Goal: Task Accomplishment & Management: Use online tool/utility

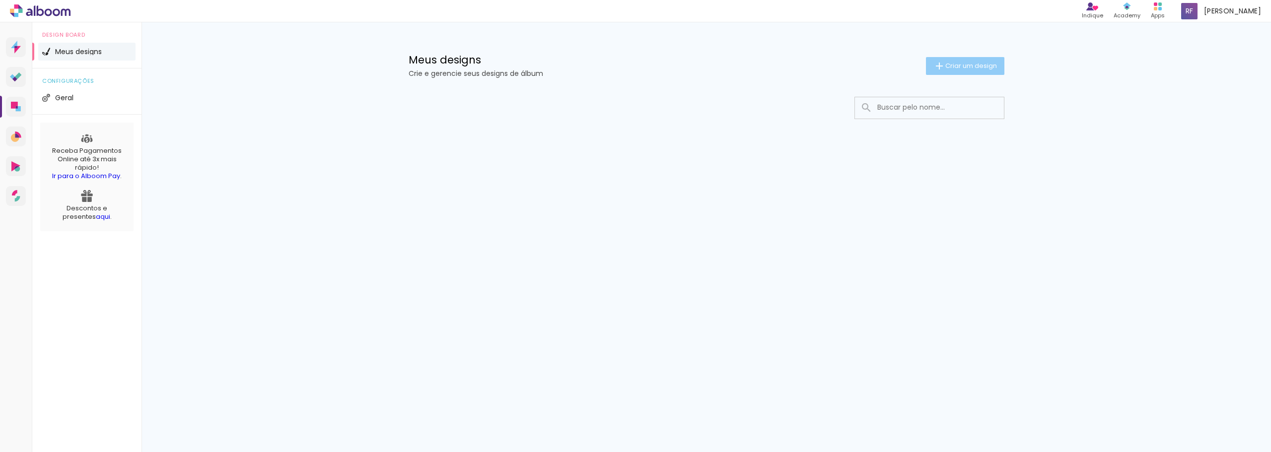
click at [971, 66] on span "Criar um design" at bounding box center [971, 66] width 52 height 6
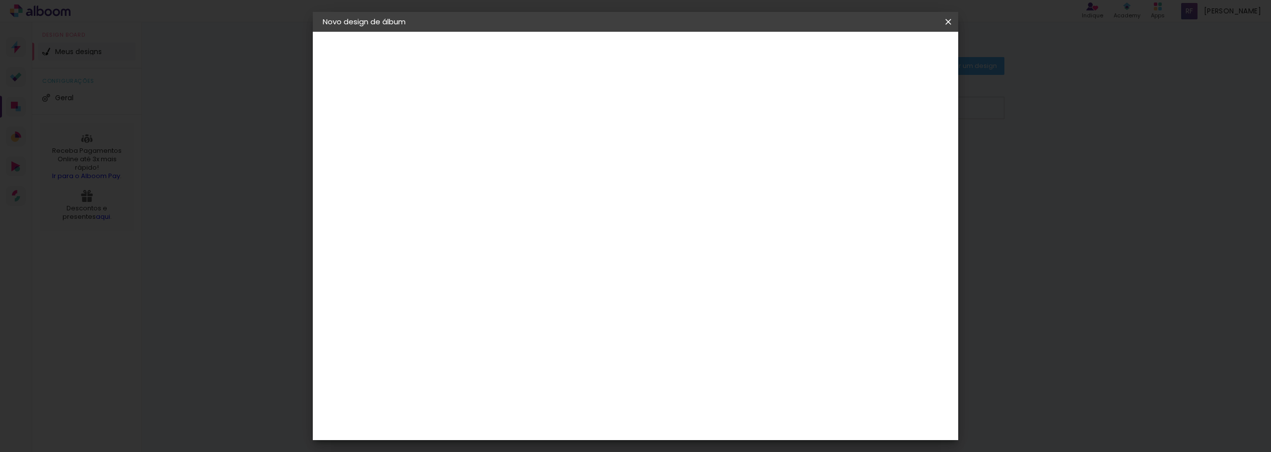
click at [485, 136] on input at bounding box center [485, 133] width 0 height 15
type input "Album [PERSON_NAME] 5 Anos"
type paper-input "Album [PERSON_NAME] 5 Anos"
click at [587, 59] on paper-button "Avançar" at bounding box center [562, 52] width 49 height 17
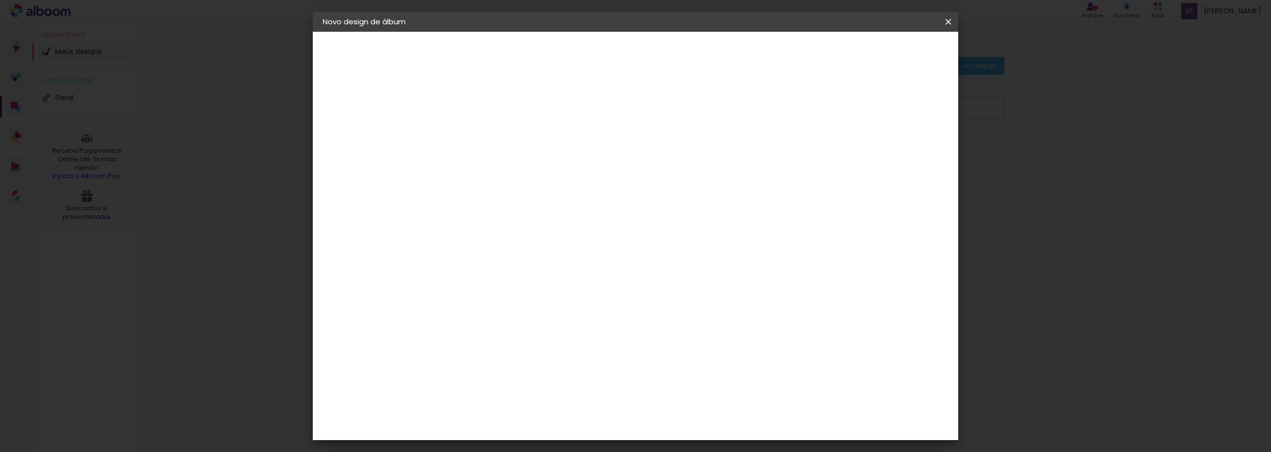
click at [553, 142] on input at bounding box center [510, 139] width 100 height 12
type input "d"
click at [528, 373] on div "DreambooksPro" at bounding box center [511, 377] width 65 height 8
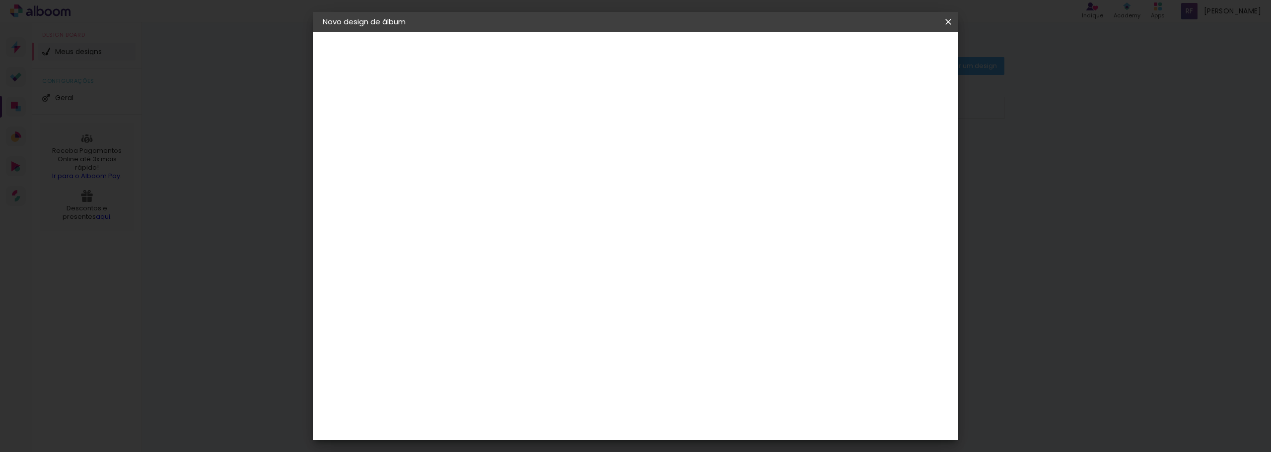
click at [0, 0] on slot "Avançar" at bounding box center [0, 0] width 0 height 0
click at [524, 167] on input "text" at bounding box center [504, 172] width 39 height 15
click at [579, 93] on div "Opções disponíveis Álbum Réplica Pequena Réplica Grande Tamanho Escolha o taman…" at bounding box center [510, 74] width 137 height 84
click at [539, 204] on div "Escolha o tamanho" at bounding box center [511, 227] width 58 height 46
click at [524, 165] on input "text" at bounding box center [504, 172] width 39 height 15
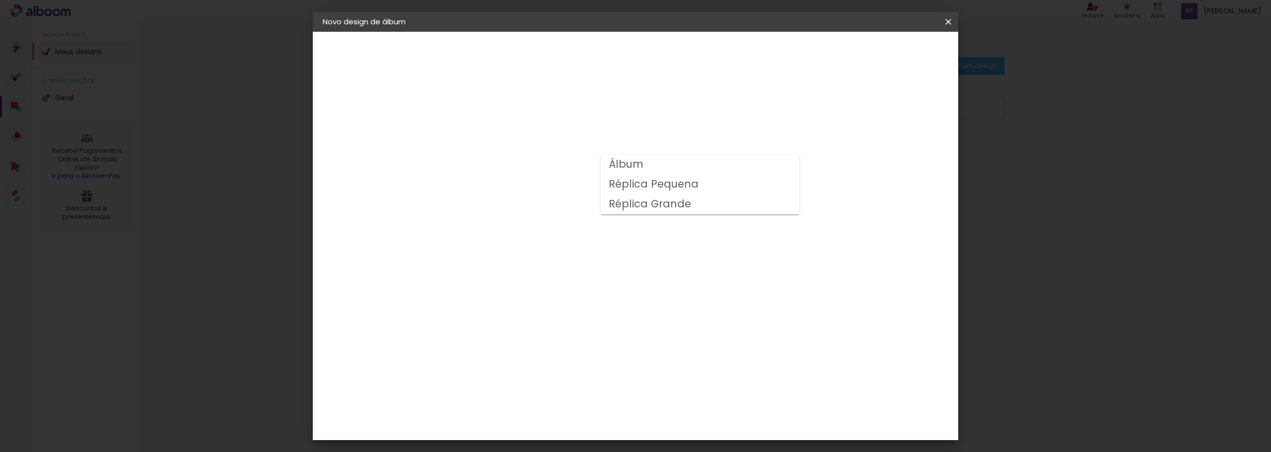
click at [0, 0] on slot "Réplica Pequena" at bounding box center [0, 0] width 0 height 0
click at [647, 141] on div "Opções disponíveis Álbum Réplica Pequena Réplica Grande Tamanho Escolha o taman…" at bounding box center [552, 261] width 190 height 407
click at [607, 123] on input "Réplica Pequena" at bounding box center [546, 124] width 122 height 15
click at [0, 0] on slot "Réplica Grande" at bounding box center [0, 0] width 0 height 0
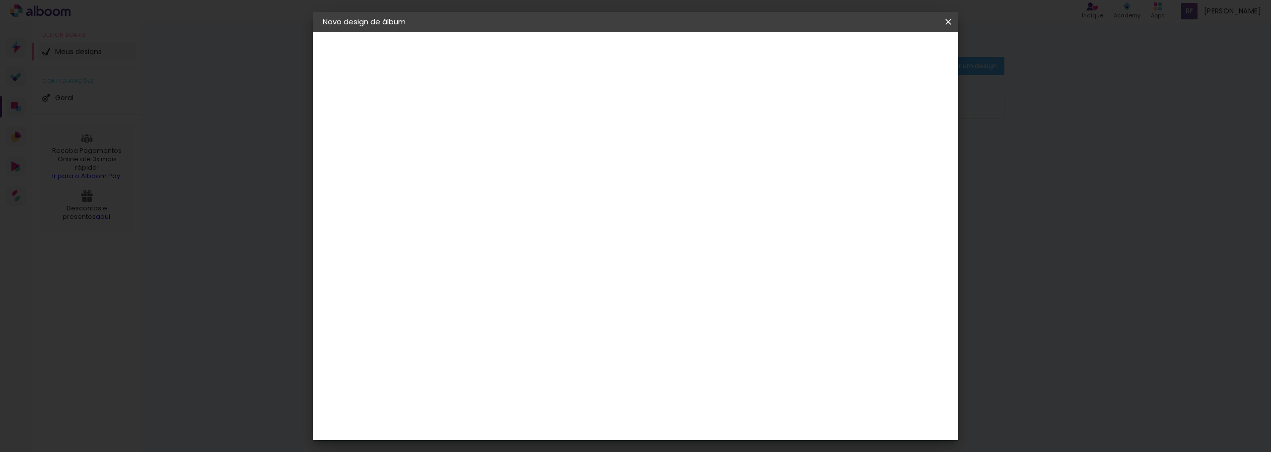
scroll to position [54, 0]
click at [607, 105] on input "Réplica Grande" at bounding box center [546, 109] width 122 height 15
click at [694, 108] on paper-item "Álbum" at bounding box center [696, 111] width 199 height 20
type input "Álbum"
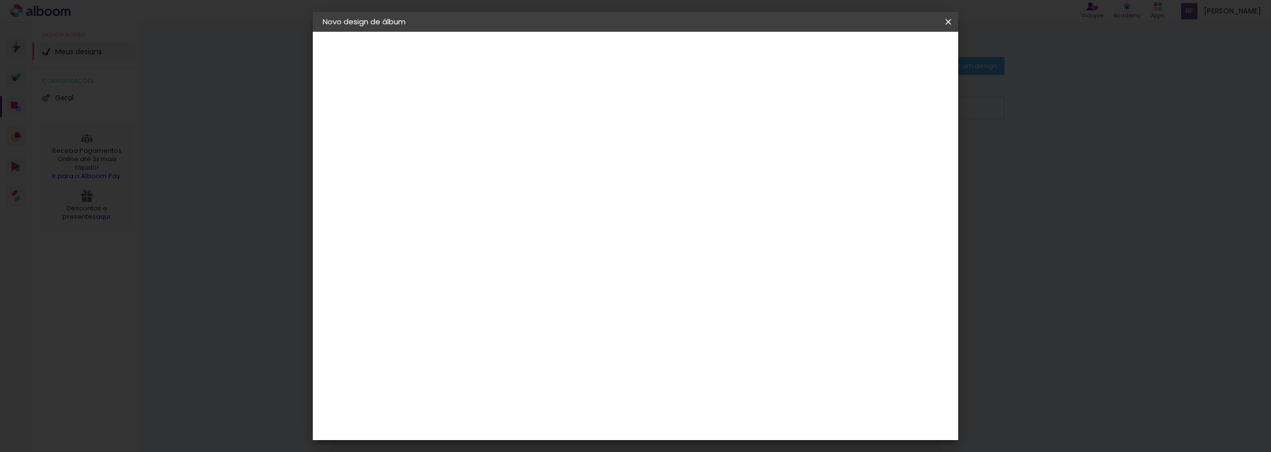
click at [552, 298] on span "25 × 25" at bounding box center [529, 308] width 46 height 20
click at [0, 0] on slot "Avançar" at bounding box center [0, 0] width 0 height 0
type input "1"
type paper-input "1"
click at [492, 109] on input "1" at bounding box center [477, 107] width 34 height 12
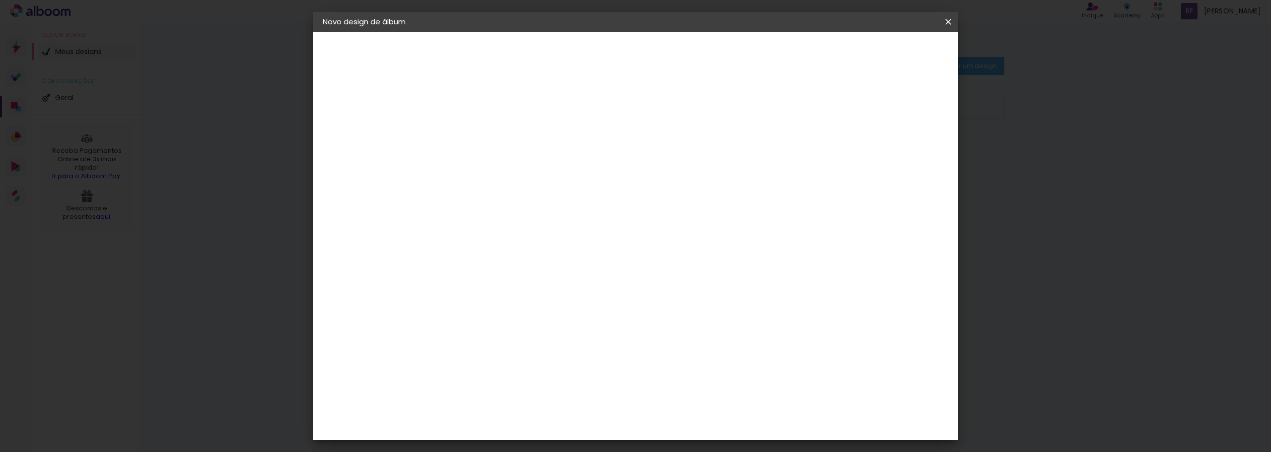
type input "2"
type paper-input "2"
click at [489, 101] on input "2" at bounding box center [477, 107] width 34 height 12
type input "1"
type paper-input "1"
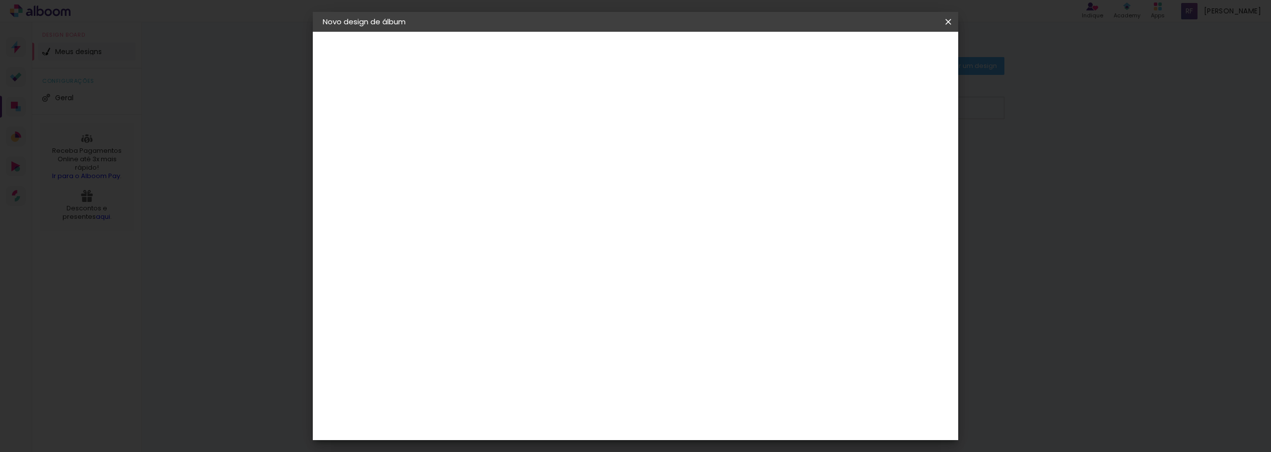
click at [492, 110] on input "1" at bounding box center [477, 107] width 34 height 12
type input "2"
type paper-input "2"
click at [492, 104] on input "2" at bounding box center [477, 107] width 34 height 12
click at [0, 0] on slot "Mostrar sangria" at bounding box center [0, 0] width 0 height 0
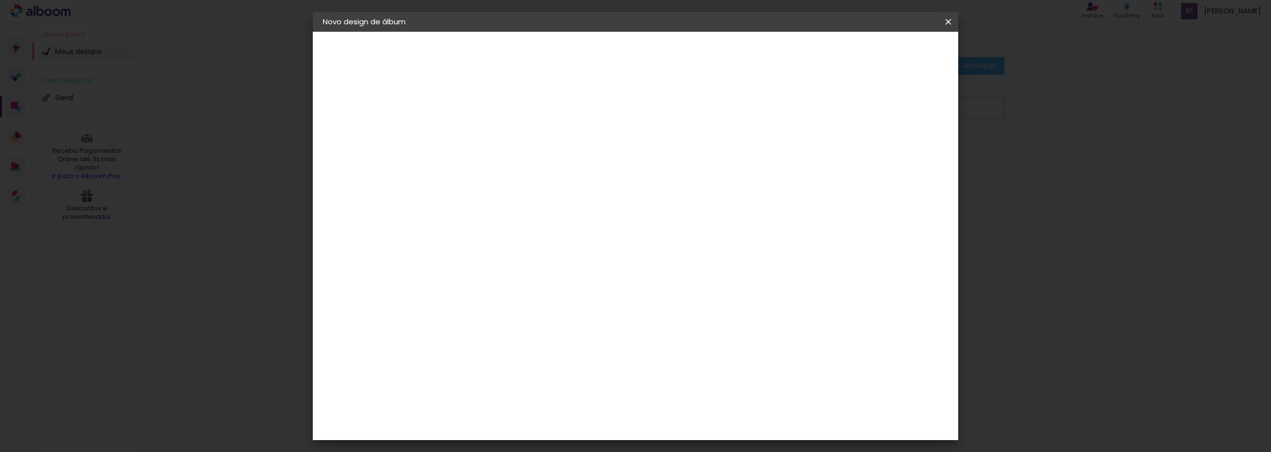
type paper-checkbox "on"
click at [0, 0] on slot "Mostrar sangria" at bounding box center [0, 0] width 0 height 0
click at [885, 49] on span "Iniciar design" at bounding box center [862, 52] width 45 height 7
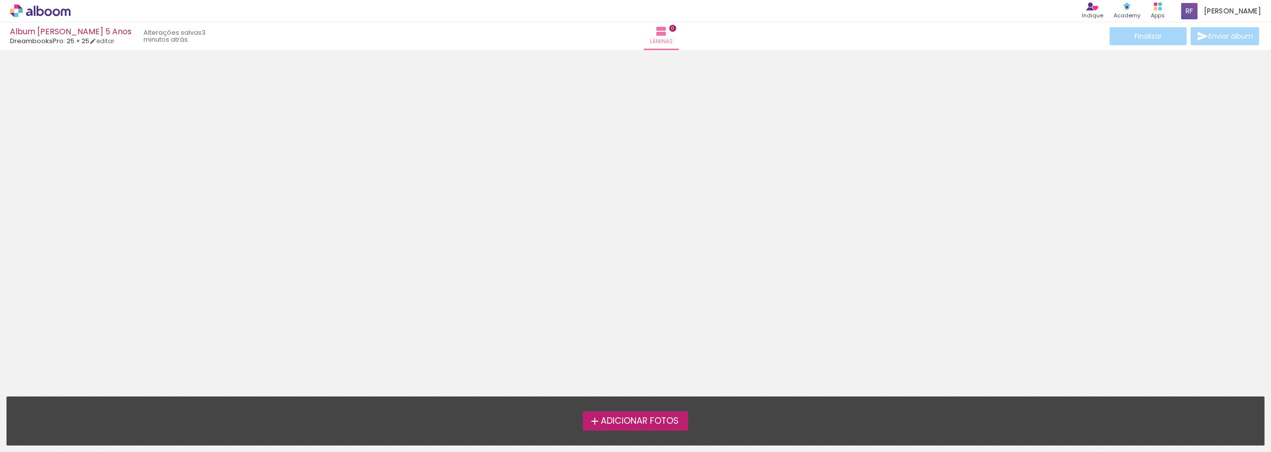
click at [658, 421] on span "Adicionar Fotos" at bounding box center [640, 421] width 78 height 9
click at [0, 0] on input "file" at bounding box center [0, 0] width 0 height 0
click at [655, 419] on span "Adicionar Fotos" at bounding box center [640, 421] width 78 height 9
click at [0, 0] on input "file" at bounding box center [0, 0] width 0 height 0
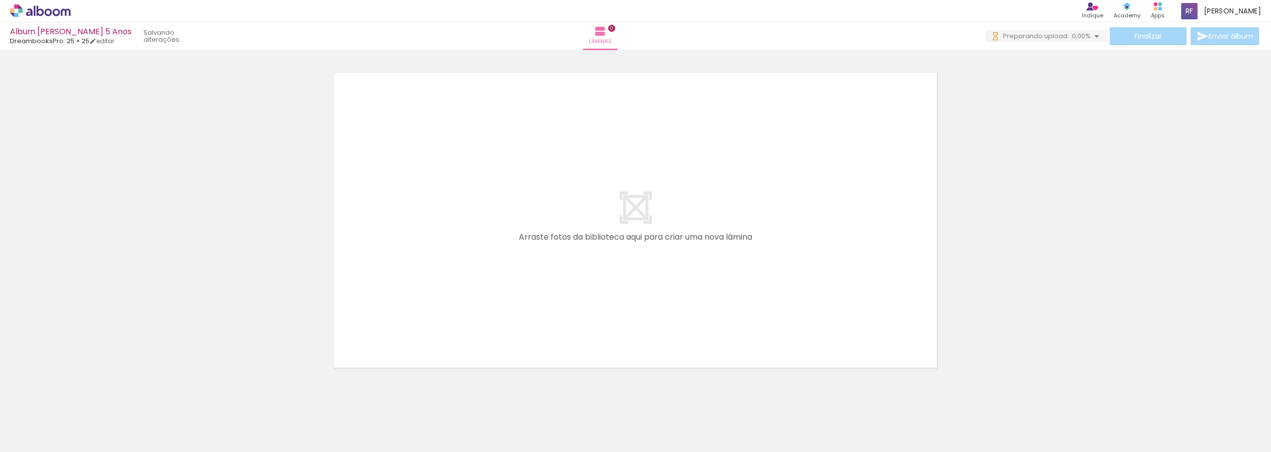
click at [1094, 36] on iron-icon at bounding box center [1097, 36] width 12 height 12
click at [980, 121] on div at bounding box center [635, 207] width 1271 height 333
click at [733, 427] on div at bounding box center [711, 419] width 45 height 30
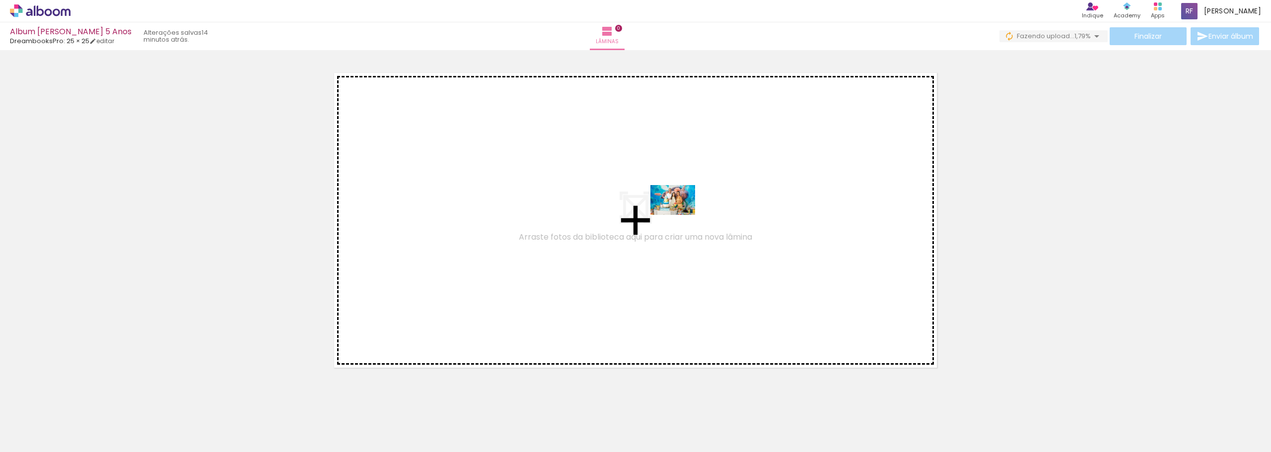
drag, startPoint x: 890, startPoint y: 426, endPoint x: 680, endPoint y: 215, distance: 297.4
click at [680, 215] on quentale-workspace at bounding box center [635, 226] width 1271 height 452
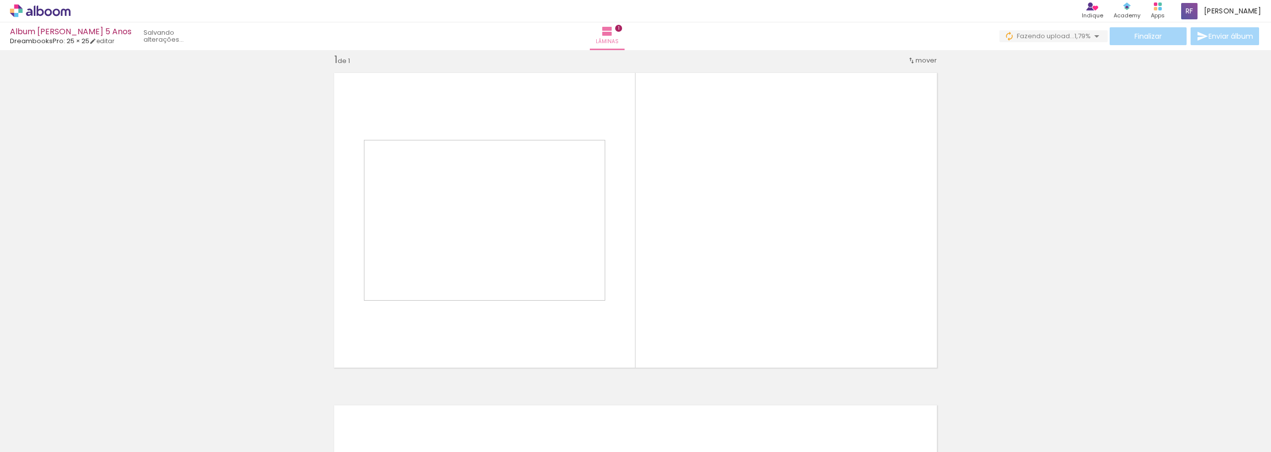
scroll to position [12, 0]
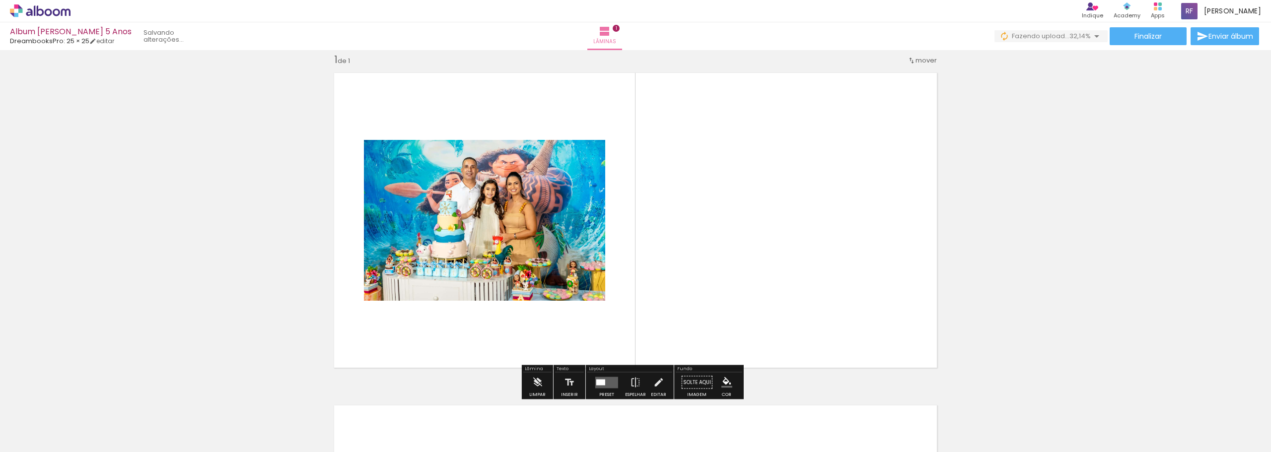
click at [548, 200] on quentale-photo at bounding box center [484, 220] width 241 height 161
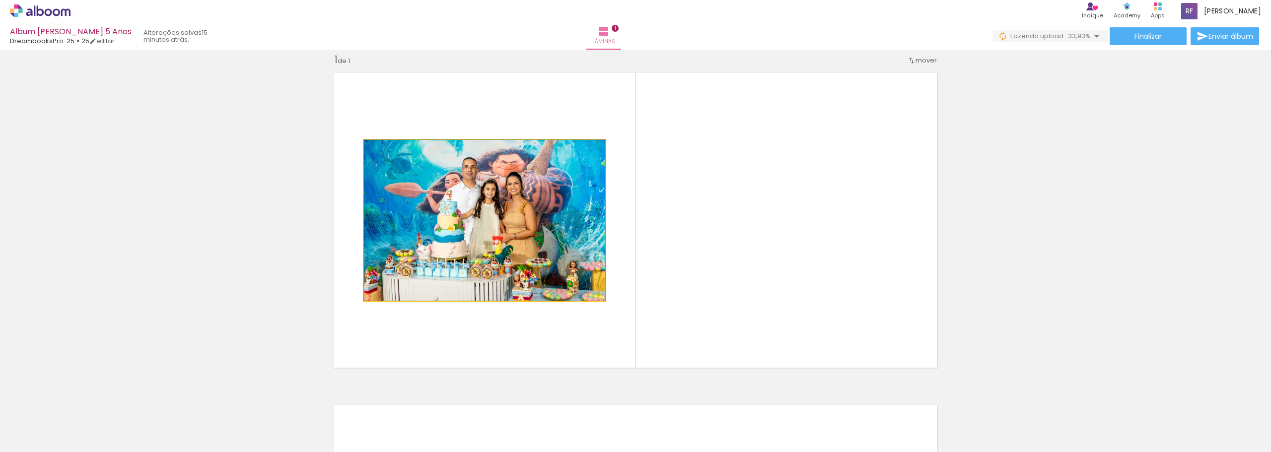
click at [567, 248] on quentale-photo at bounding box center [484, 220] width 241 height 161
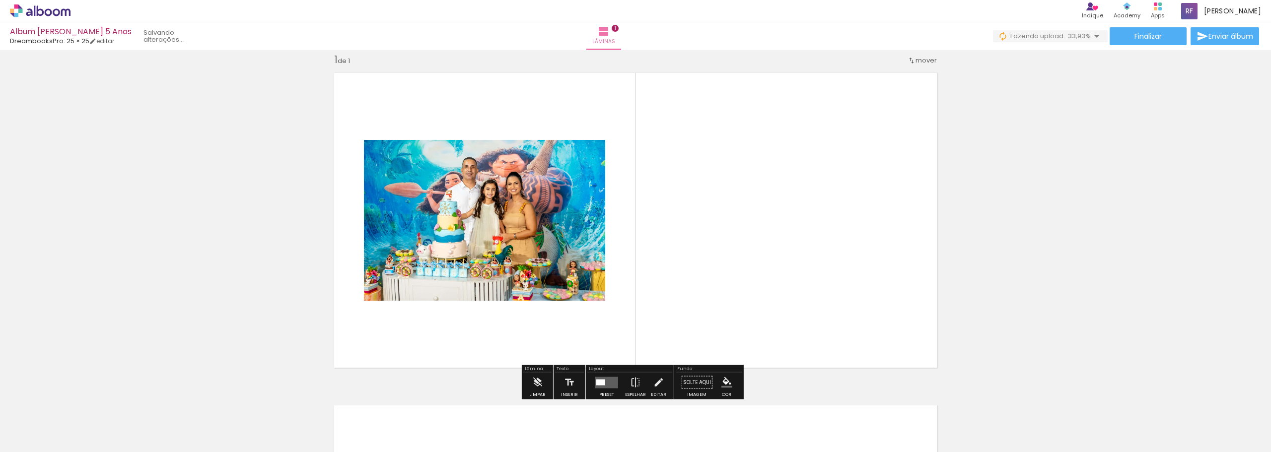
click at [567, 248] on quentale-photo at bounding box center [484, 220] width 241 height 161
click at [600, 382] on div at bounding box center [600, 382] width 9 height 6
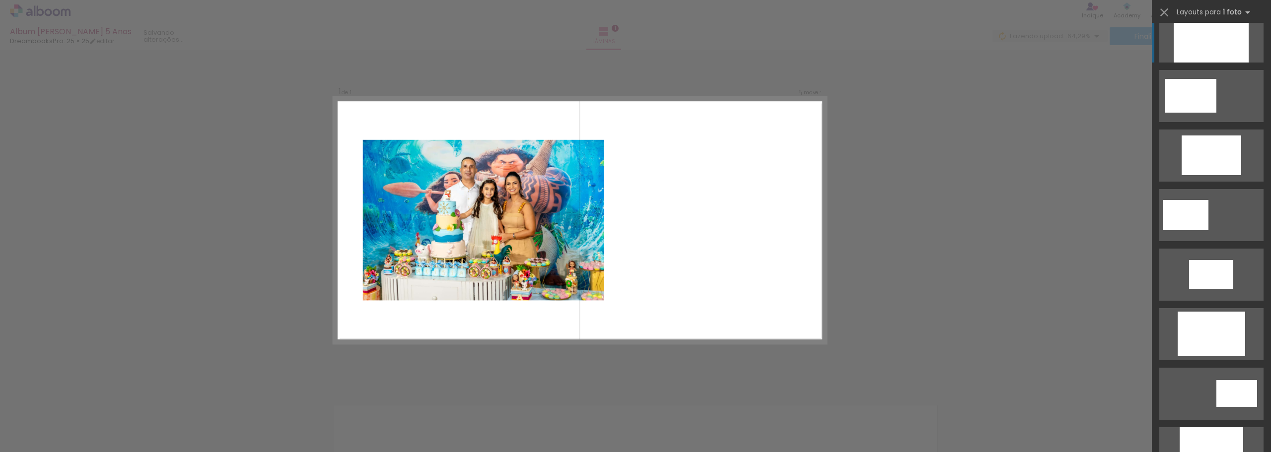
scroll to position [0, 0]
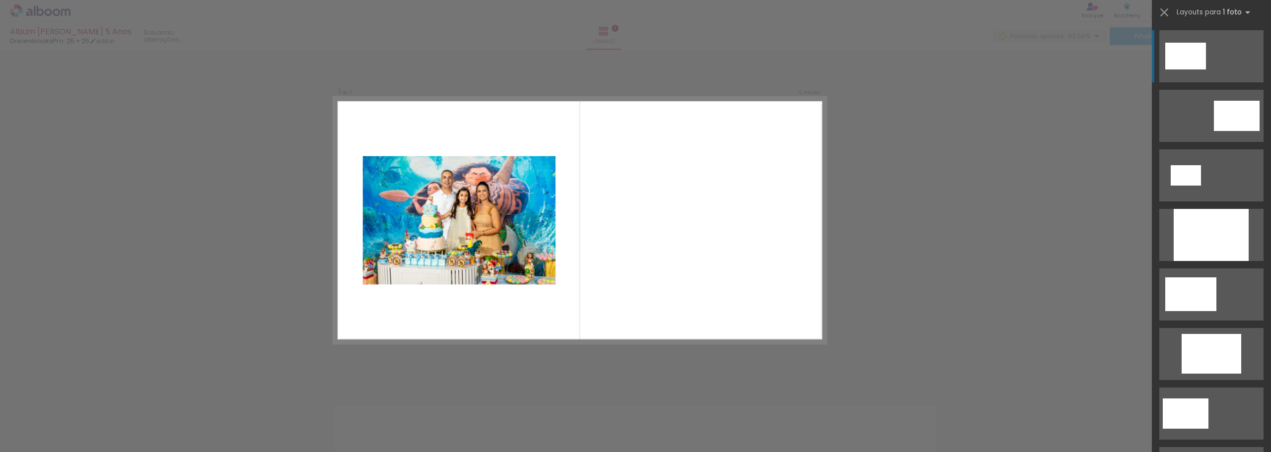
click at [1209, 64] on quentale-layouter at bounding box center [1211, 56] width 104 height 52
click at [1178, 58] on div at bounding box center [1185, 56] width 41 height 27
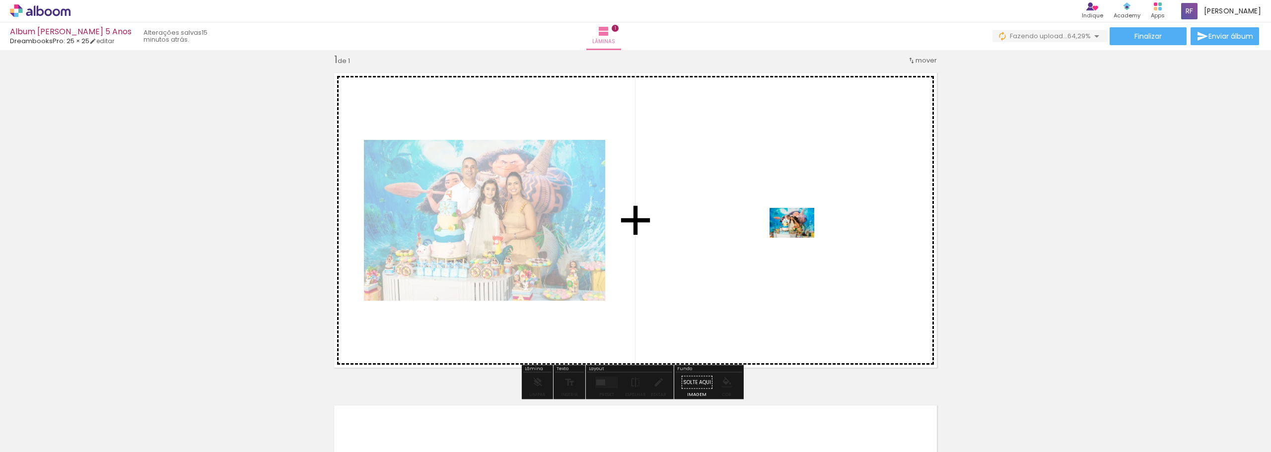
drag, startPoint x: 941, startPoint y: 430, endPoint x: 785, endPoint y: 204, distance: 274.8
click at [785, 204] on quentale-workspace at bounding box center [635, 226] width 1271 height 452
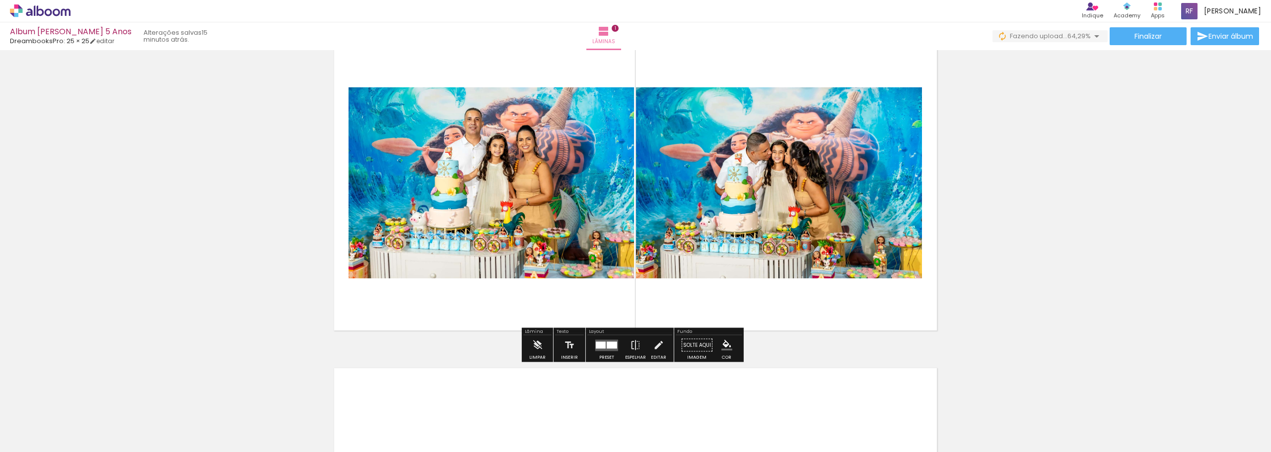
scroll to position [50, 0]
click at [1054, 240] on div "Inserir lâmina 1 de 1" at bounding box center [635, 337] width 1271 height 666
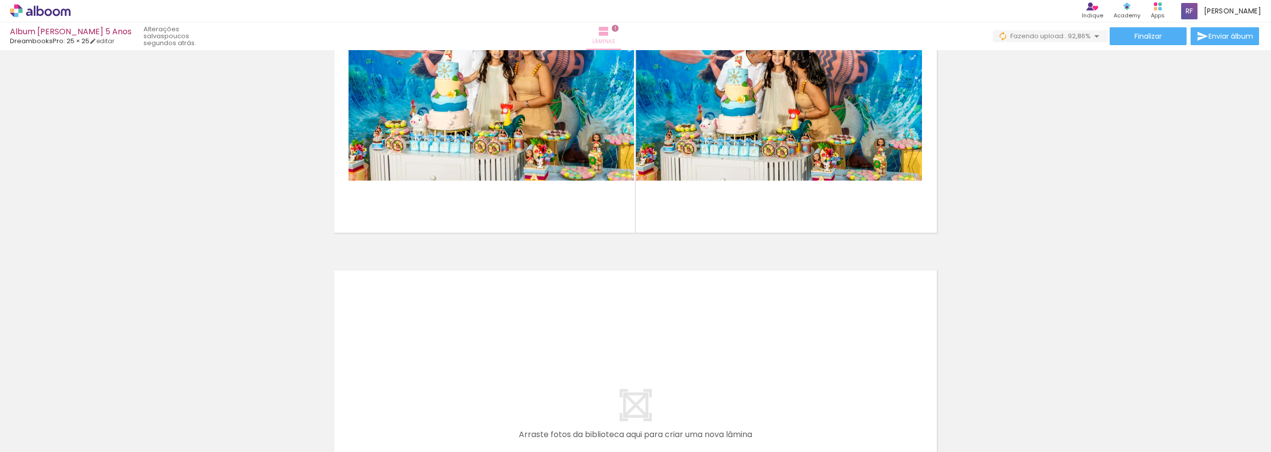
scroll to position [149, 0]
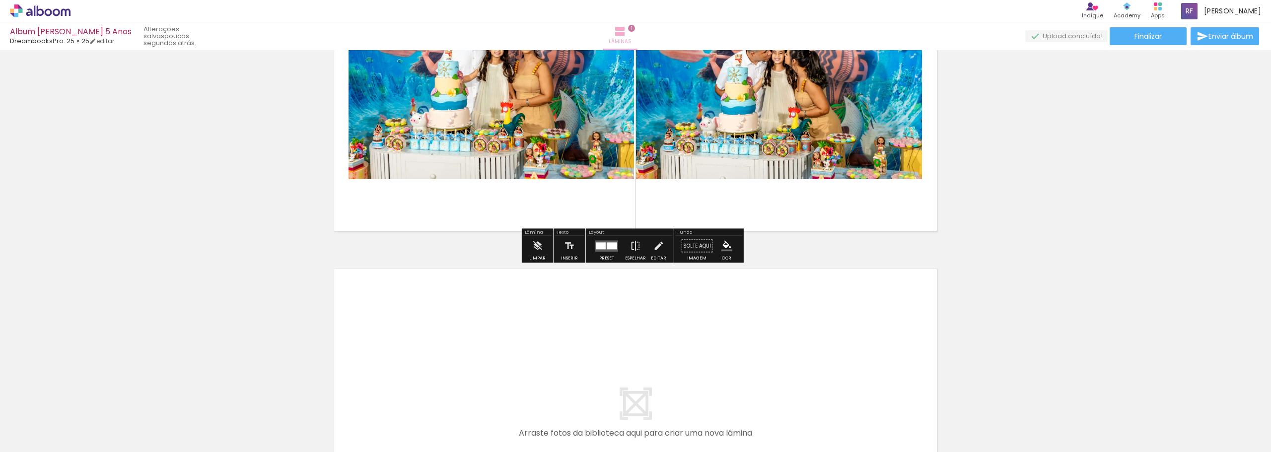
click at [638, 36] on paper-button "Lâminas 1" at bounding box center [620, 36] width 35 height 28
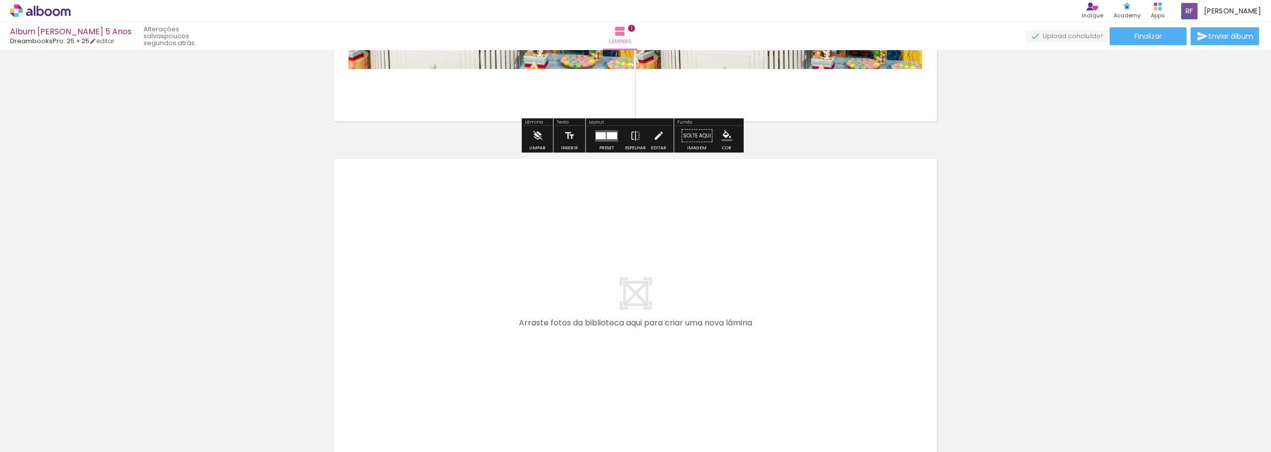
scroll to position [364, 0]
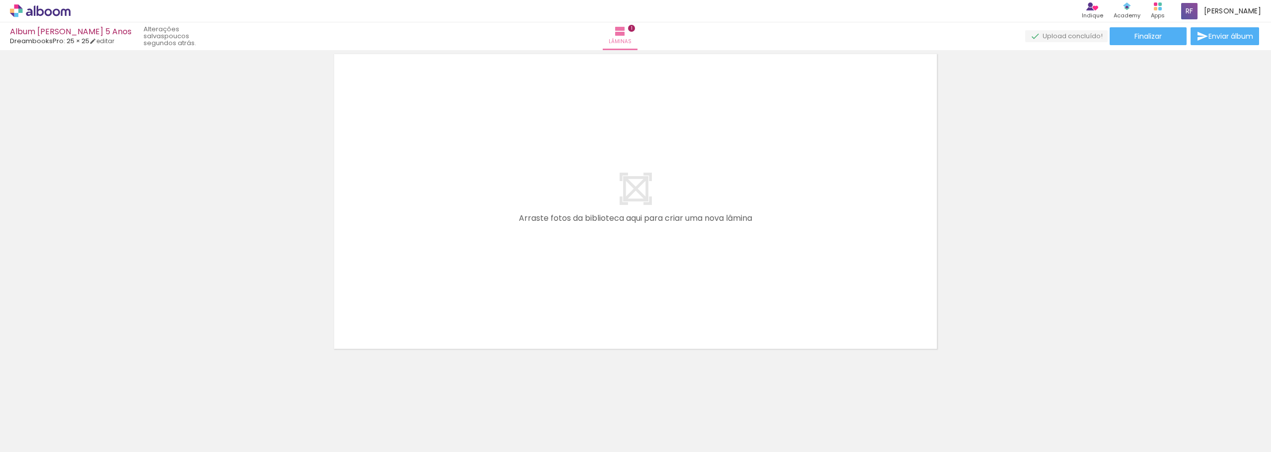
click at [628, 205] on quentale-layouter at bounding box center [636, 202] width 616 height 308
click at [634, 184] on quentale-layouter at bounding box center [636, 202] width 616 height 308
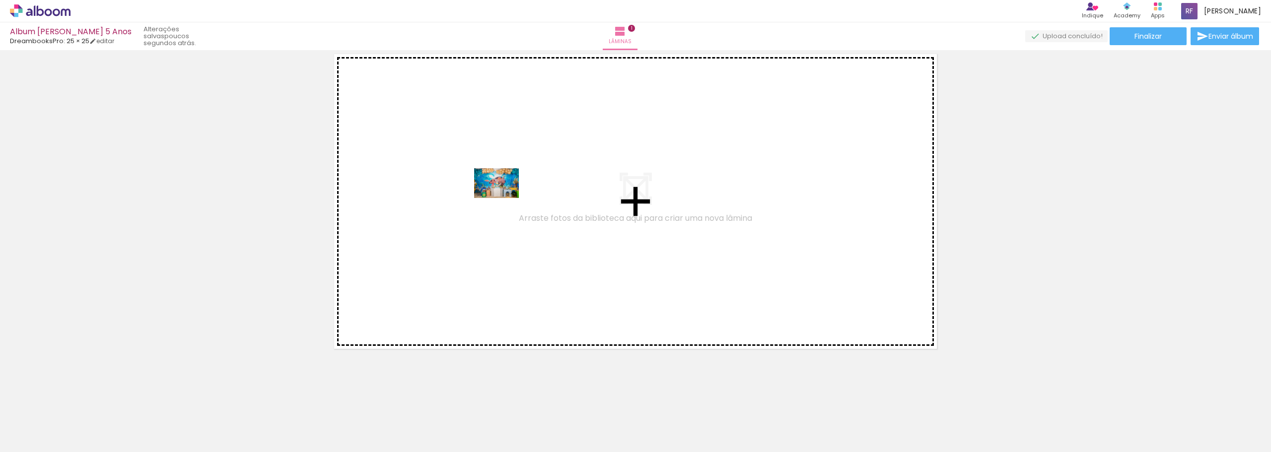
drag, startPoint x: 111, startPoint y: 426, endPoint x: 515, endPoint y: 192, distance: 466.7
click at [513, 193] on quentale-workspace at bounding box center [635, 226] width 1271 height 452
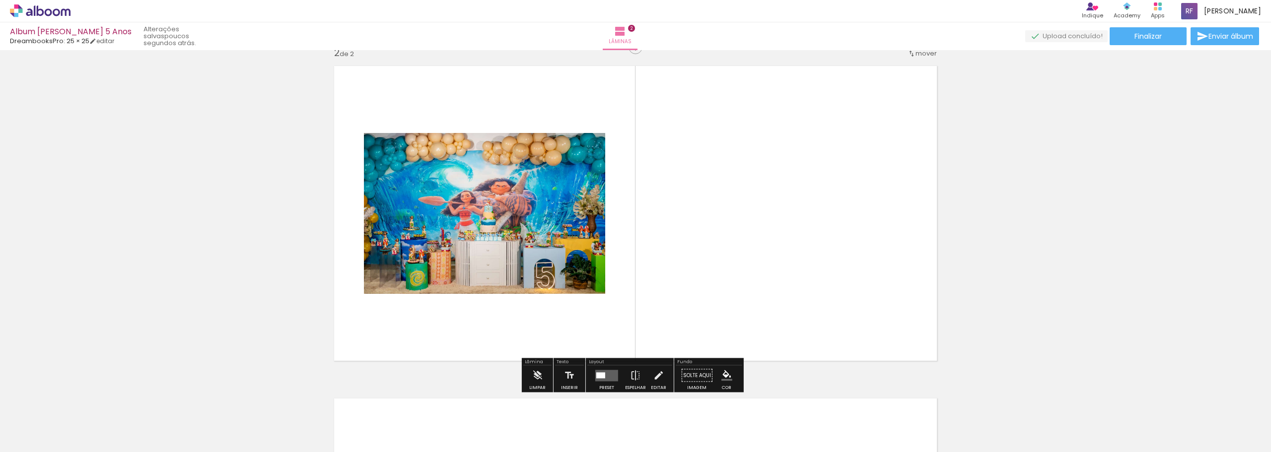
scroll to position [345, 0]
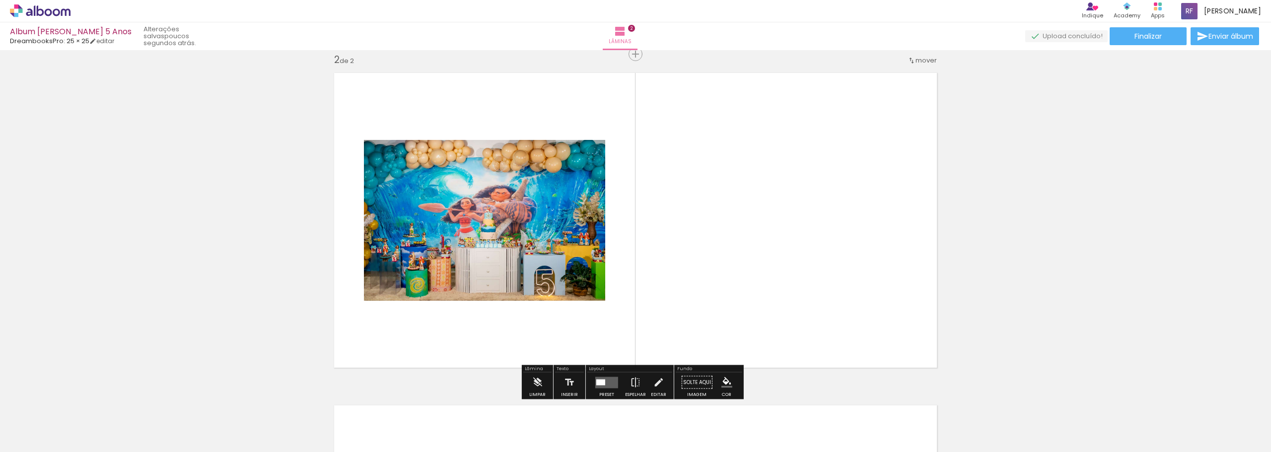
click at [462, 151] on div at bounding box center [465, 150] width 12 height 10
click at [558, 275] on quentale-photo at bounding box center [484, 220] width 241 height 161
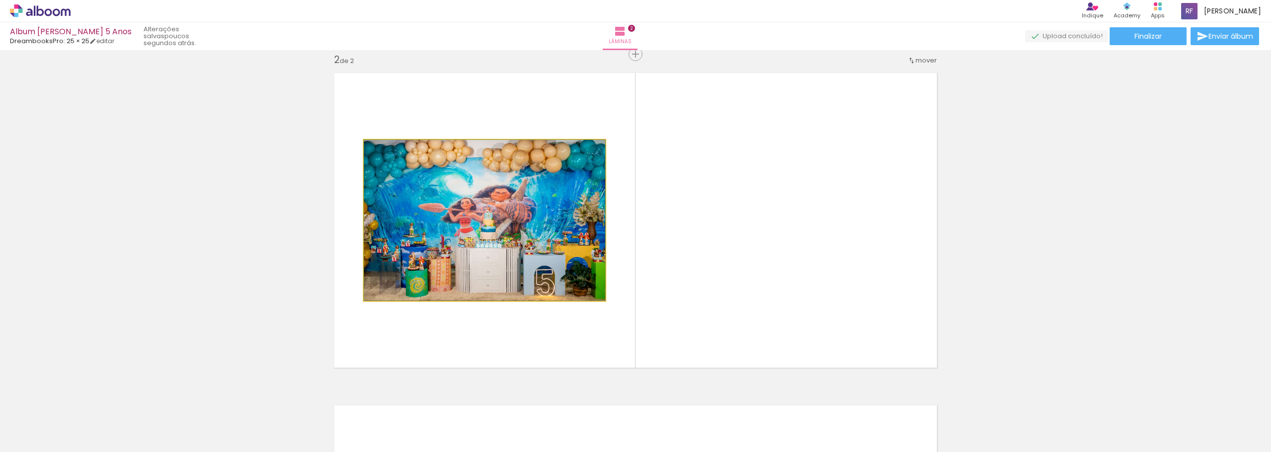
click at [541, 238] on quentale-photo at bounding box center [484, 220] width 241 height 161
drag, startPoint x: 539, startPoint y: 223, endPoint x: 537, endPoint y: 264, distance: 40.8
drag, startPoint x: 508, startPoint y: 215, endPoint x: 419, endPoint y: 261, distance: 99.7
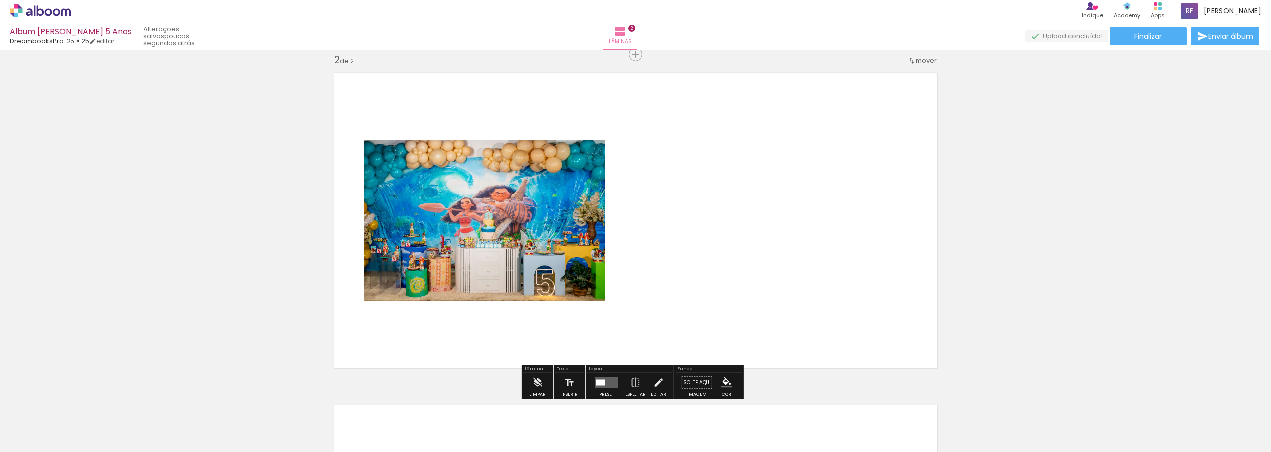
click at [590, 257] on quentale-photo at bounding box center [484, 220] width 241 height 161
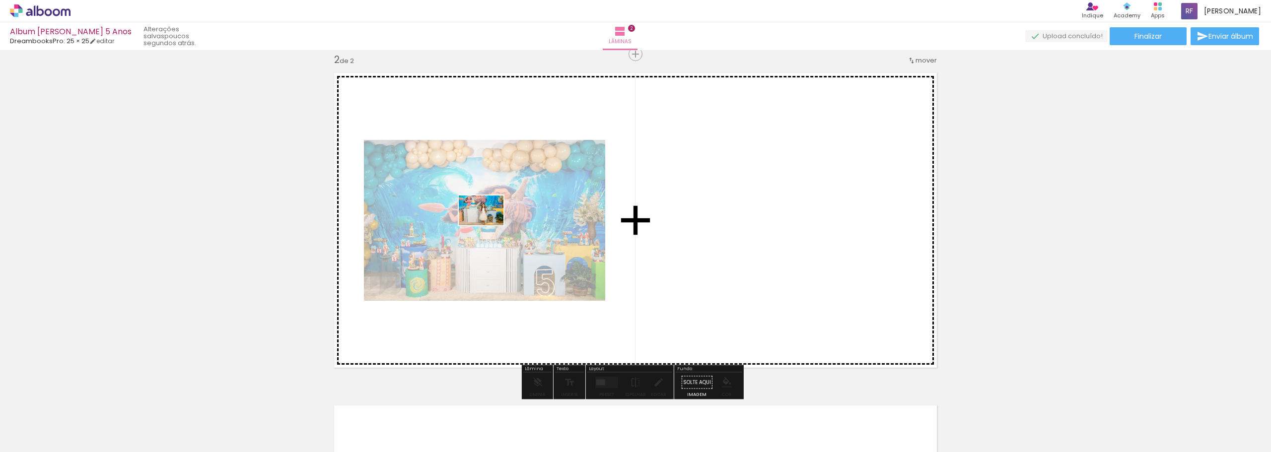
drag, startPoint x: 186, startPoint y: 416, endPoint x: 489, endPoint y: 225, distance: 357.6
click at [489, 225] on quentale-workspace at bounding box center [635, 226] width 1271 height 452
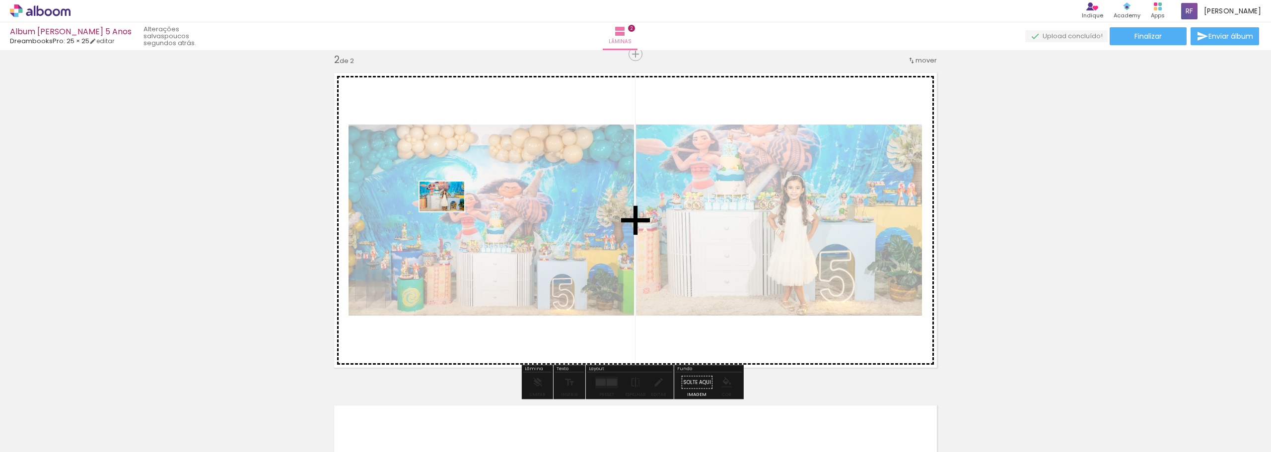
drag, startPoint x: 212, startPoint y: 426, endPoint x: 449, endPoint y: 212, distance: 320.3
click at [449, 212] on quentale-workspace at bounding box center [635, 226] width 1271 height 452
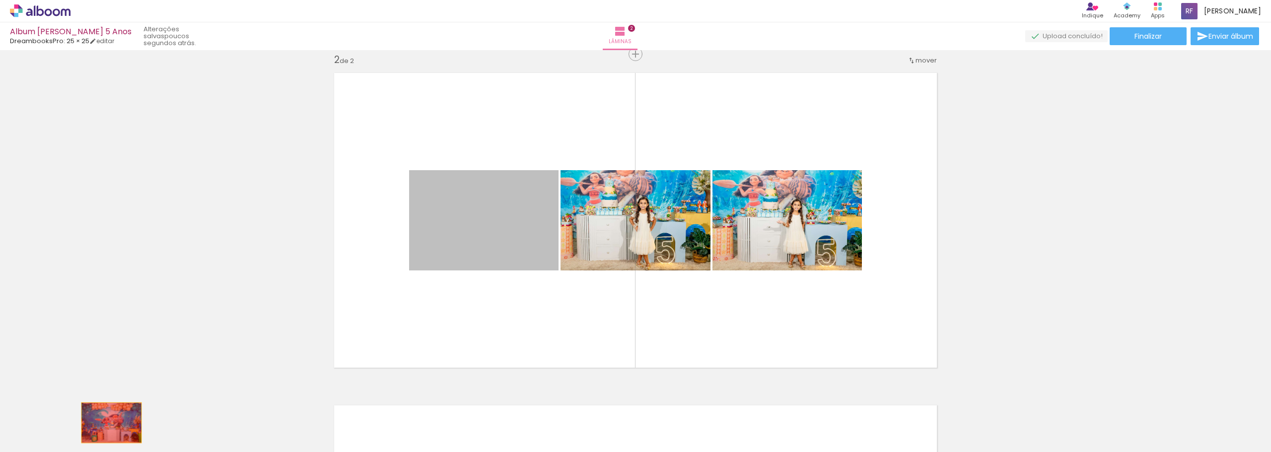
drag, startPoint x: 495, startPoint y: 235, endPoint x: 107, endPoint y: 423, distance: 430.6
click at [107, 423] on quentale-workspace at bounding box center [635, 226] width 1271 height 452
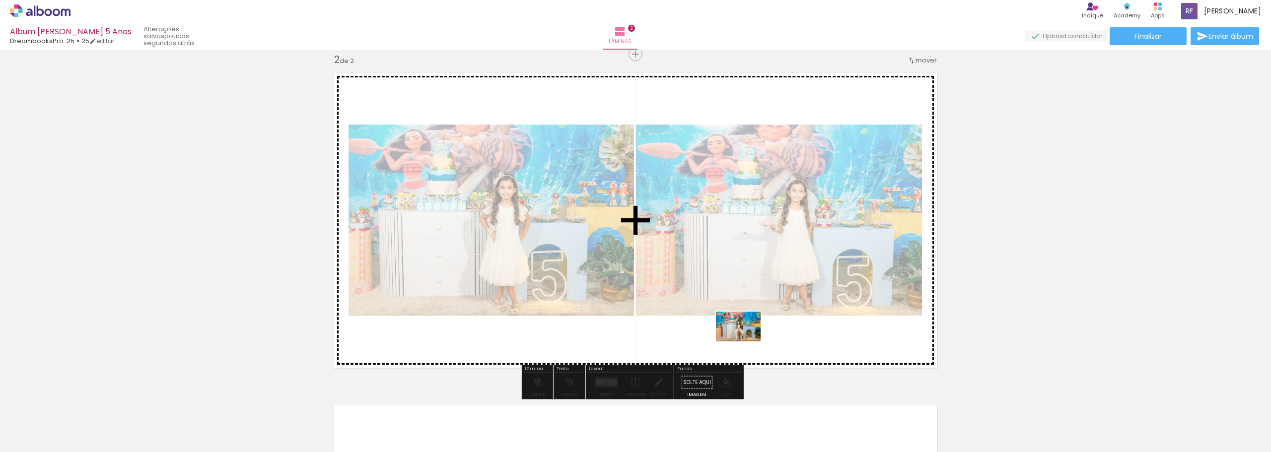
drag, startPoint x: 662, startPoint y: 426, endPoint x: 746, endPoint y: 342, distance: 119.0
click at [746, 342] on quentale-workspace at bounding box center [635, 226] width 1271 height 452
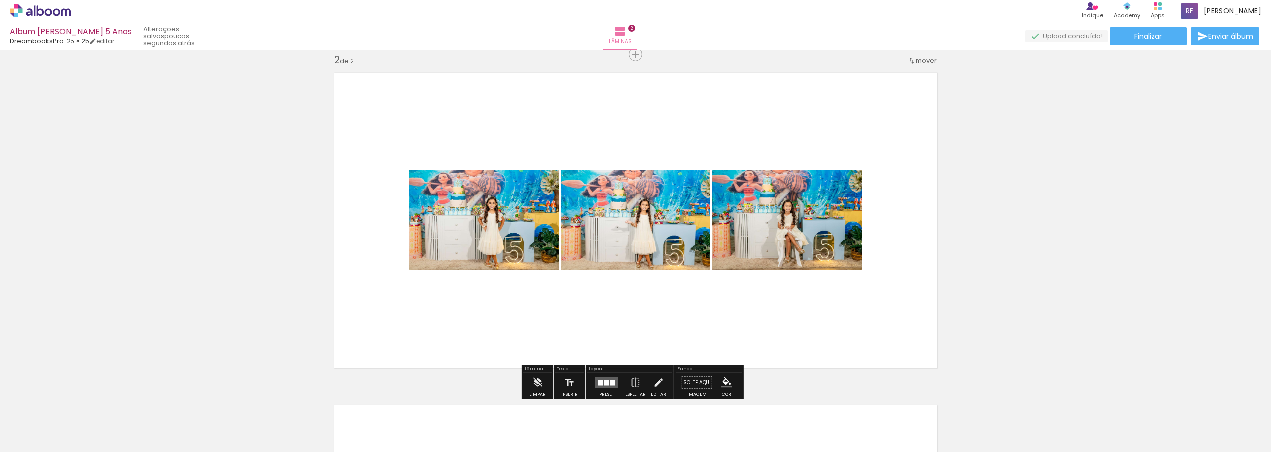
scroll to position [395, 0]
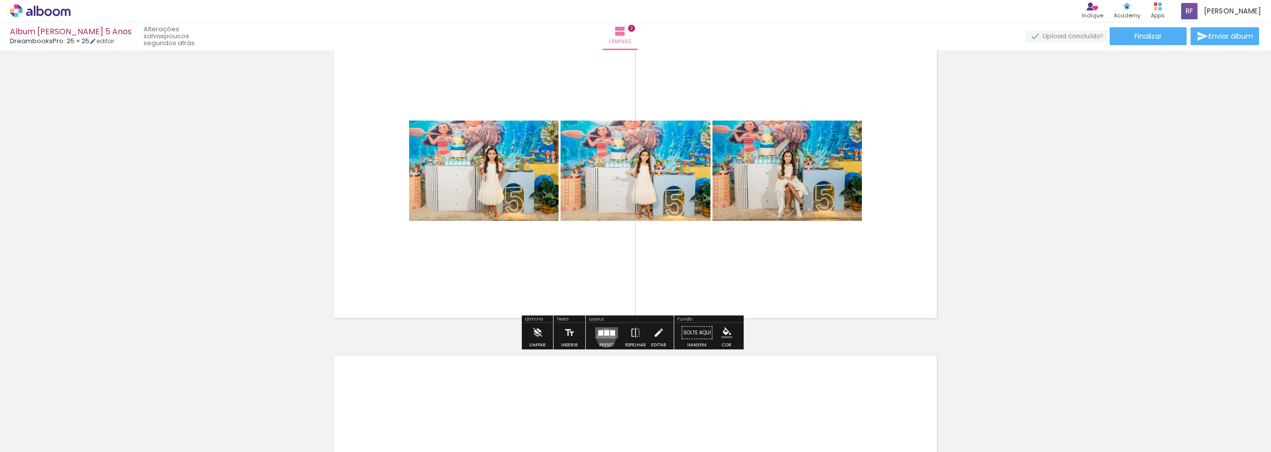
click at [604, 338] on quentale-layouter at bounding box center [606, 332] width 23 height 11
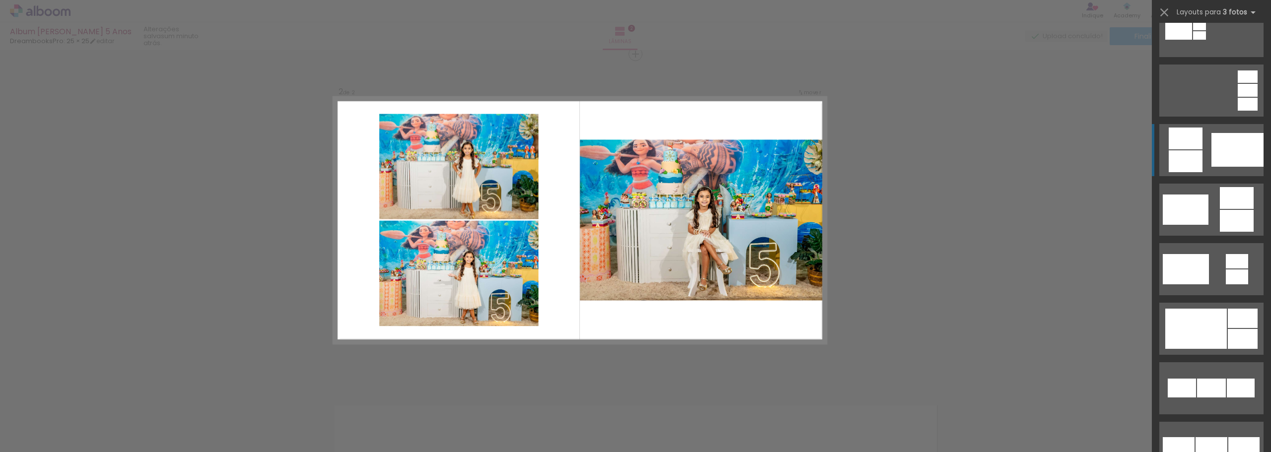
scroll to position [199, 0]
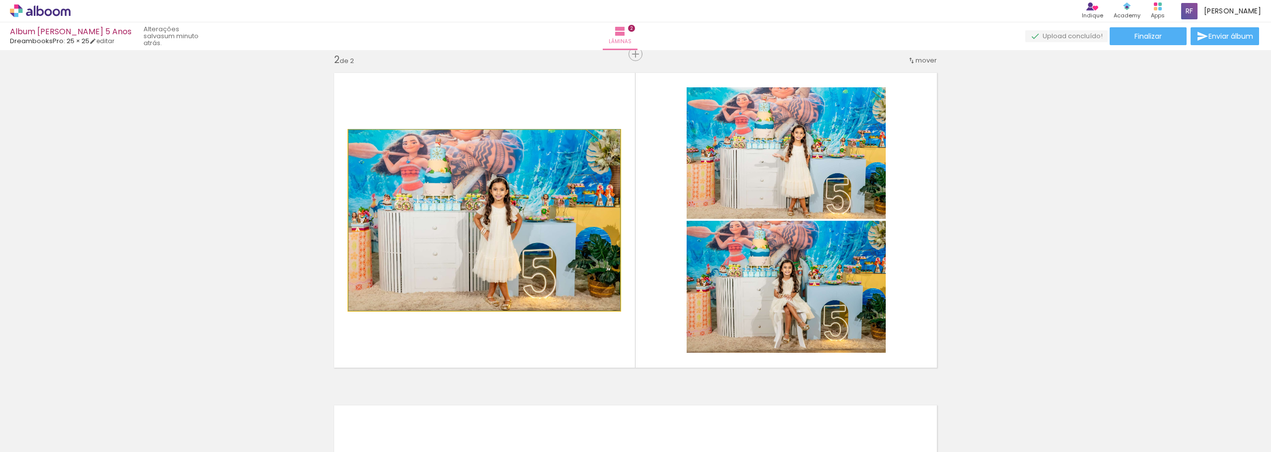
type paper-slider "100"
click at [367, 141] on div at bounding box center [371, 140] width 9 height 9
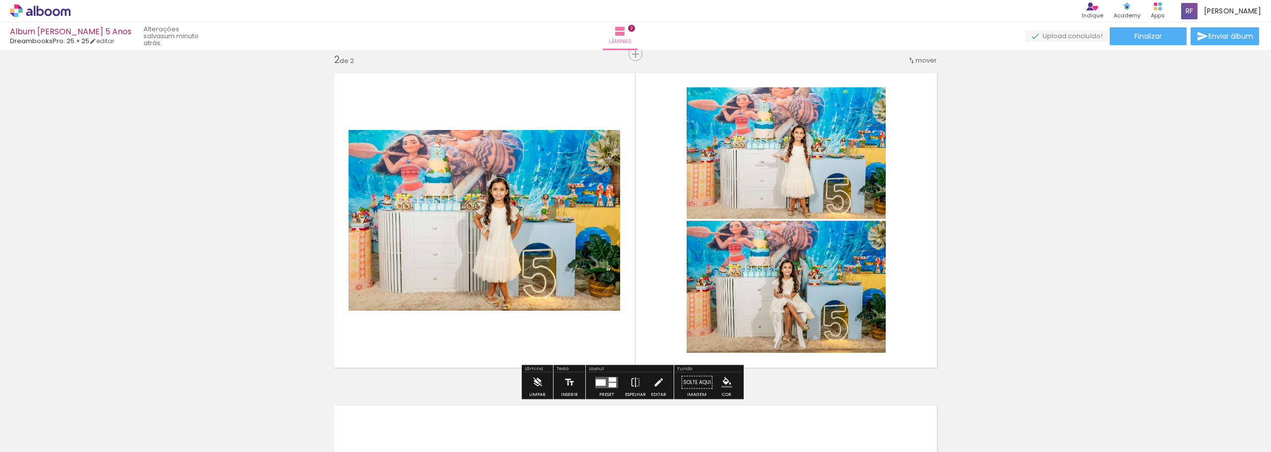
click at [1015, 239] on div "Inserir lâmina 1 de 2 Inserir lâmina 2 de 2" at bounding box center [635, 208] width 1271 height 998
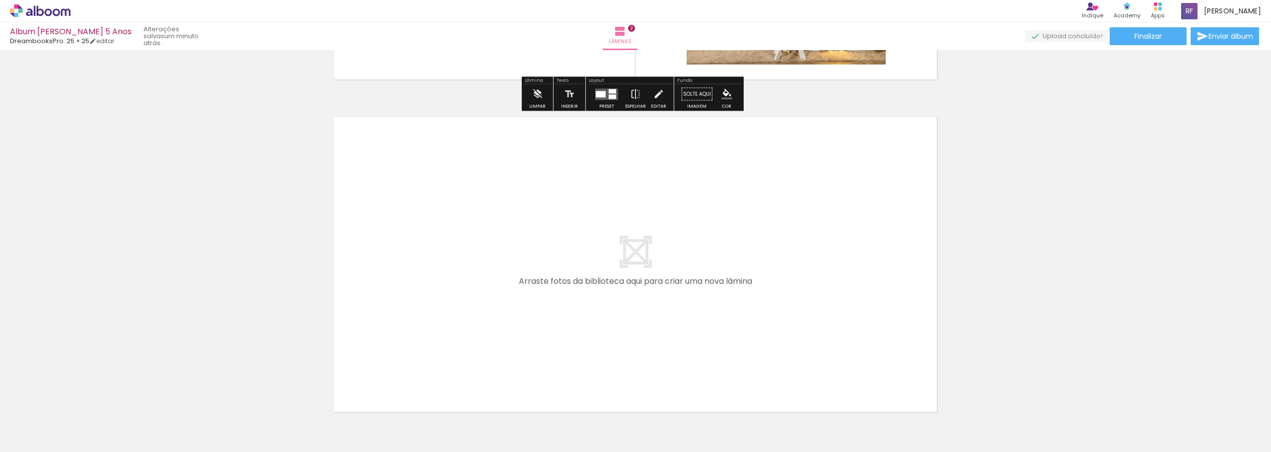
scroll to position [697, 0]
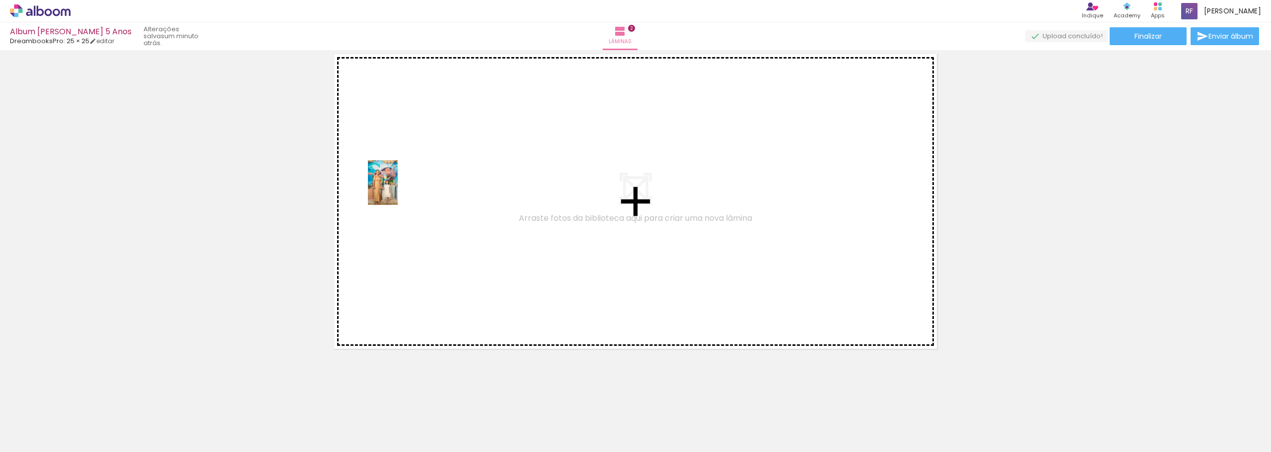
drag, startPoint x: 279, startPoint y: 431, endPoint x: 402, endPoint y: 182, distance: 278.4
click at [402, 182] on quentale-workspace at bounding box center [635, 226] width 1271 height 452
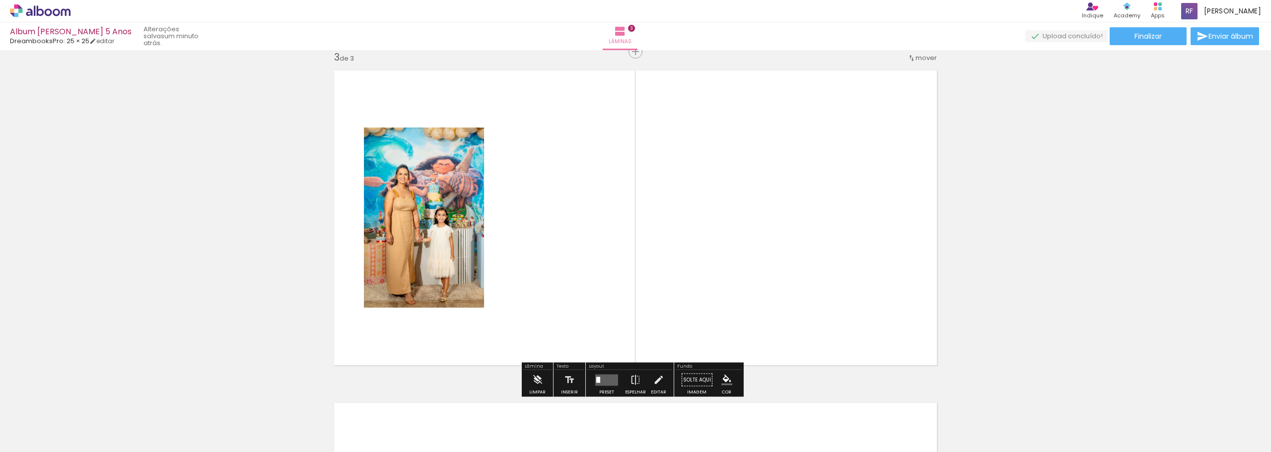
scroll to position [678, 0]
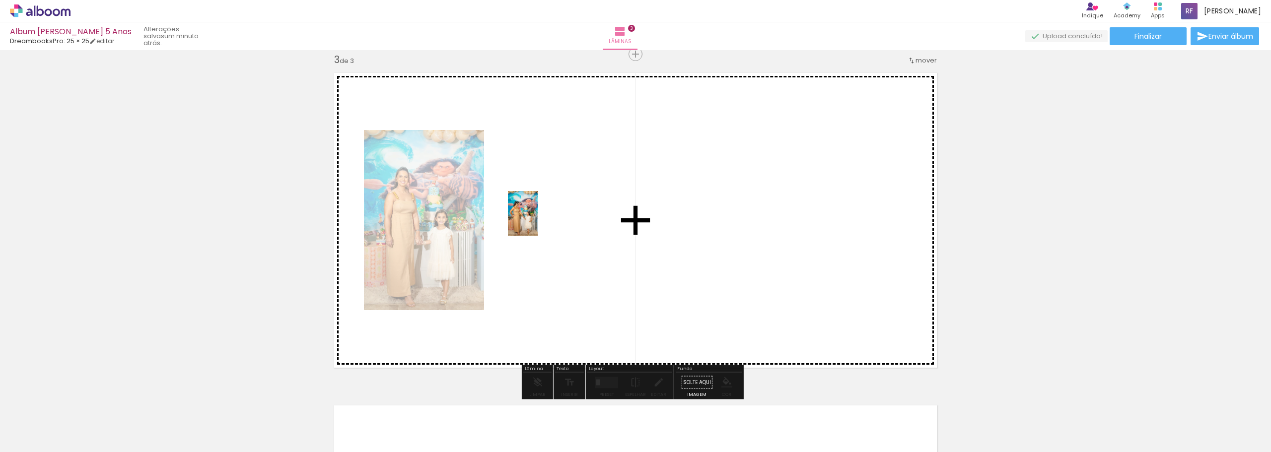
drag, startPoint x: 327, startPoint y: 431, endPoint x: 538, endPoint y: 221, distance: 297.7
click at [538, 221] on quentale-workspace at bounding box center [635, 226] width 1271 height 452
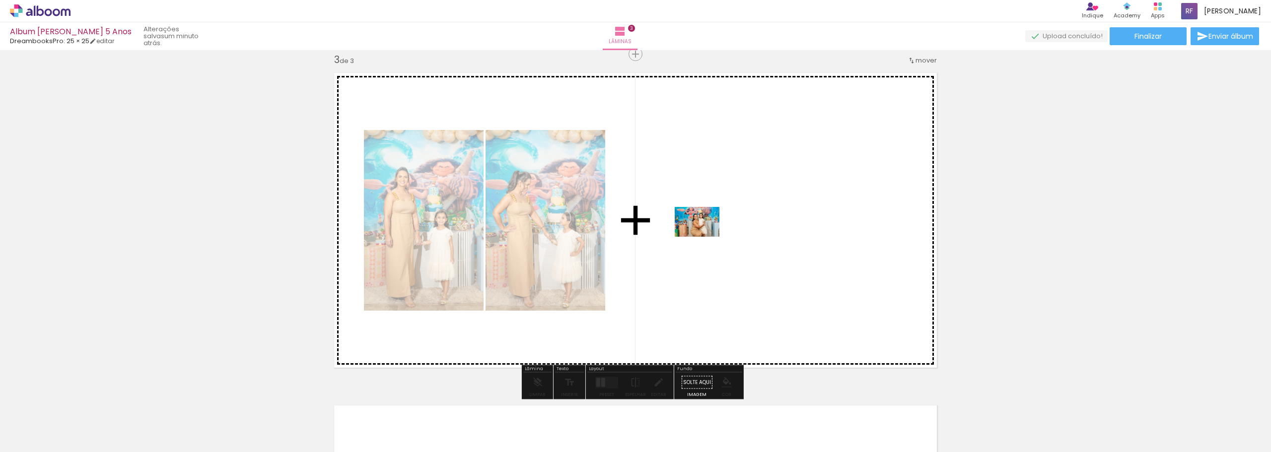
drag, startPoint x: 371, startPoint y: 430, endPoint x: 704, endPoint y: 228, distance: 389.5
click at [704, 228] on quentale-workspace at bounding box center [635, 226] width 1271 height 452
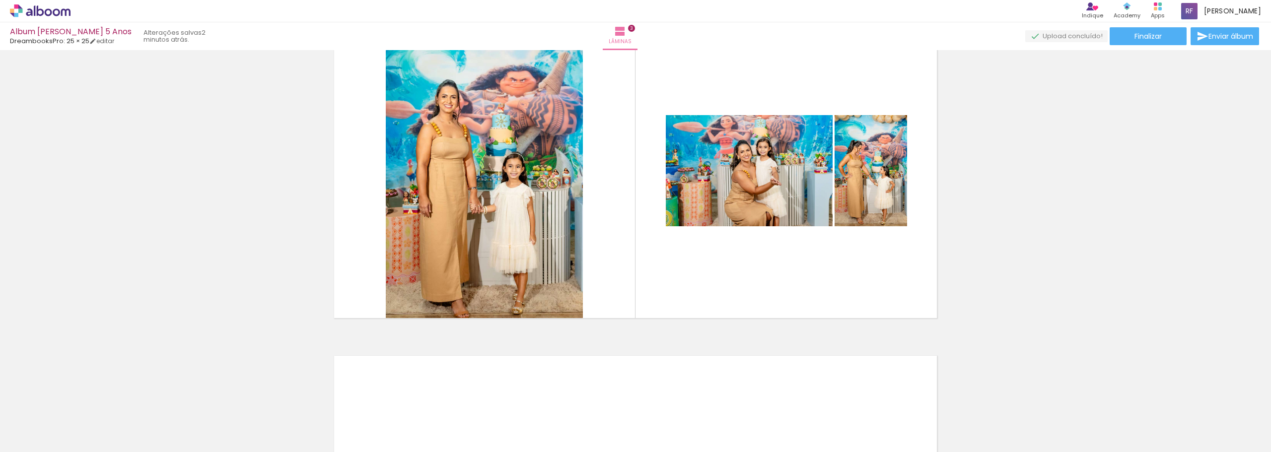
scroll to position [0, 0]
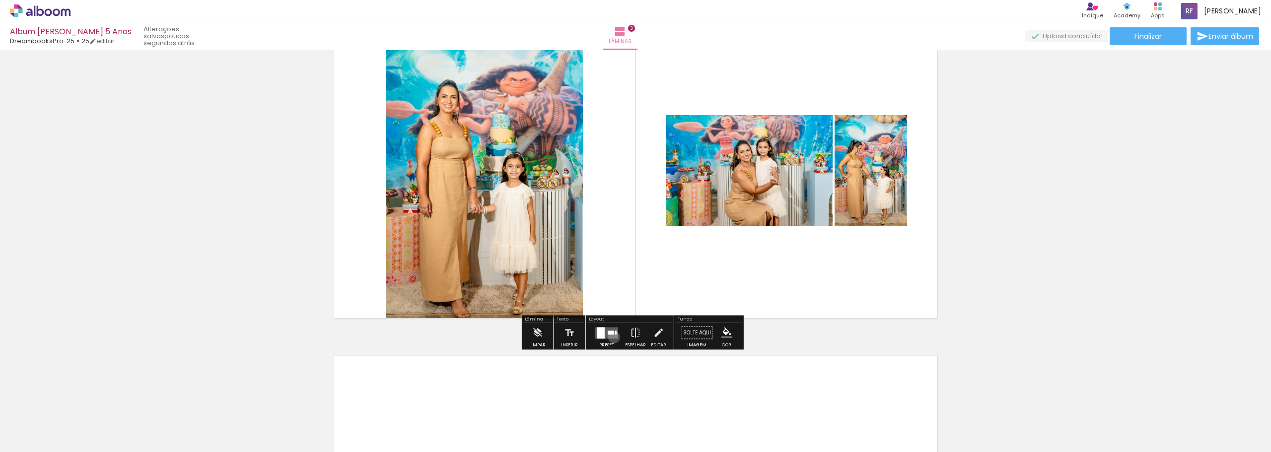
click at [612, 337] on quentale-layouter at bounding box center [606, 332] width 23 height 11
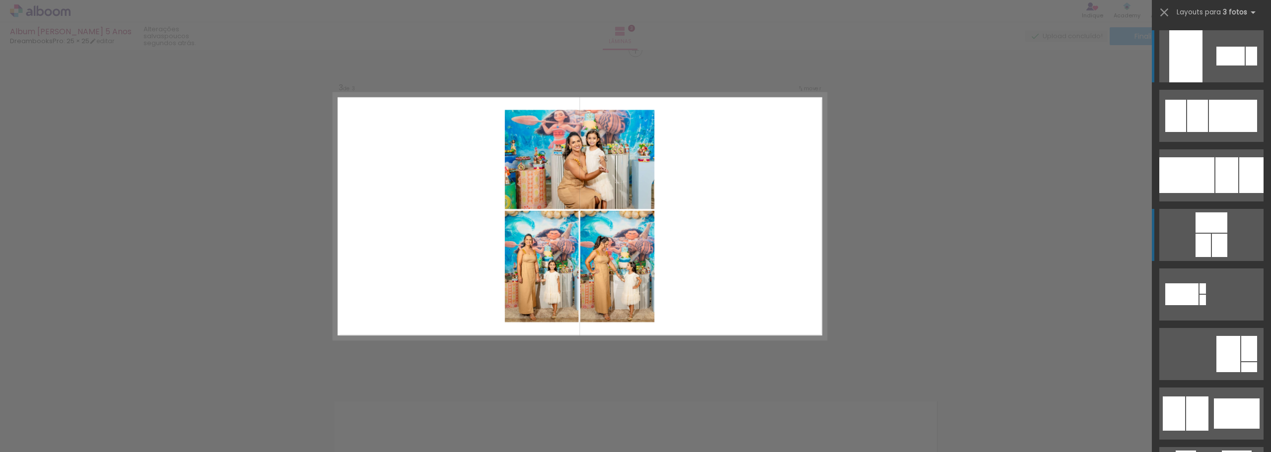
scroll to position [678, 0]
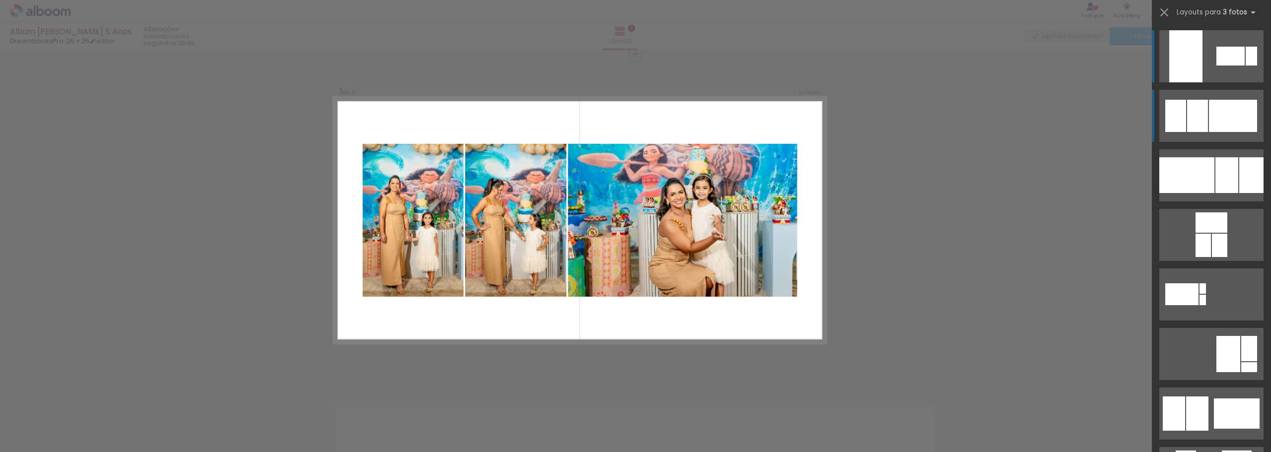
click at [1227, 107] on div at bounding box center [1233, 116] width 48 height 32
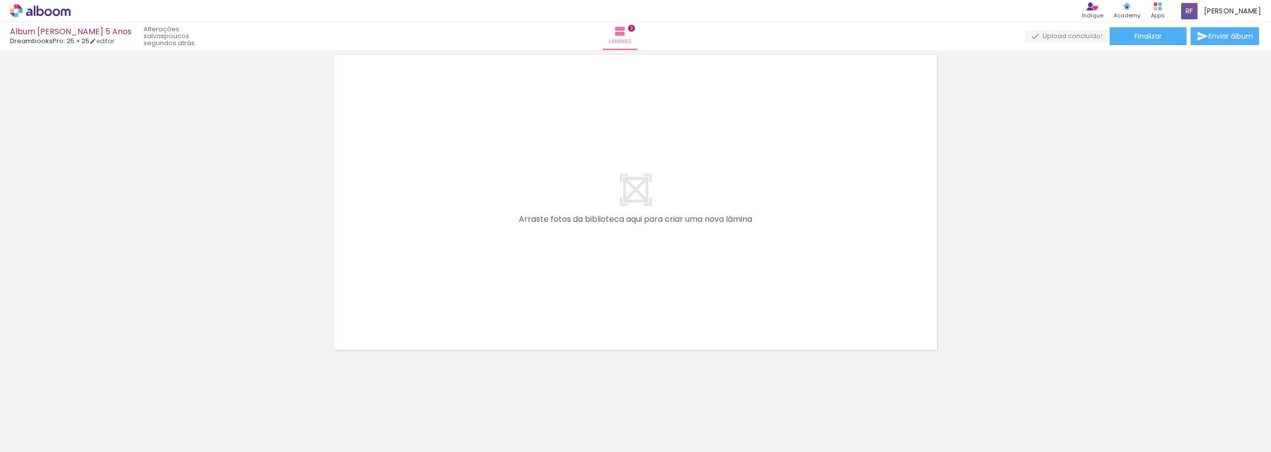
scroll to position [1029, 0]
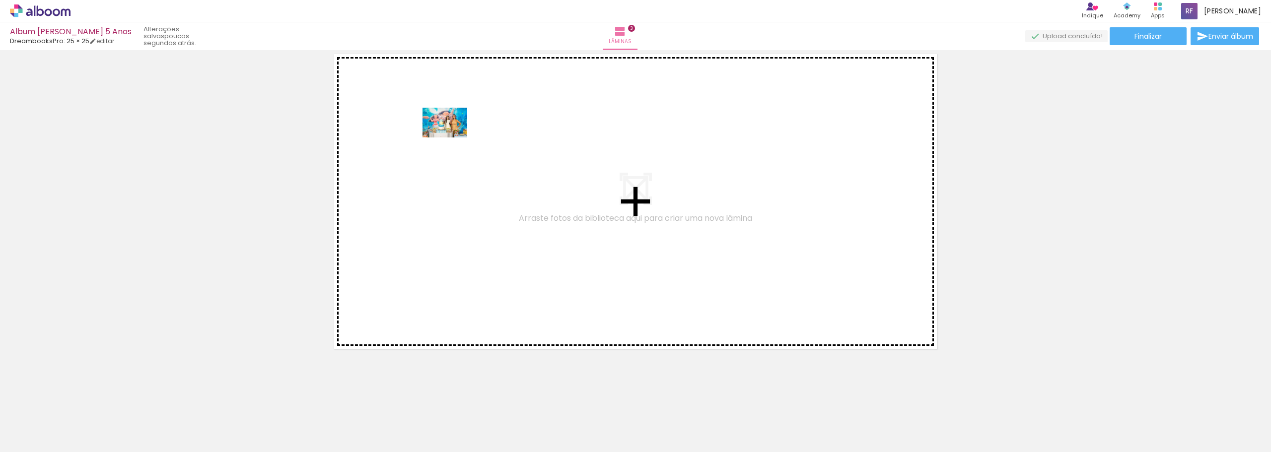
drag, startPoint x: 437, startPoint y: 425, endPoint x: 452, endPoint y: 138, distance: 287.9
click at [452, 138] on quentale-workspace at bounding box center [635, 226] width 1271 height 452
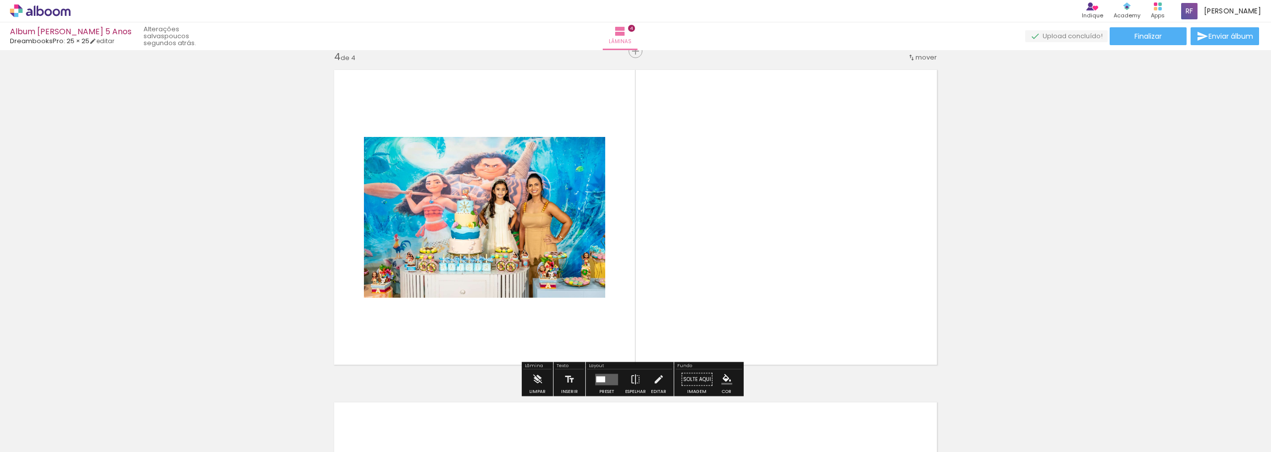
scroll to position [1010, 0]
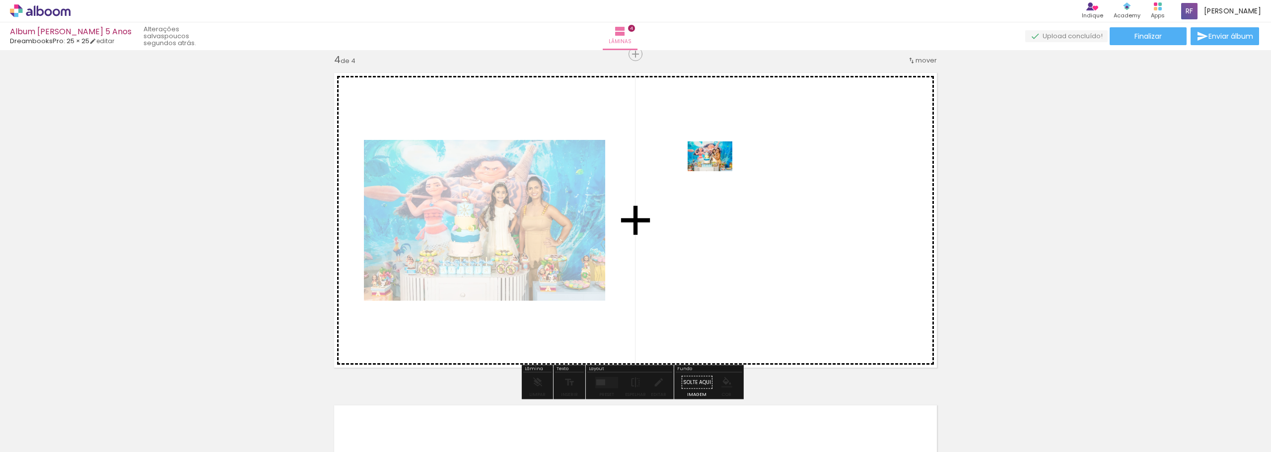
drag, startPoint x: 492, startPoint y: 421, endPoint x: 717, endPoint y: 171, distance: 336.1
click at [717, 171] on quentale-workspace at bounding box center [635, 226] width 1271 height 452
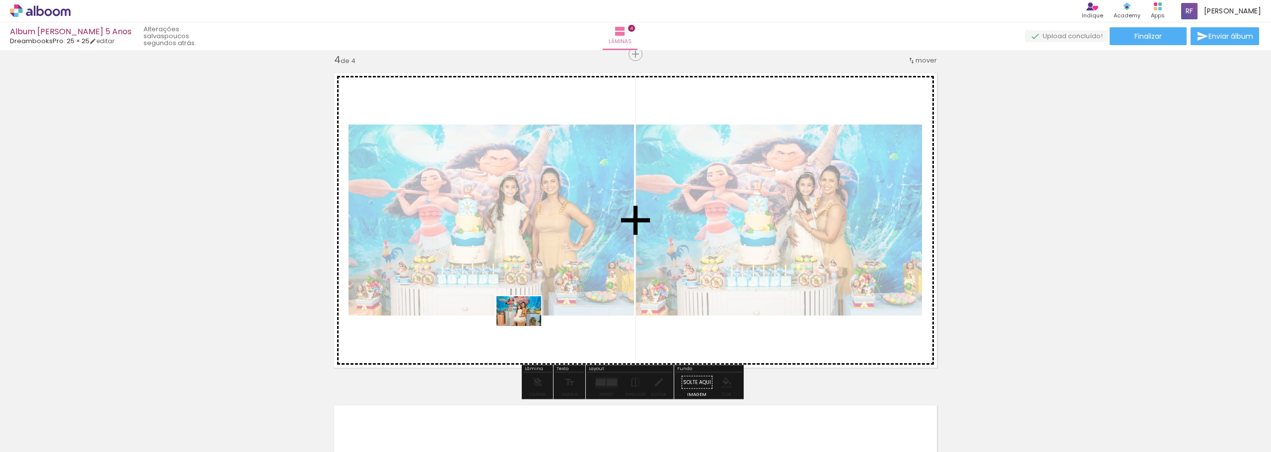
drag, startPoint x: 548, startPoint y: 424, endPoint x: 526, endPoint y: 326, distance: 100.2
click at [526, 326] on quentale-workspace at bounding box center [635, 226] width 1271 height 452
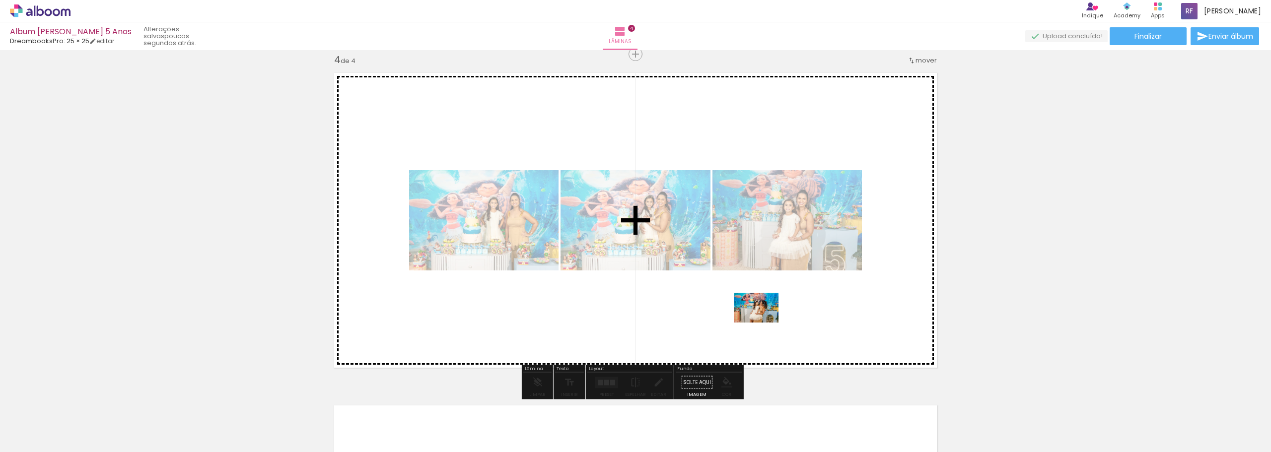
drag, startPoint x: 607, startPoint y: 430, endPoint x: 766, endPoint y: 321, distance: 193.5
click at [766, 321] on quentale-workspace at bounding box center [635, 226] width 1271 height 452
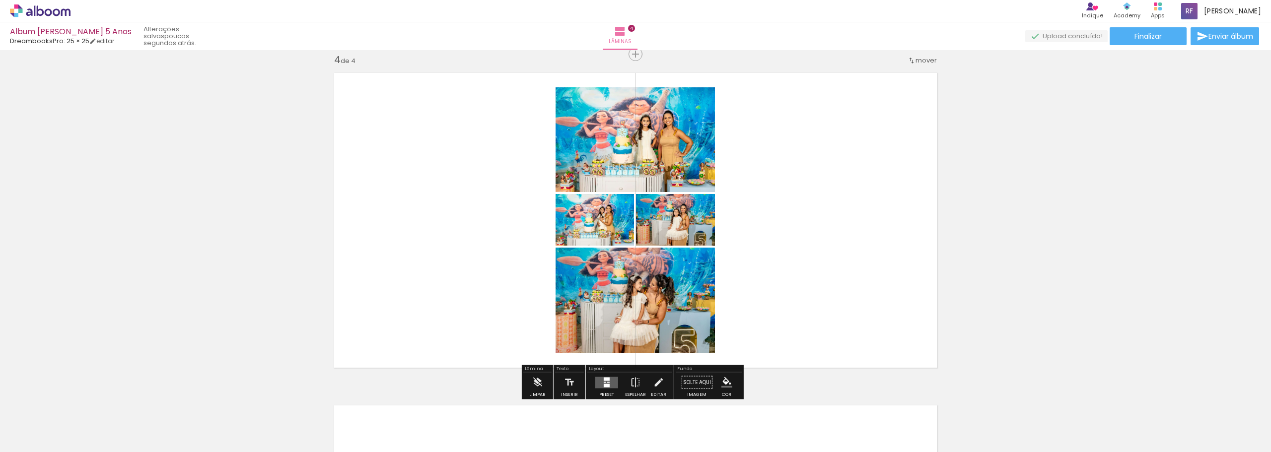
click at [609, 383] on quentale-layouter at bounding box center [606, 382] width 23 height 11
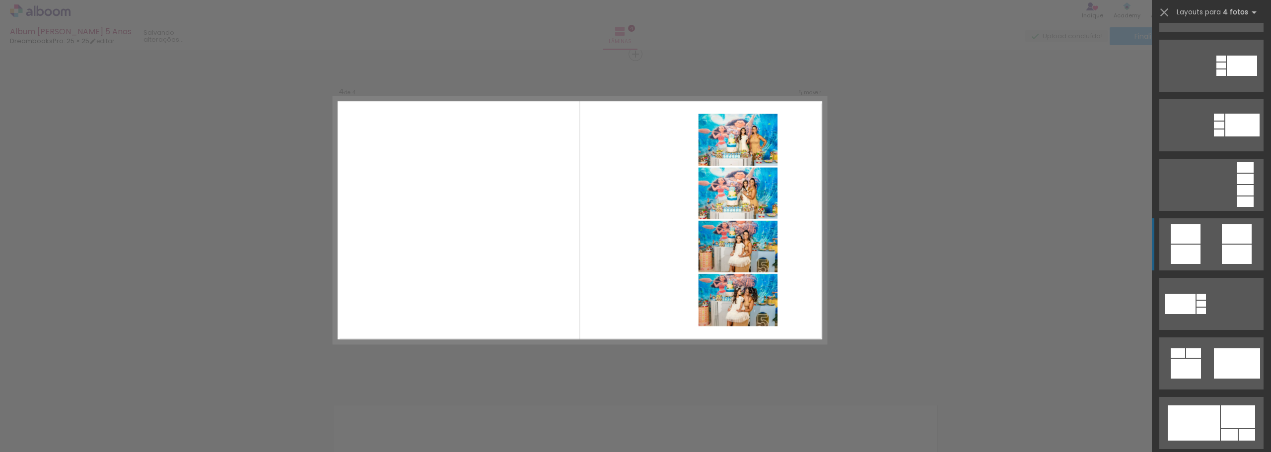
scroll to position [298, 0]
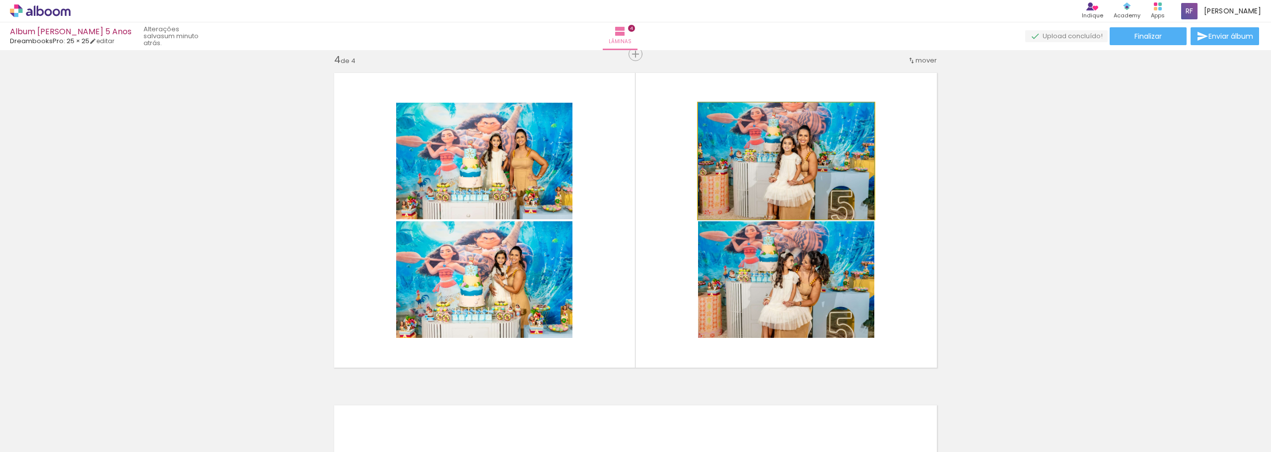
click at [858, 115] on quentale-photo at bounding box center [786, 161] width 176 height 117
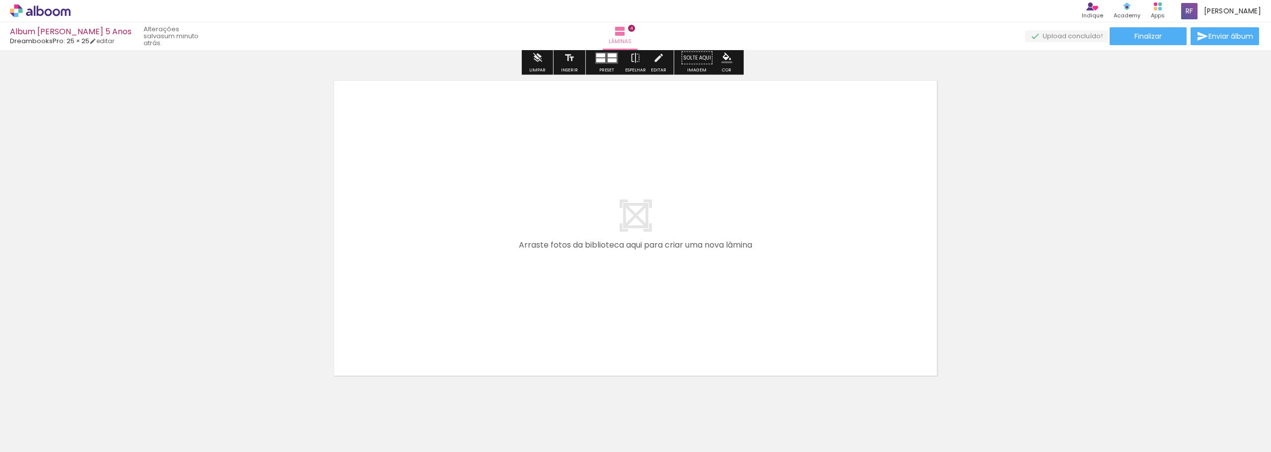
scroll to position [1362, 0]
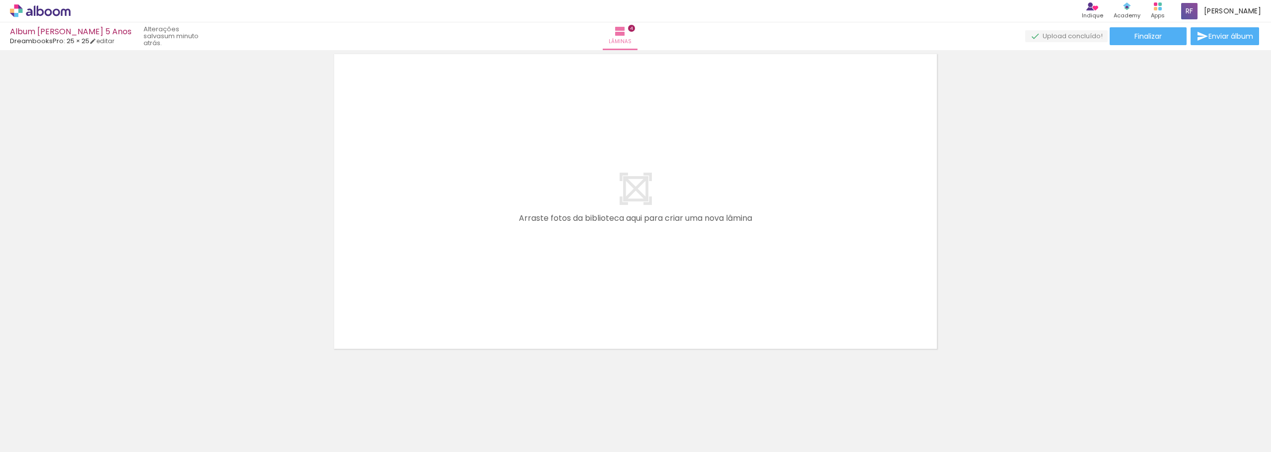
click at [662, 221] on quentale-layouter at bounding box center [636, 202] width 616 height 308
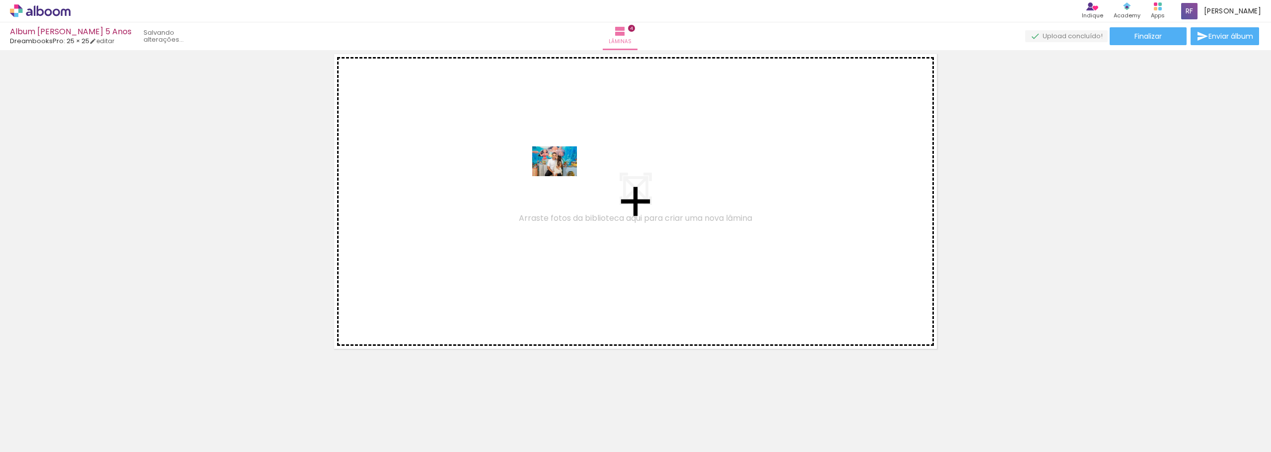
drag, startPoint x: 713, startPoint y: 430, endPoint x: 560, endPoint y: 170, distance: 301.8
click at [560, 170] on quentale-workspace at bounding box center [635, 226] width 1271 height 452
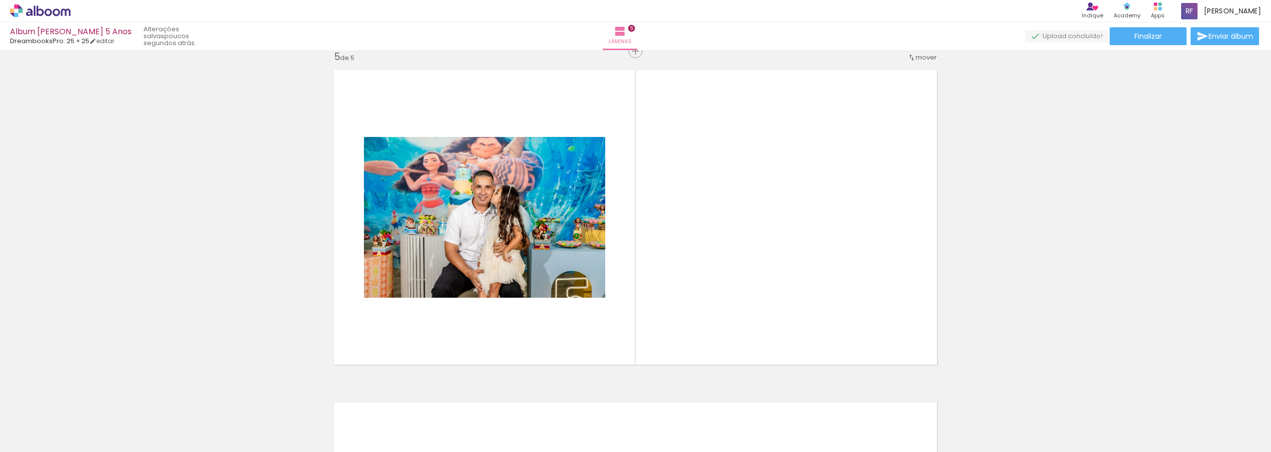
scroll to position [1343, 0]
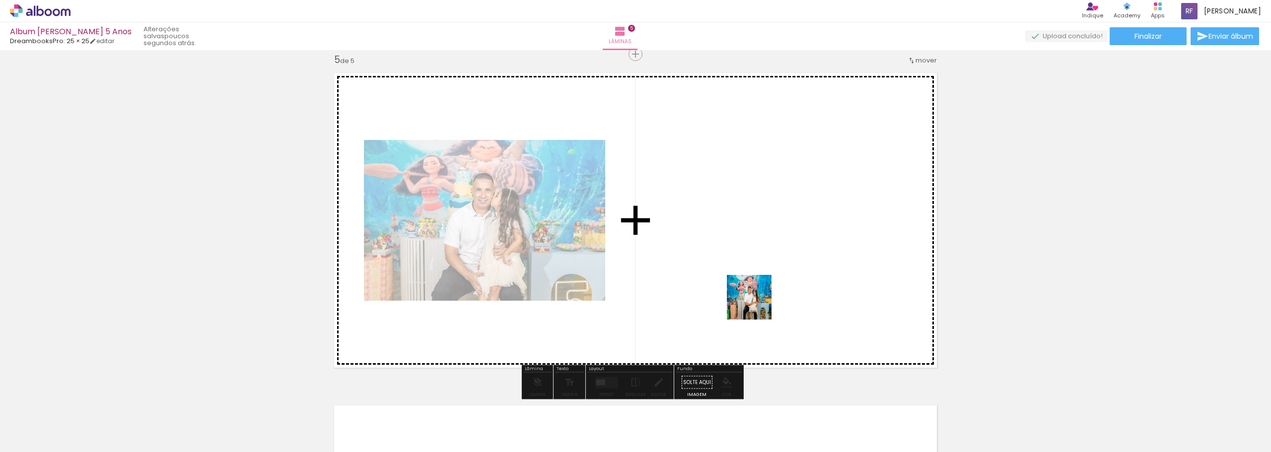
drag, startPoint x: 764, startPoint y: 420, endPoint x: 759, endPoint y: 254, distance: 165.9
click at [759, 254] on quentale-workspace at bounding box center [635, 226] width 1271 height 452
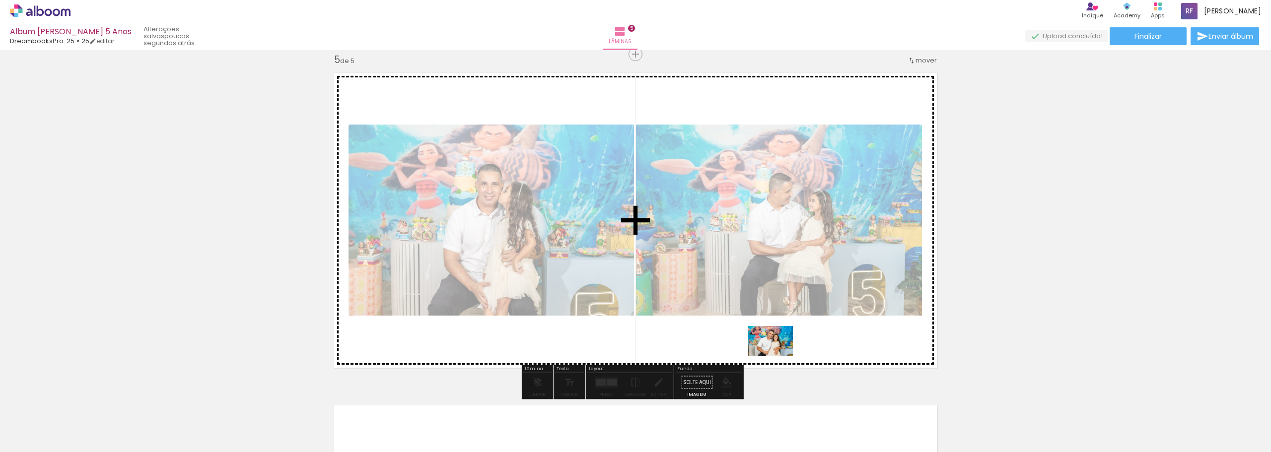
drag, startPoint x: 824, startPoint y: 424, endPoint x: 778, endPoint y: 356, distance: 81.8
click at [778, 356] on quentale-workspace at bounding box center [635, 226] width 1271 height 452
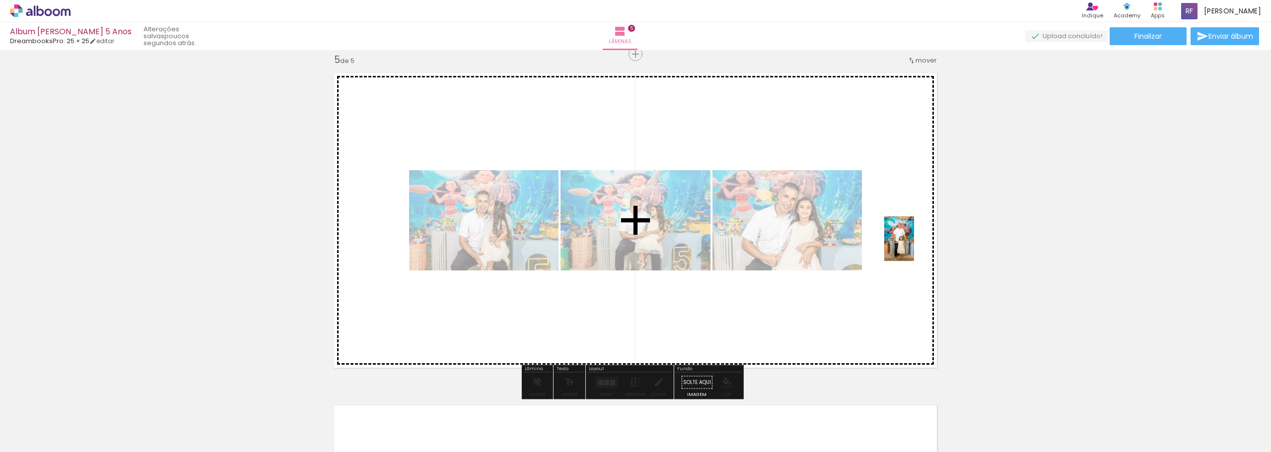
drag, startPoint x: 1036, startPoint y: 417, endPoint x: 913, endPoint y: 242, distance: 213.4
click at [913, 242] on quentale-workspace at bounding box center [635, 226] width 1271 height 452
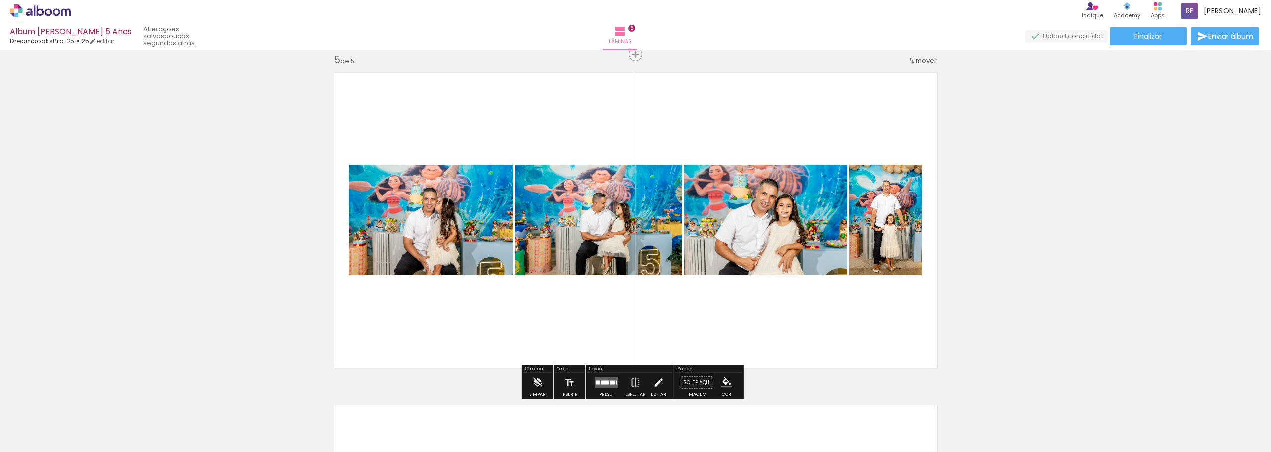
click at [637, 381] on iron-icon at bounding box center [635, 383] width 11 height 20
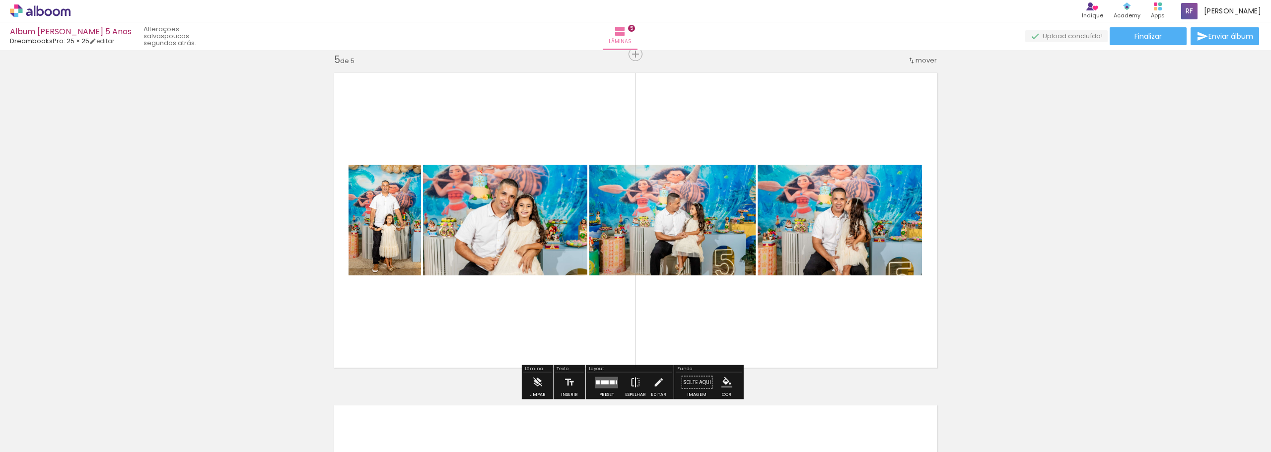
click at [632, 382] on iron-icon at bounding box center [635, 383] width 11 height 20
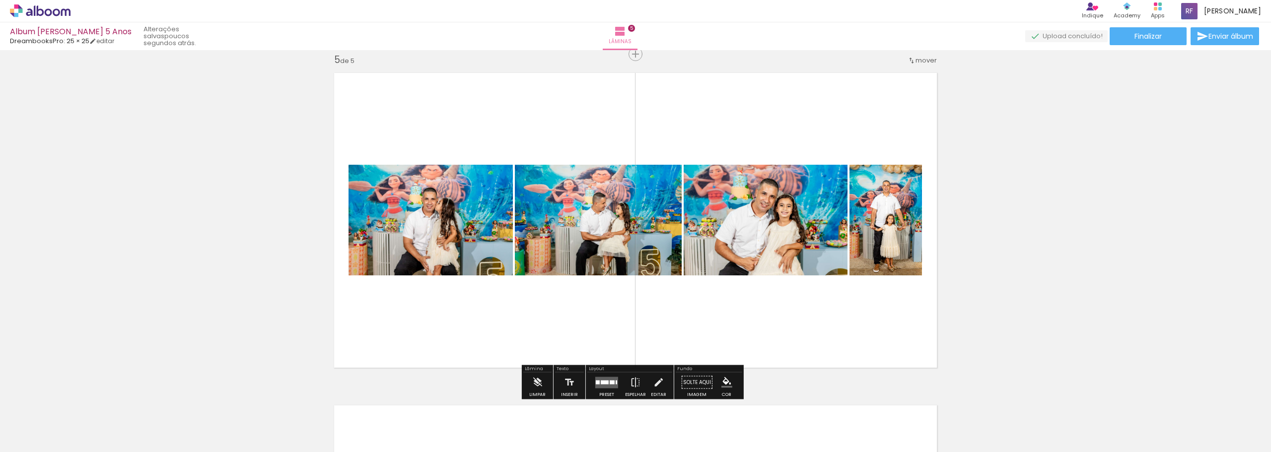
click at [610, 383] on div at bounding box center [612, 382] width 5 height 4
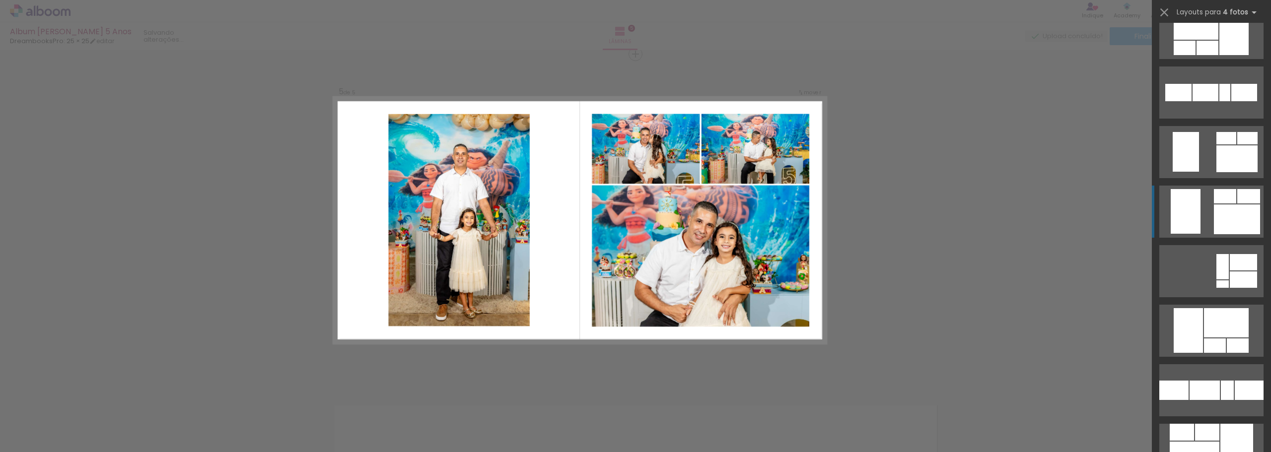
scroll to position [1986, 0]
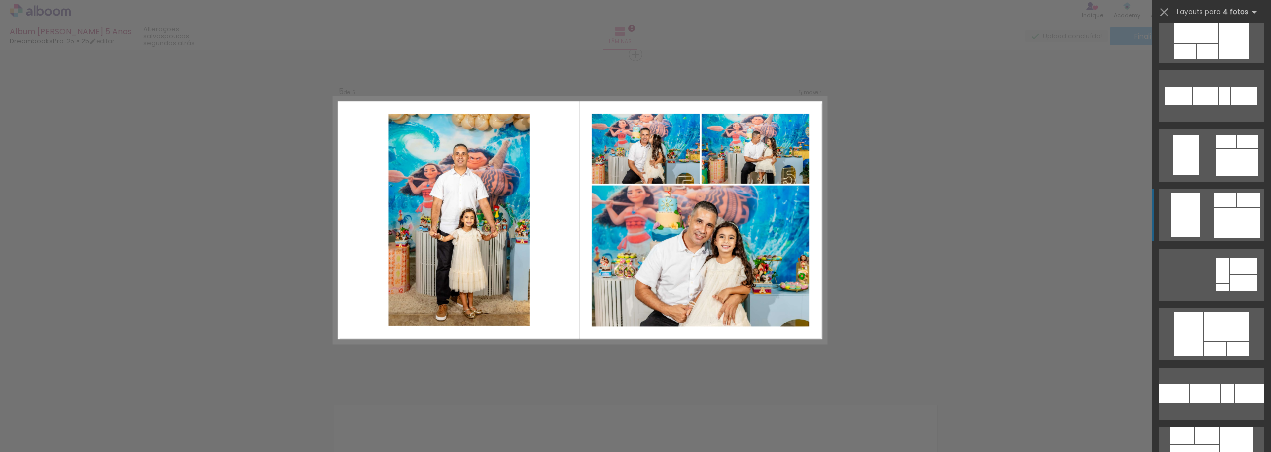
click at [1230, 275] on div at bounding box center [1243, 283] width 27 height 16
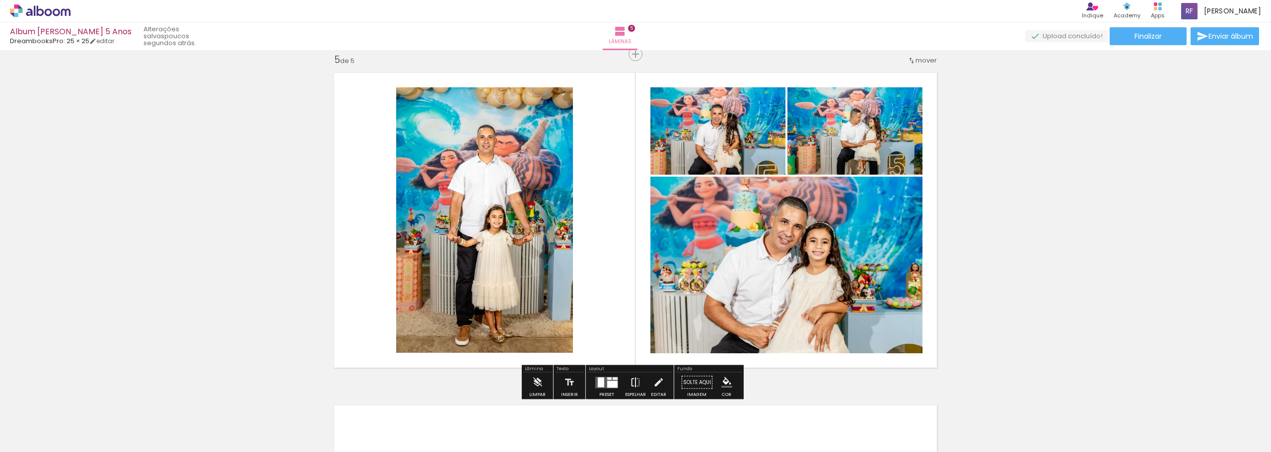
click at [637, 378] on iron-icon at bounding box center [635, 383] width 11 height 20
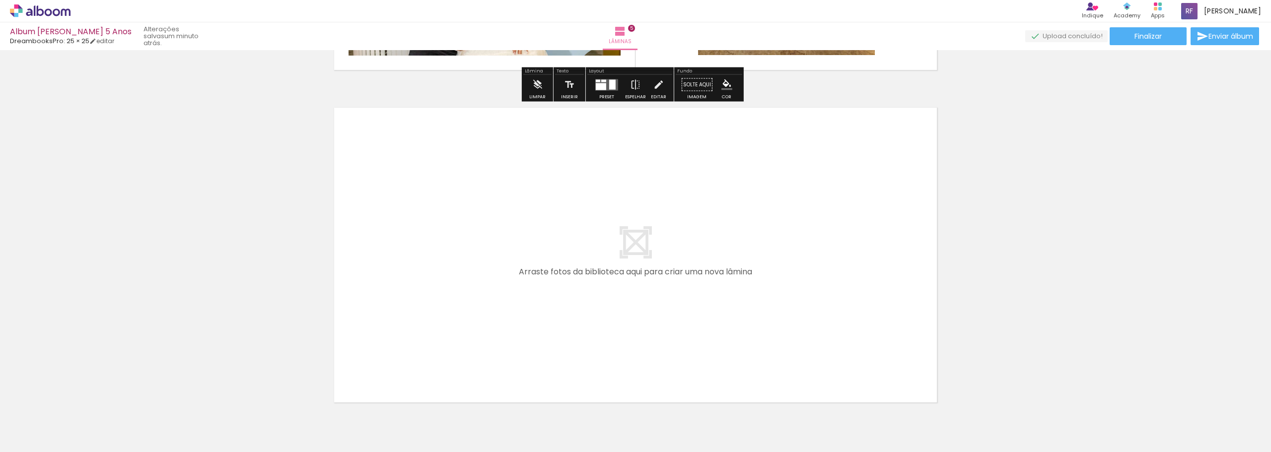
click at [597, 220] on quentale-layouter at bounding box center [636, 255] width 616 height 308
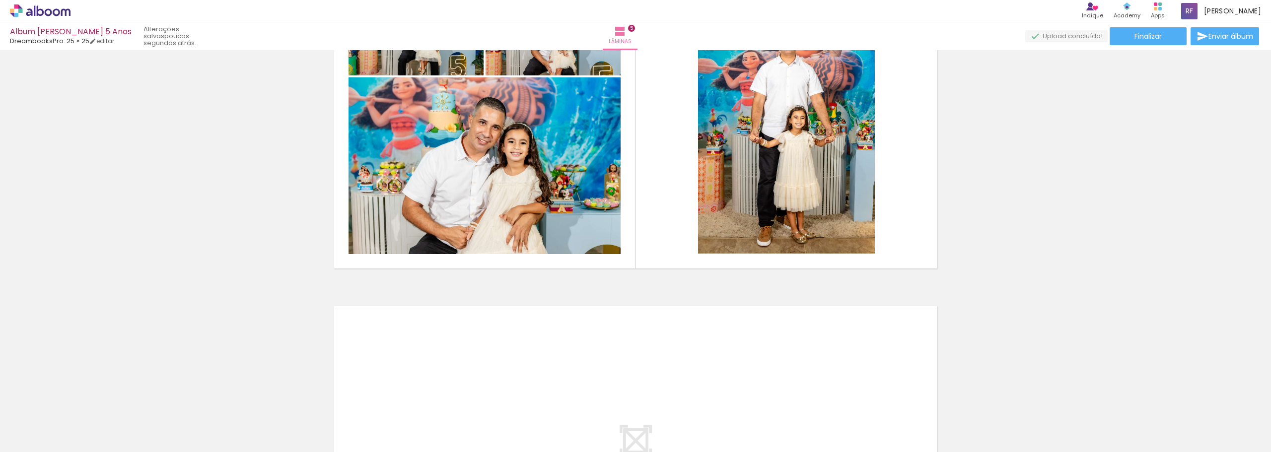
scroll to position [1496, 0]
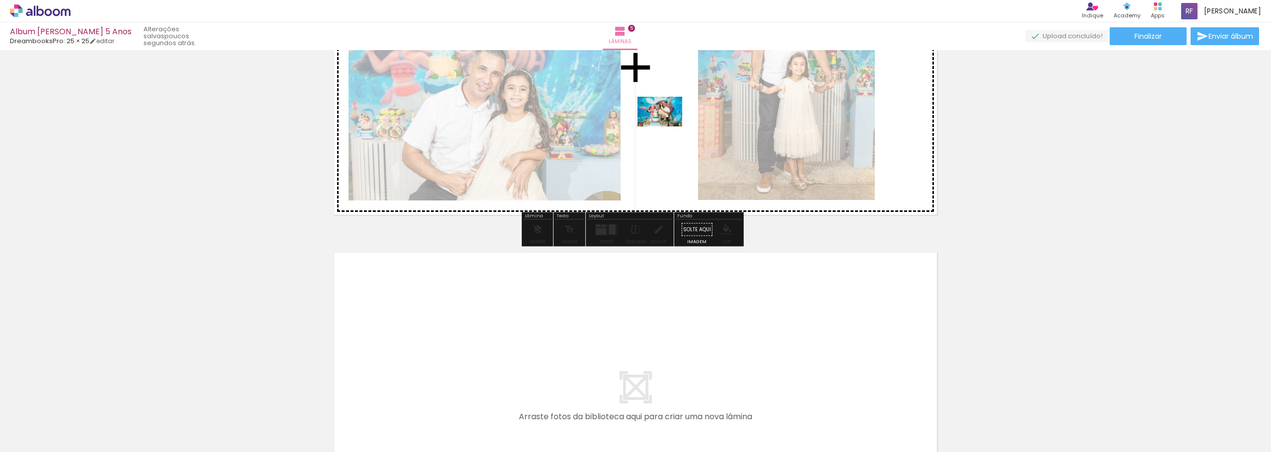
drag, startPoint x: 995, startPoint y: 430, endPoint x: 667, endPoint y: 127, distance: 446.9
click at [667, 127] on quentale-workspace at bounding box center [635, 226] width 1271 height 452
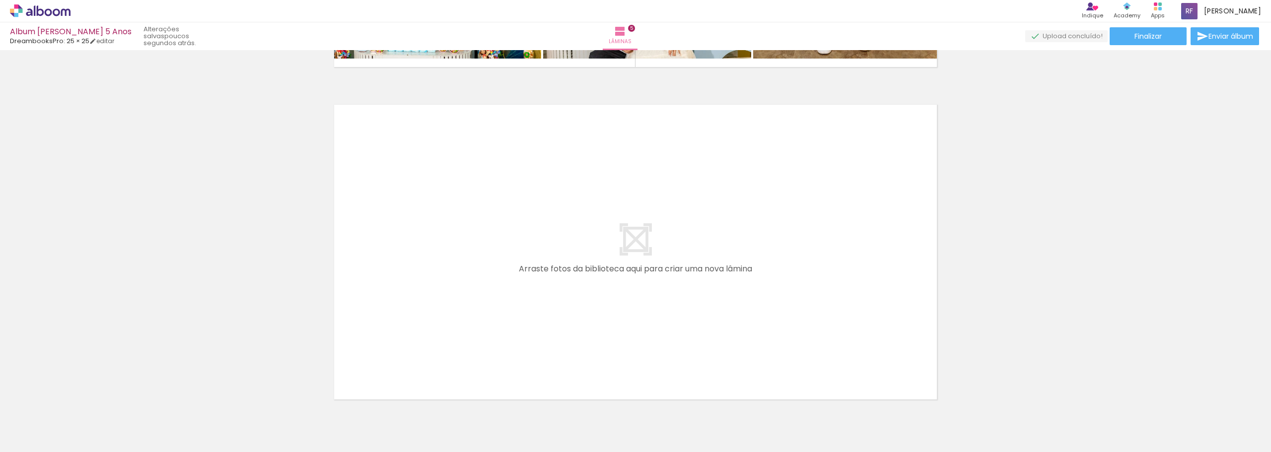
scroll to position [1695, 0]
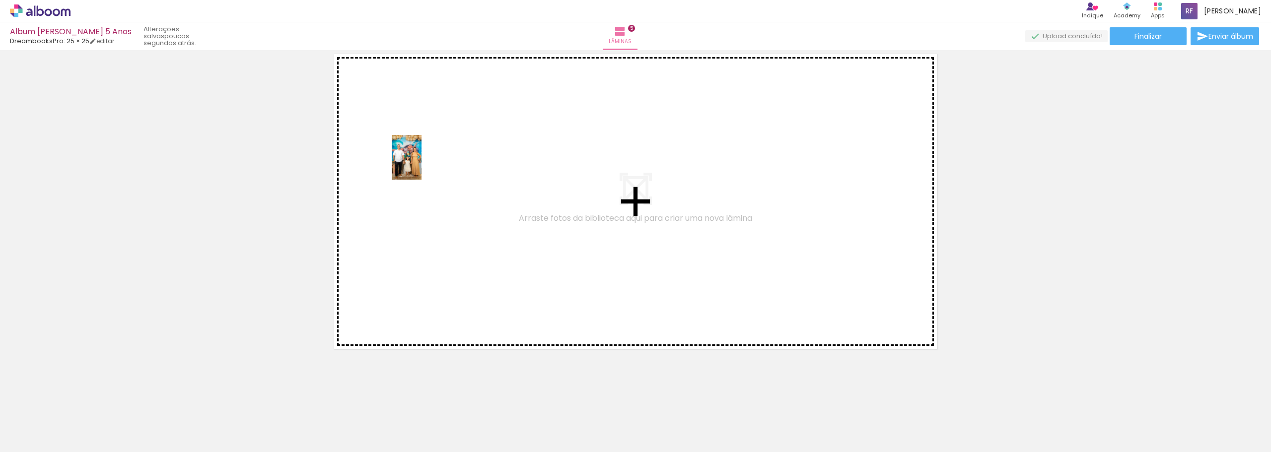
drag, startPoint x: 1095, startPoint y: 415, endPoint x: 422, endPoint y: 165, distance: 718.1
click at [422, 165] on quentale-workspace at bounding box center [635, 226] width 1271 height 452
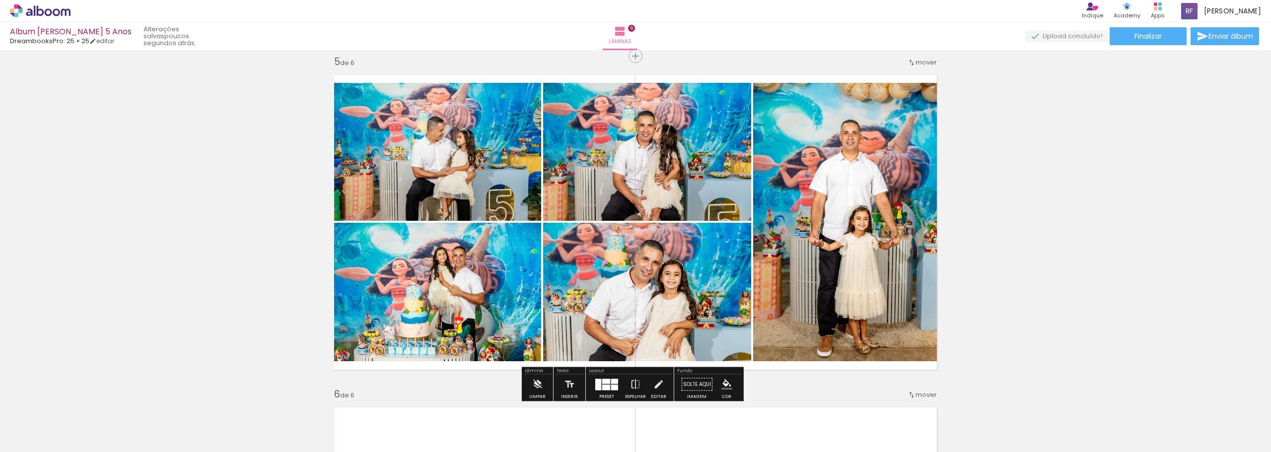
scroll to position [1527, 0]
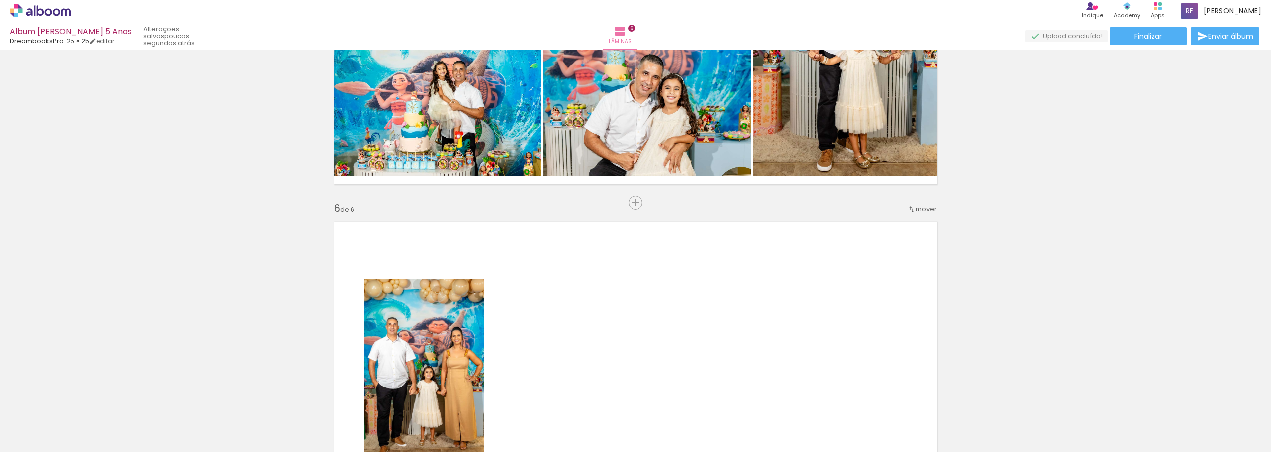
scroll to position [1986, 0]
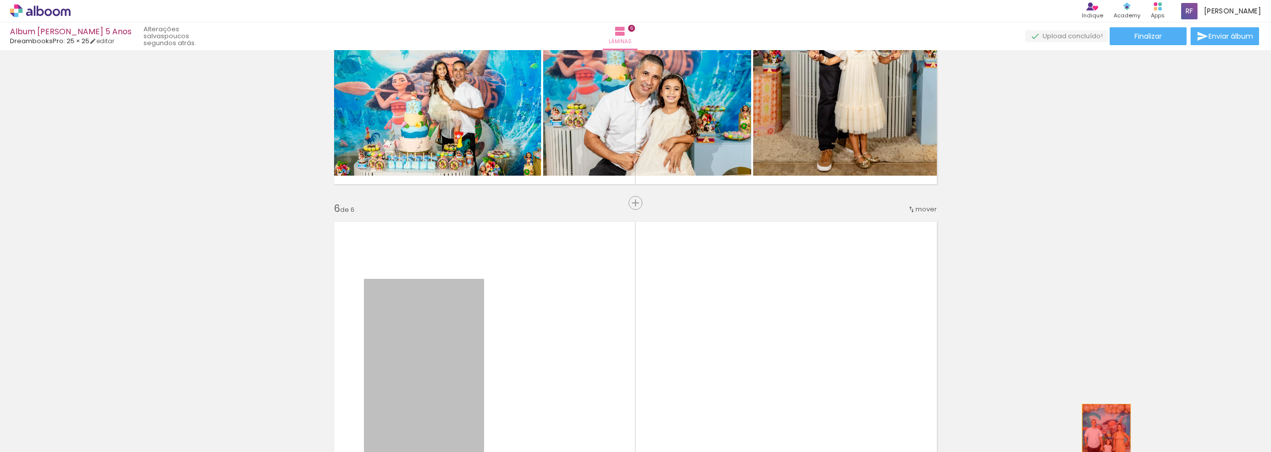
drag, startPoint x: 418, startPoint y: 339, endPoint x: 1102, endPoint y: 440, distance: 692.2
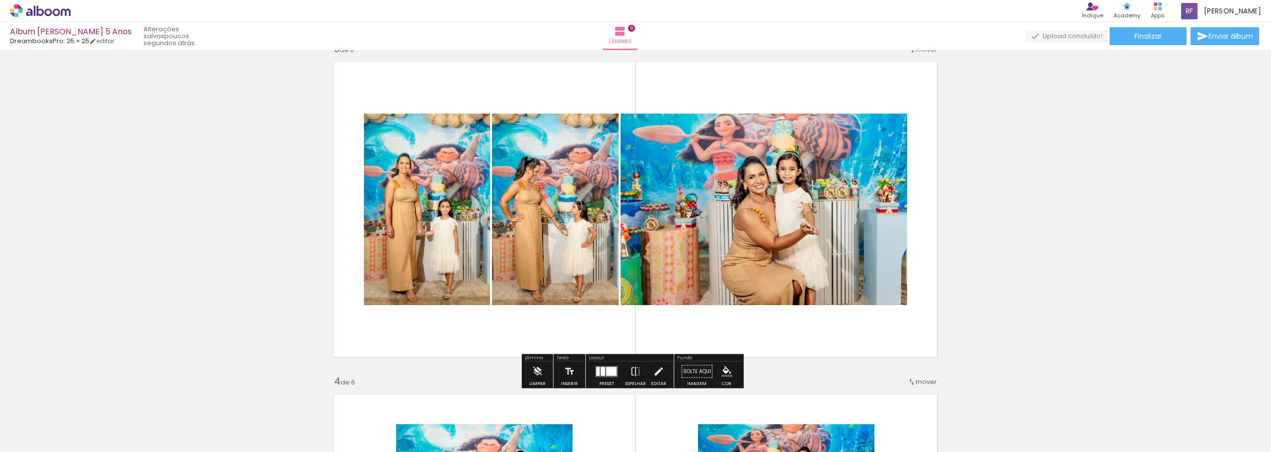
scroll to position [633, 0]
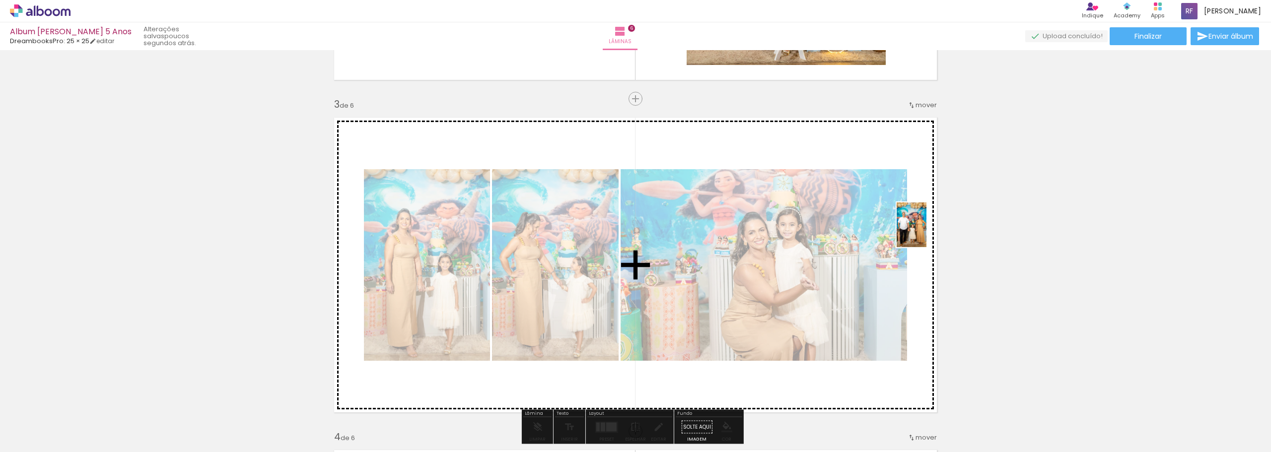
drag, startPoint x: 1108, startPoint y: 427, endPoint x: 926, endPoint y: 232, distance: 265.9
click at [926, 232] on quentale-workspace at bounding box center [635, 226] width 1271 height 452
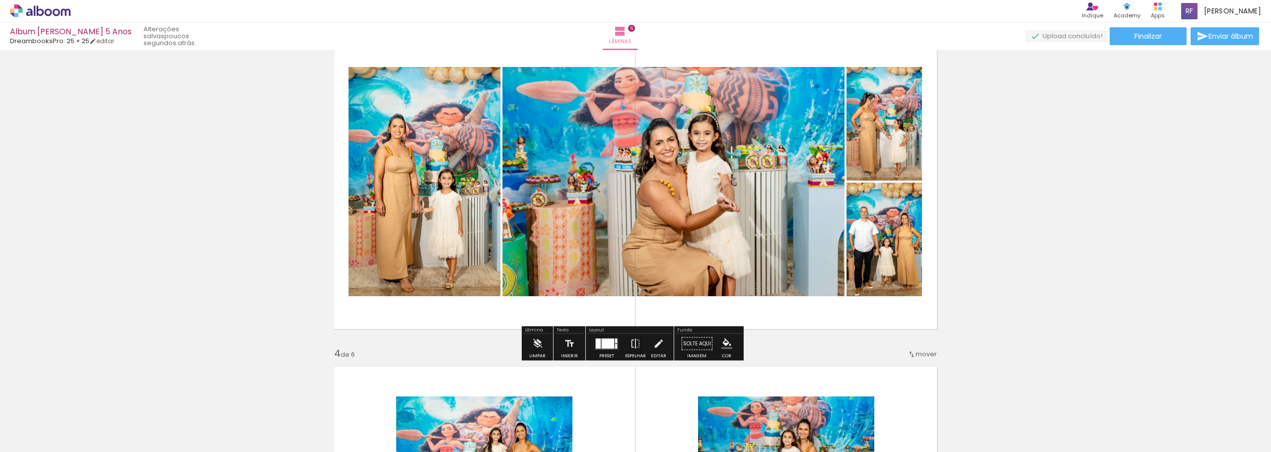
scroll to position [732, 0]
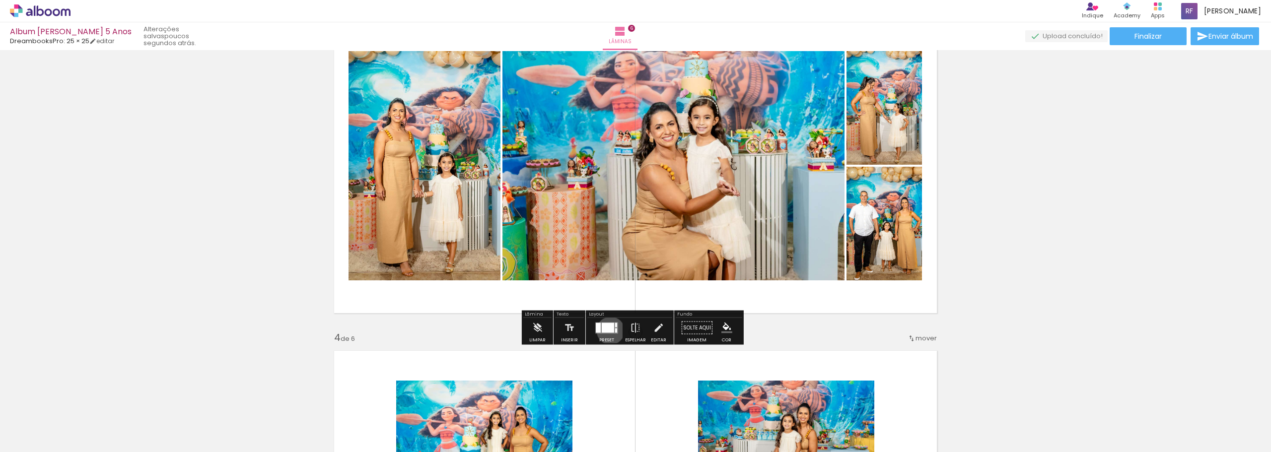
click at [608, 331] on div at bounding box center [608, 328] width 12 height 10
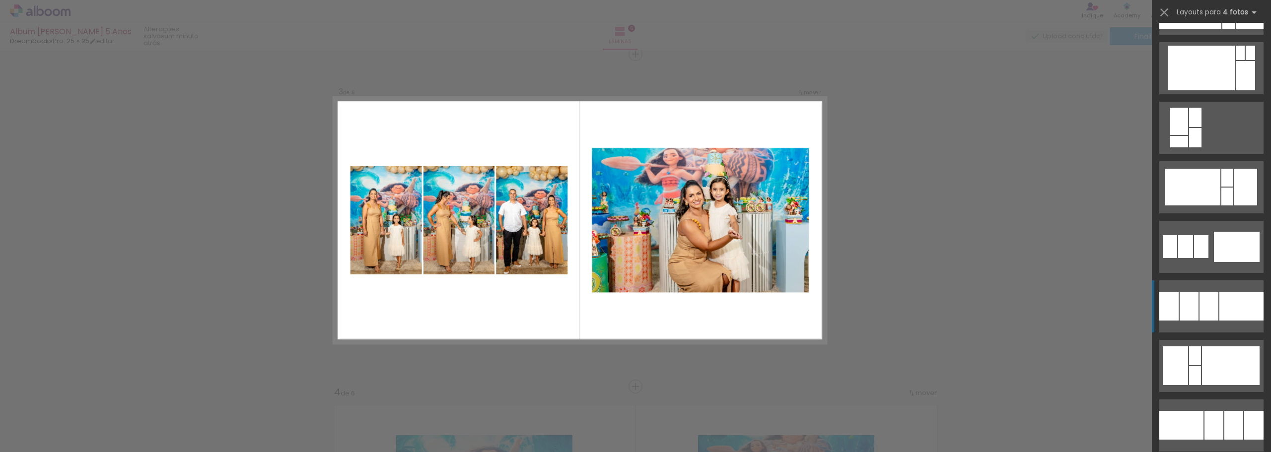
scroll to position [2334, 0]
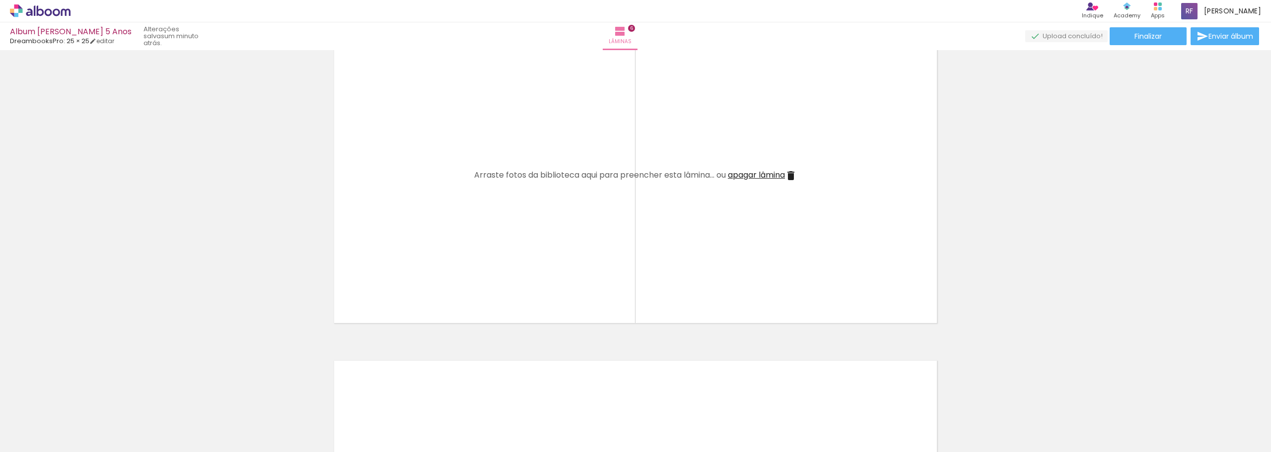
scroll to position [0, 605]
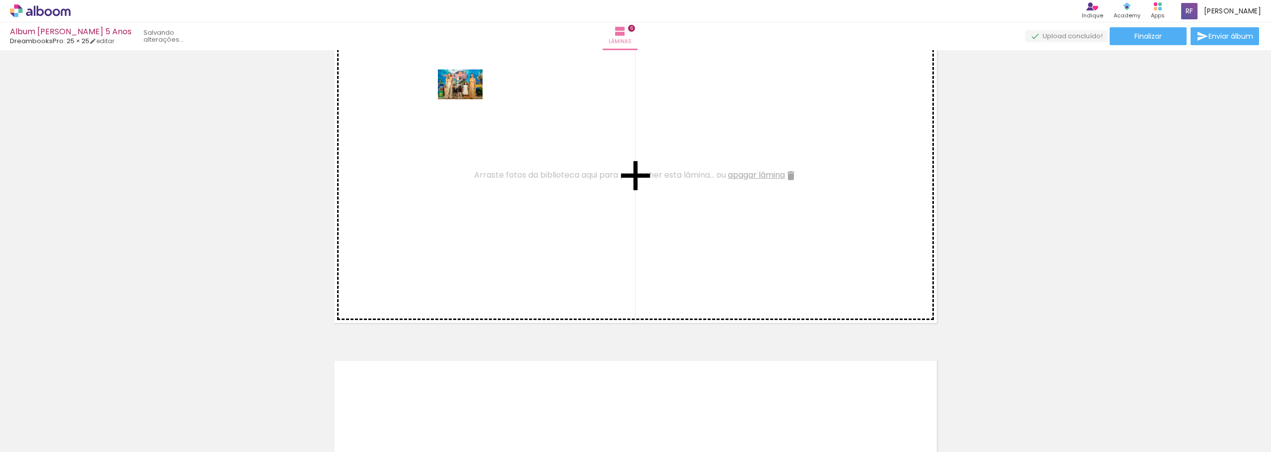
drag, startPoint x: 549, startPoint y: 425, endPoint x: 467, endPoint y: 99, distance: 335.8
click at [467, 99] on quentale-workspace at bounding box center [635, 226] width 1271 height 452
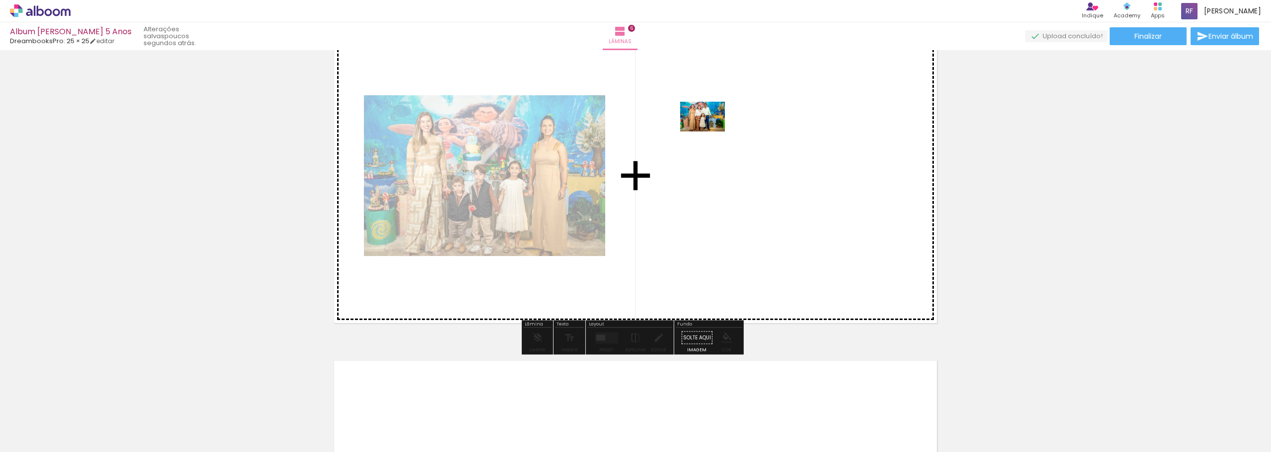
drag, startPoint x: 882, startPoint y: 429, endPoint x: 710, endPoint y: 132, distance: 343.5
click at [710, 132] on quentale-workspace at bounding box center [635, 226] width 1271 height 452
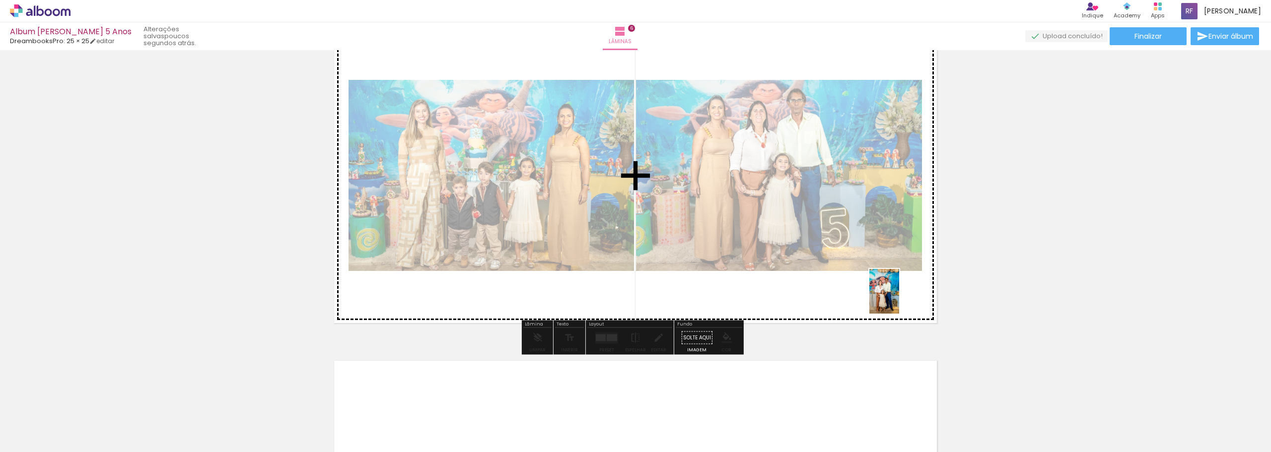
drag, startPoint x: 938, startPoint y: 423, endPoint x: 899, endPoint y: 299, distance: 130.2
click at [899, 299] on quentale-workspace at bounding box center [635, 226] width 1271 height 452
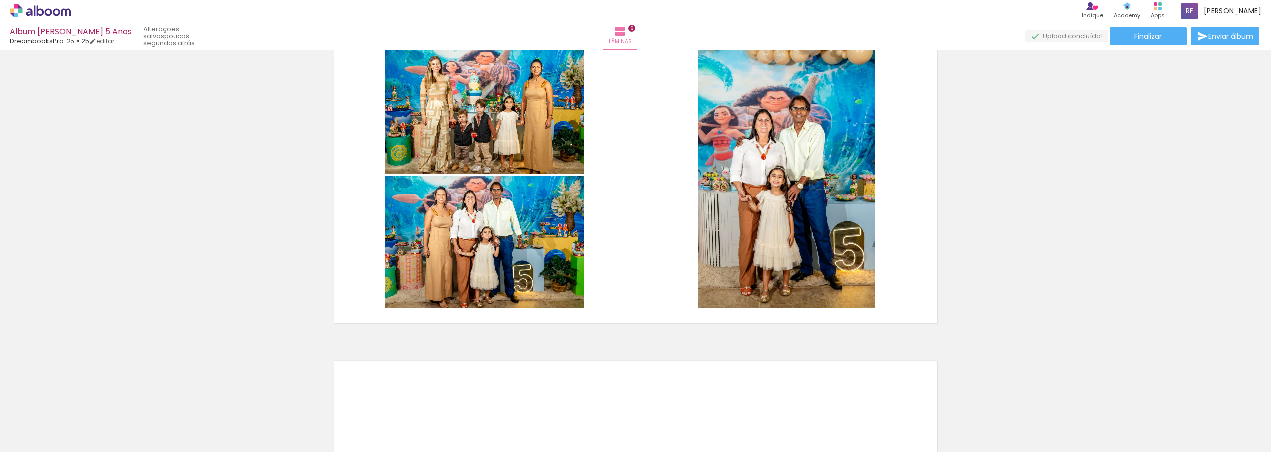
scroll to position [0, 1927]
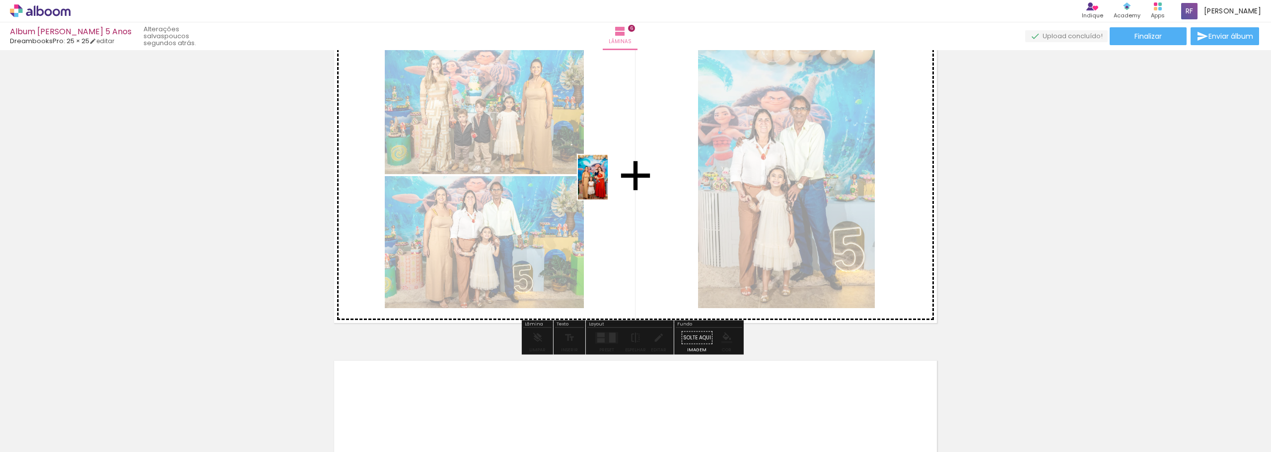
drag, startPoint x: 1020, startPoint y: 427, endPoint x: 608, endPoint y: 185, distance: 478.5
click at [608, 185] on quentale-workspace at bounding box center [635, 226] width 1271 height 452
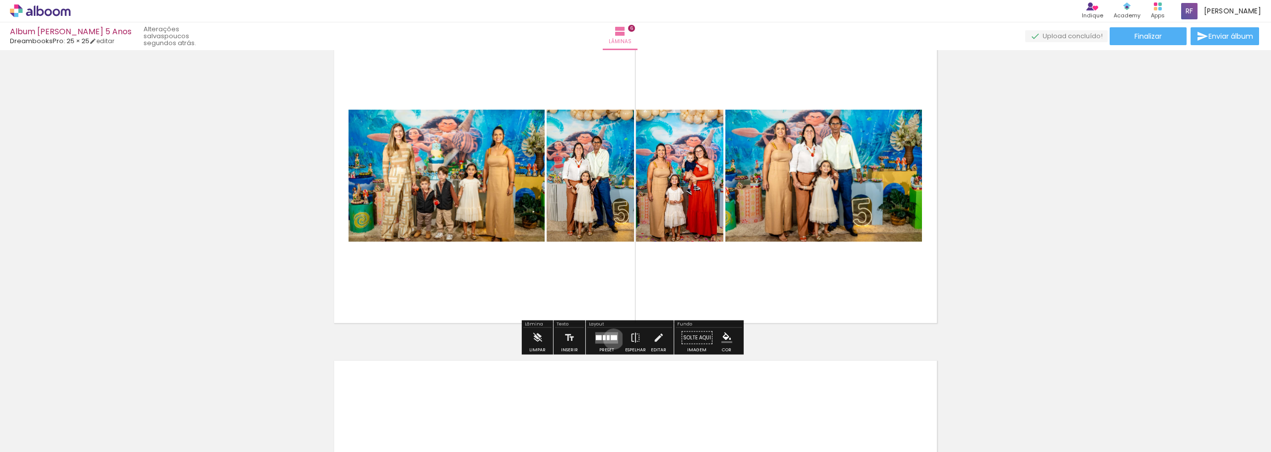
click at [611, 339] on div at bounding box center [614, 337] width 6 height 5
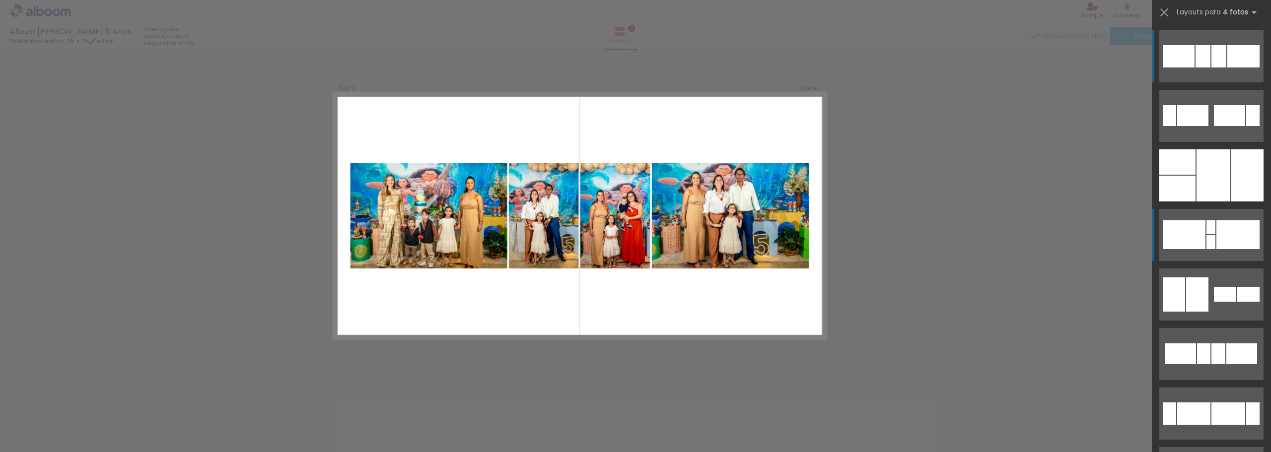
scroll to position [1676, 0]
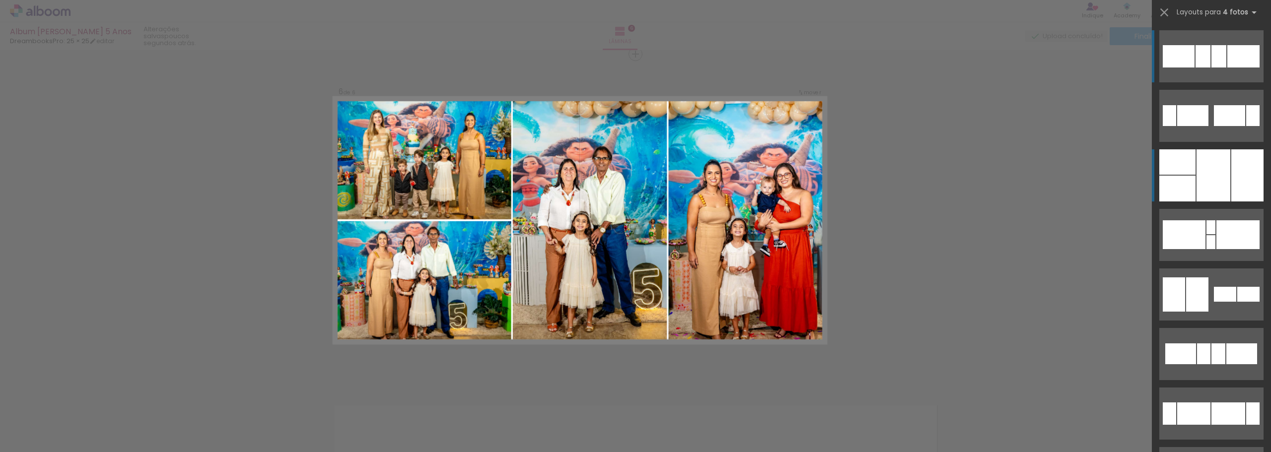
click at [1231, 181] on div at bounding box center [1247, 175] width 32 height 52
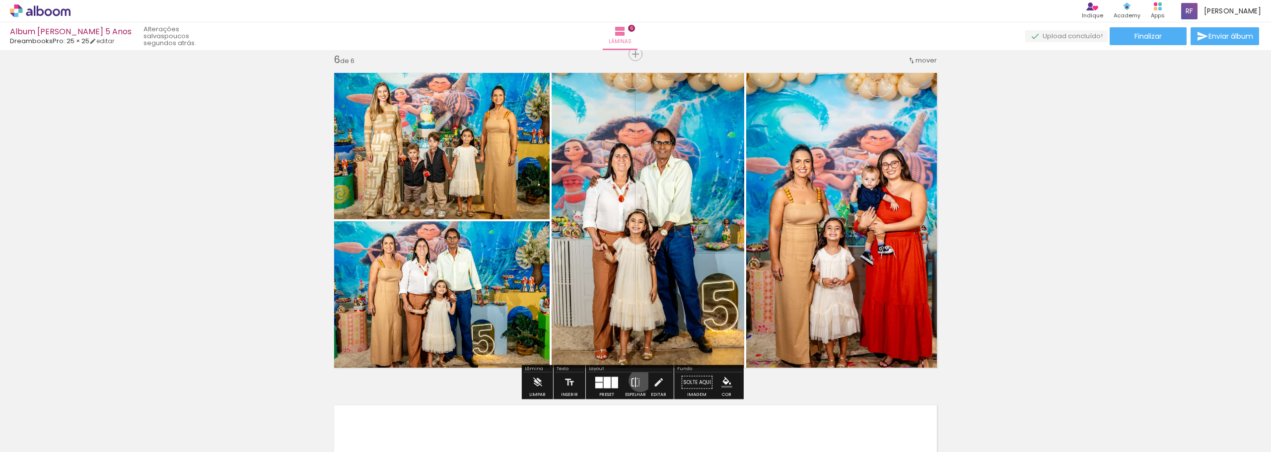
click at [638, 381] on iron-icon at bounding box center [635, 383] width 11 height 20
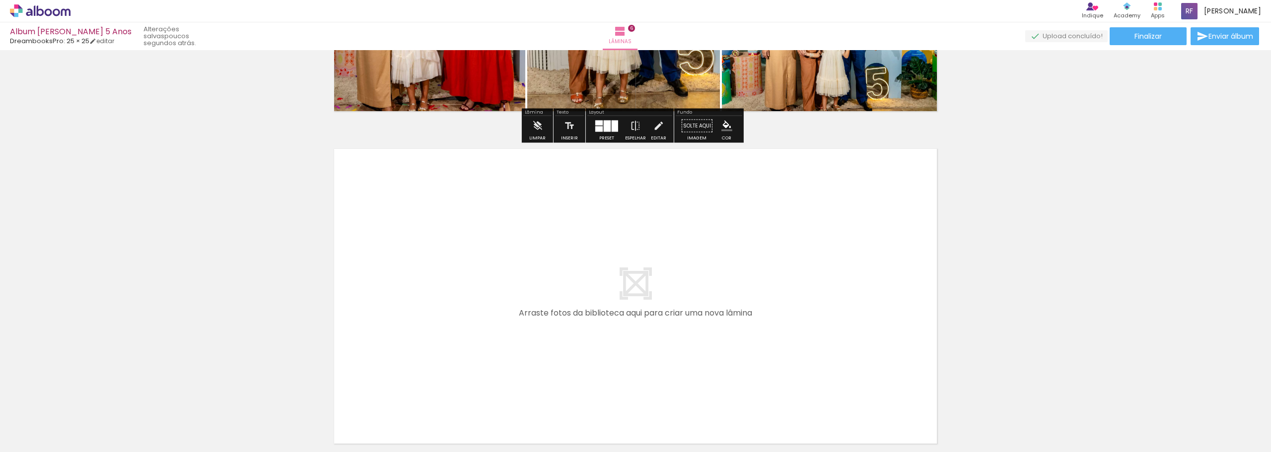
scroll to position [1974, 0]
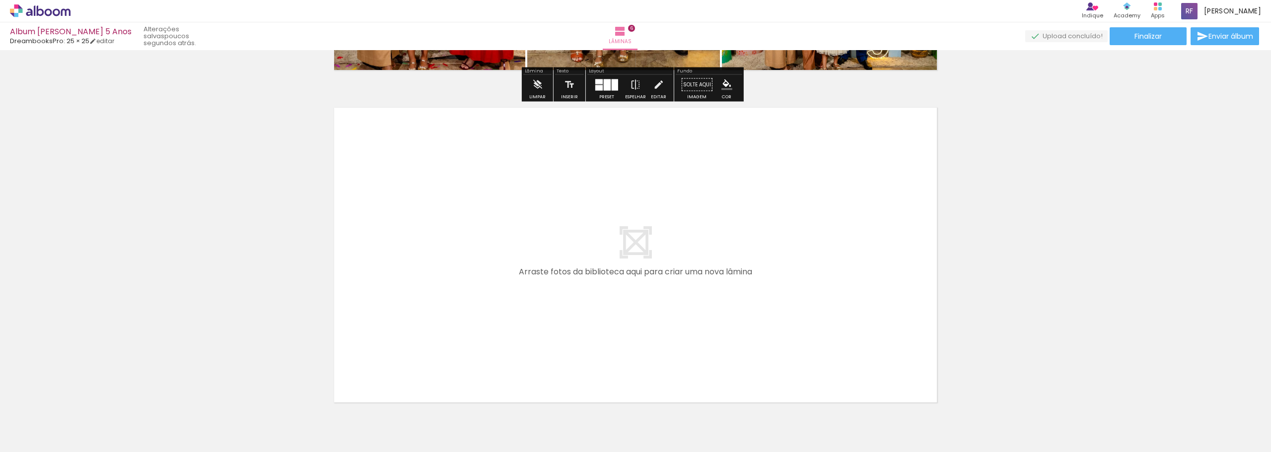
click at [650, 248] on quentale-layouter at bounding box center [636, 255] width 616 height 308
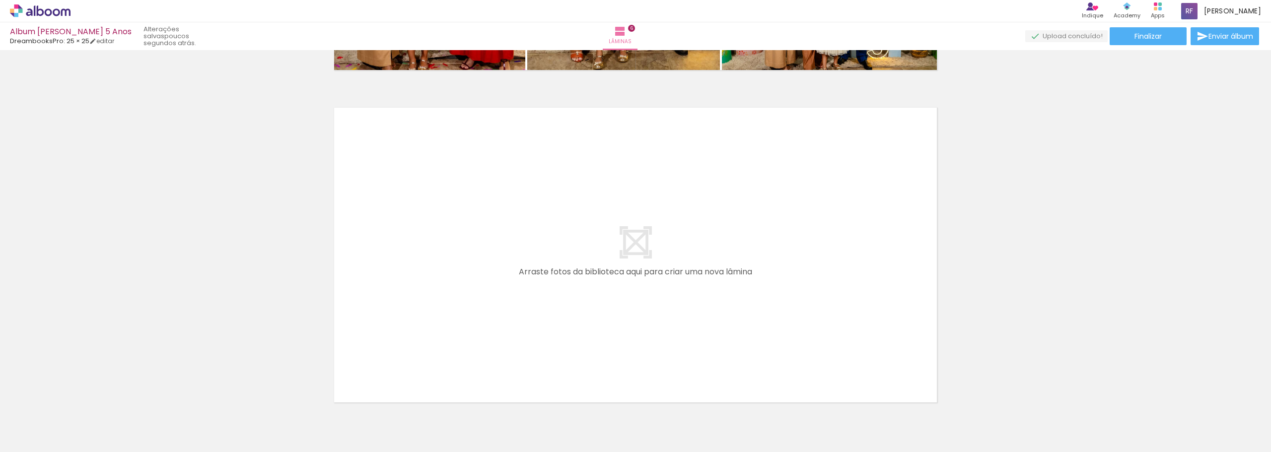
scroll to position [0, 735]
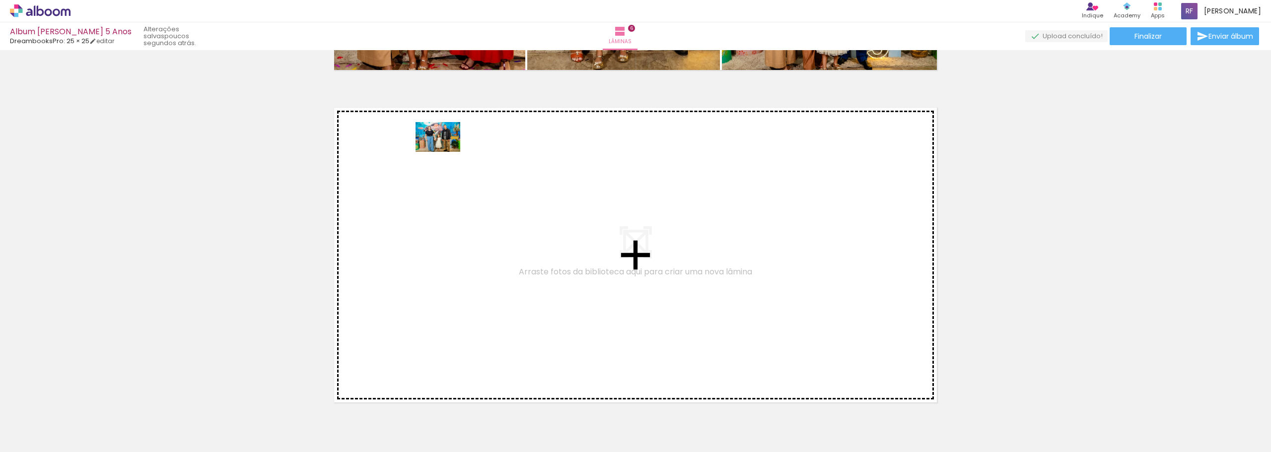
drag, startPoint x: 542, startPoint y: 420, endPoint x: 445, endPoint y: 152, distance: 285.1
click at [445, 152] on quentale-workspace at bounding box center [635, 226] width 1271 height 452
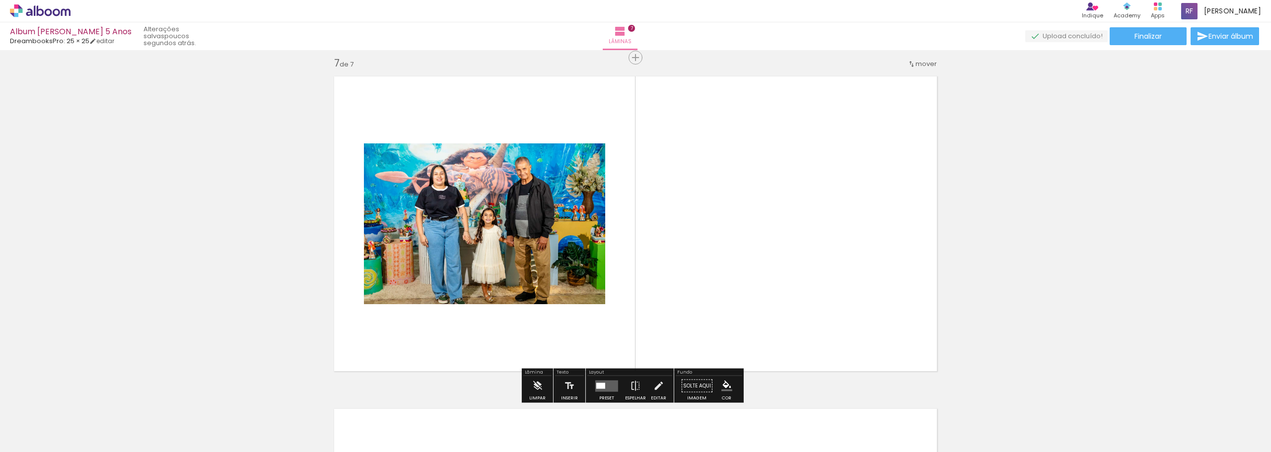
scroll to position [2008, 0]
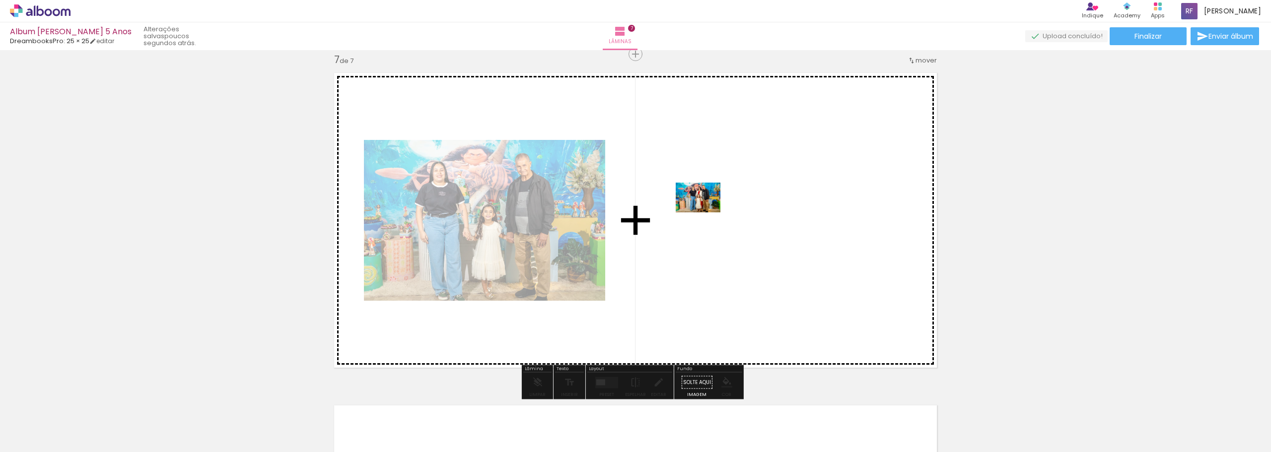
drag, startPoint x: 651, startPoint y: 404, endPoint x: 708, endPoint y: 205, distance: 207.1
click at [708, 205] on quentale-workspace at bounding box center [635, 226] width 1271 height 452
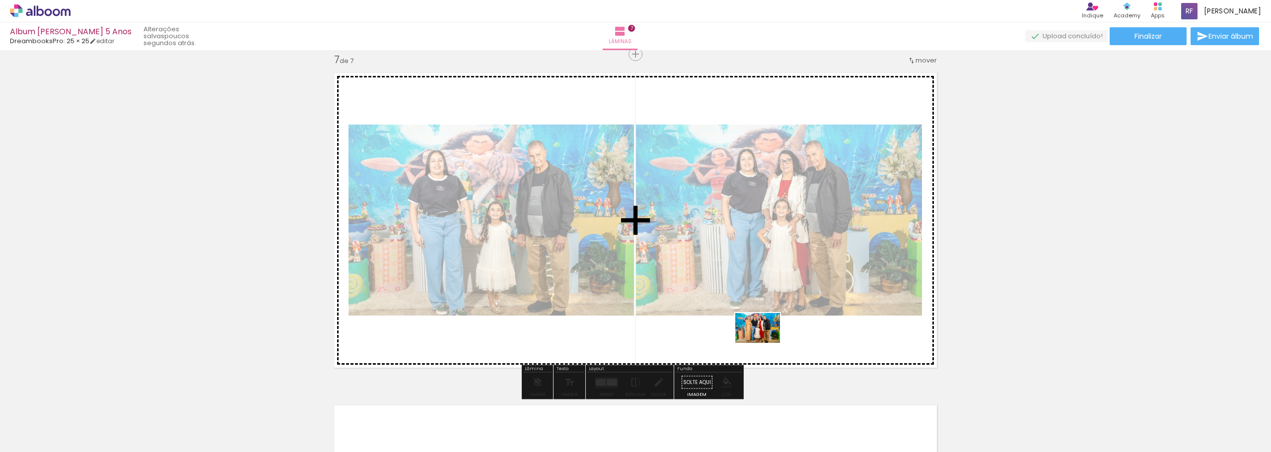
drag, startPoint x: 698, startPoint y: 428, endPoint x: 765, endPoint y: 343, distance: 108.2
click at [765, 343] on quentale-workspace at bounding box center [635, 226] width 1271 height 452
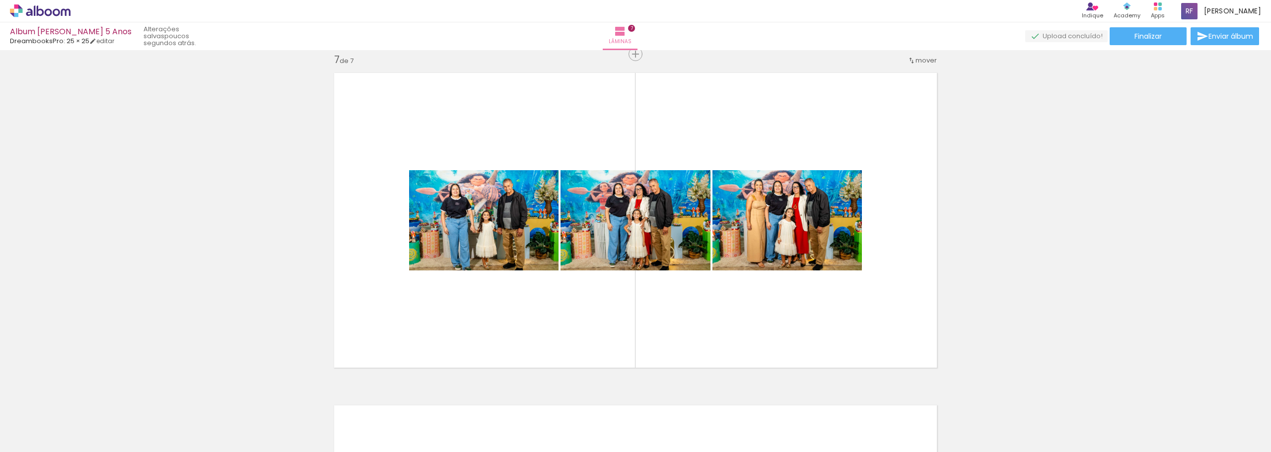
scroll to position [0, 1927]
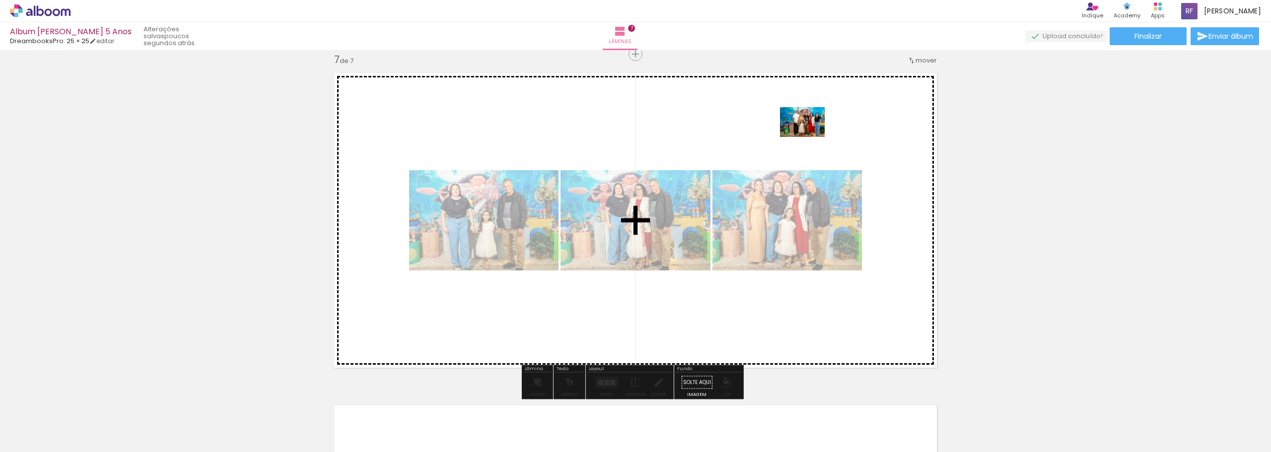
drag, startPoint x: 1124, startPoint y: 427, endPoint x: 810, endPoint y: 137, distance: 427.6
click at [810, 137] on quentale-workspace at bounding box center [635, 226] width 1271 height 452
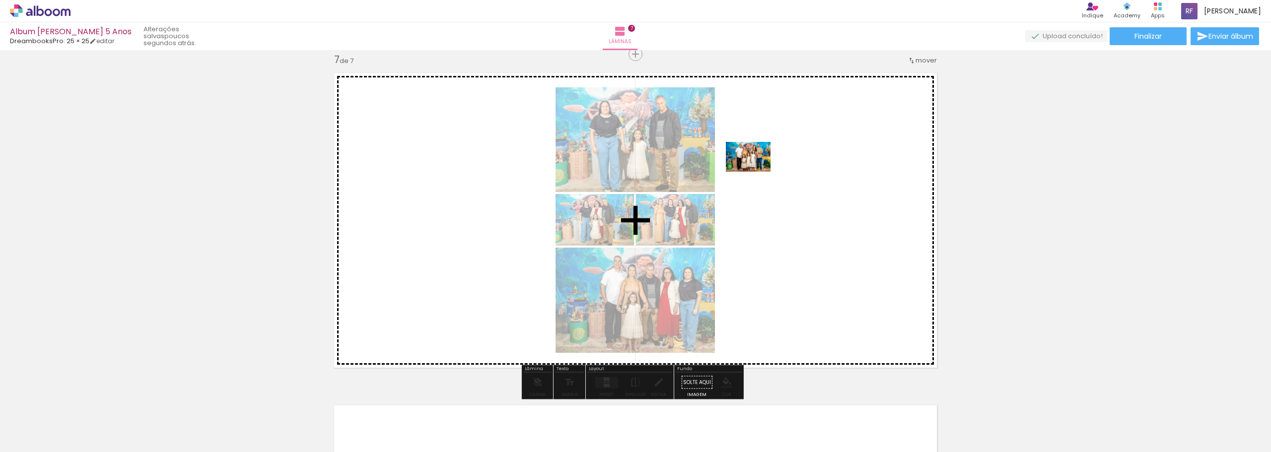
drag, startPoint x: 1074, startPoint y: 428, endPoint x: 756, endPoint y: 172, distance: 409.3
click at [756, 172] on quentale-workspace at bounding box center [635, 226] width 1271 height 452
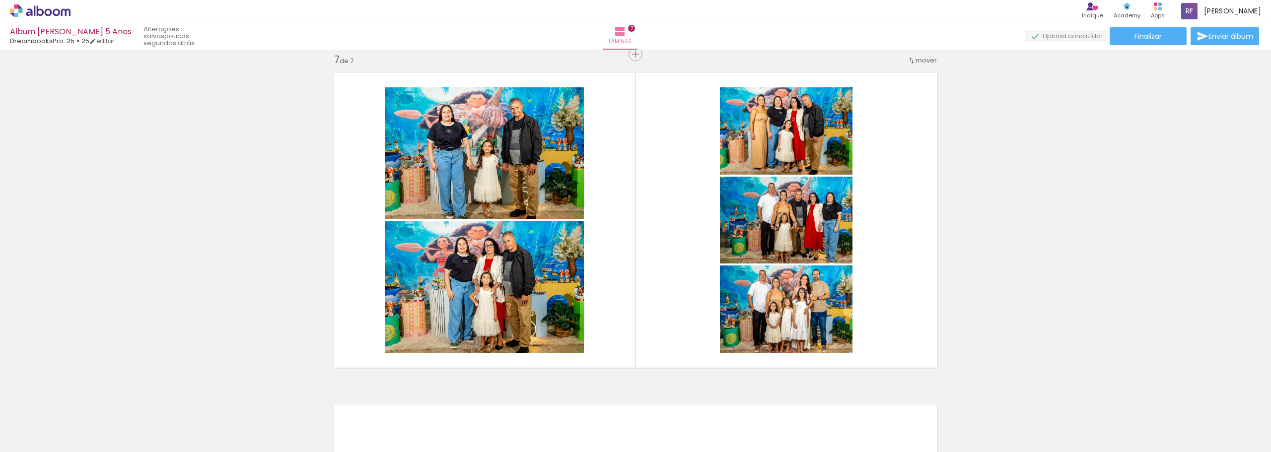
scroll to position [0, 952]
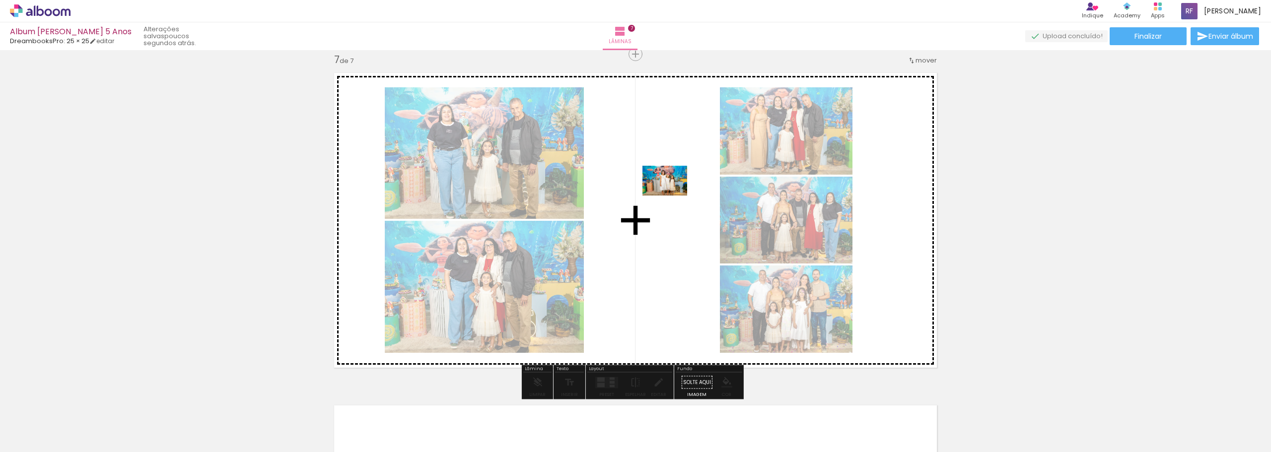
drag, startPoint x: 382, startPoint y: 423, endPoint x: 673, endPoint y: 193, distance: 371.5
click at [673, 193] on quentale-workspace at bounding box center [635, 226] width 1271 height 452
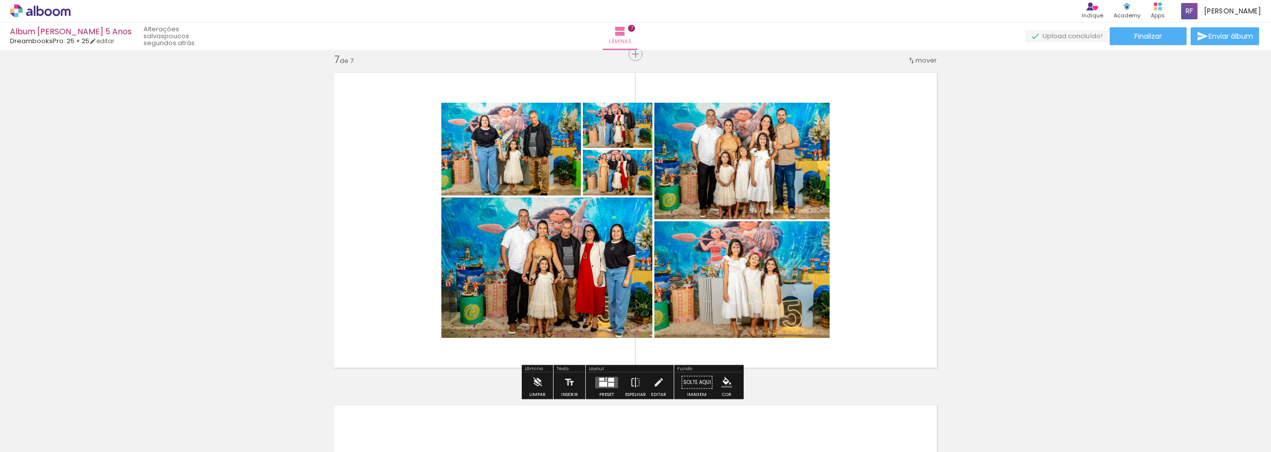
click at [610, 382] on quentale-layouter at bounding box center [606, 382] width 23 height 11
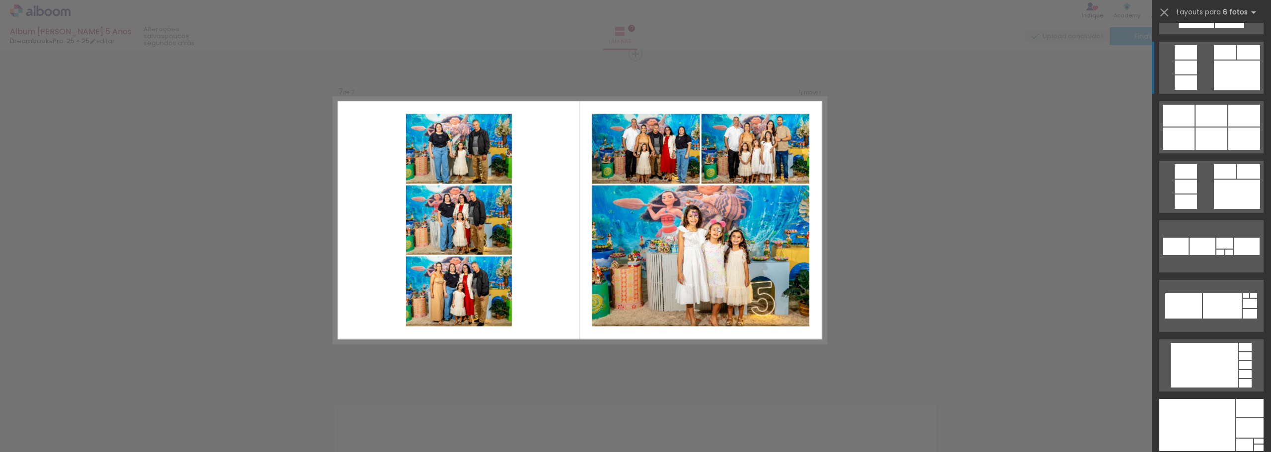
scroll to position [894, 0]
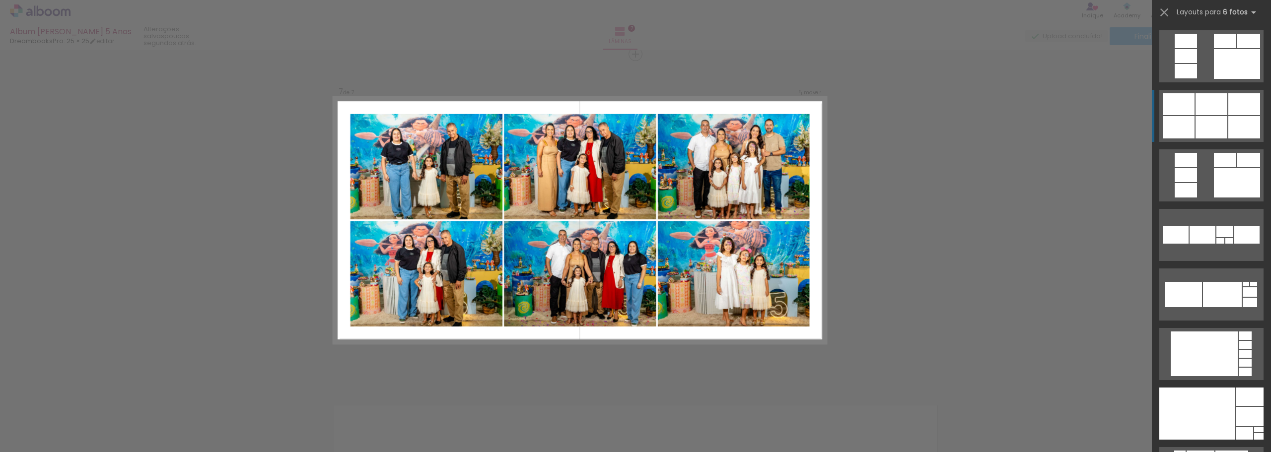
click at [1212, 114] on div at bounding box center [1212, 104] width 32 height 22
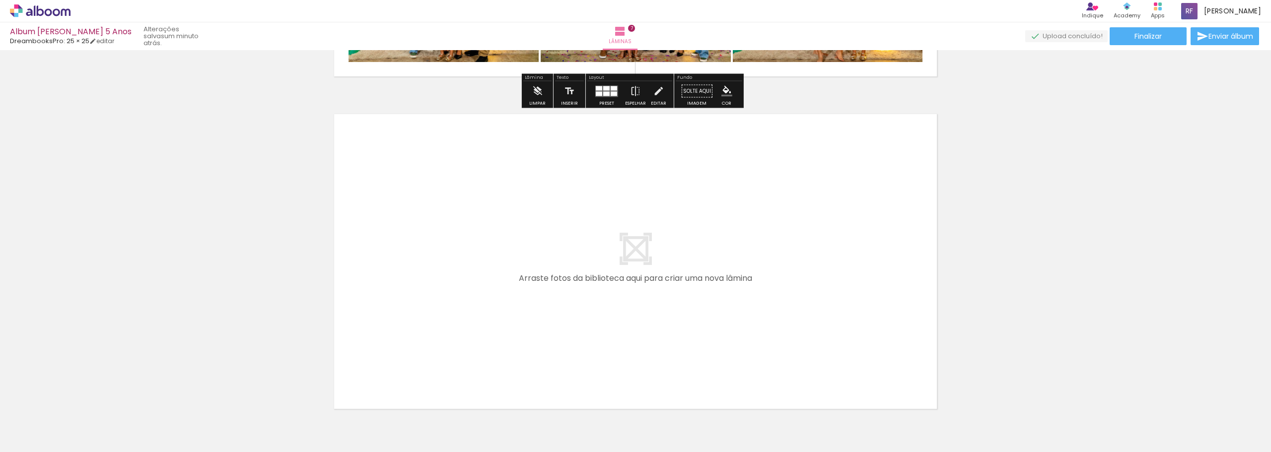
scroll to position [2306, 0]
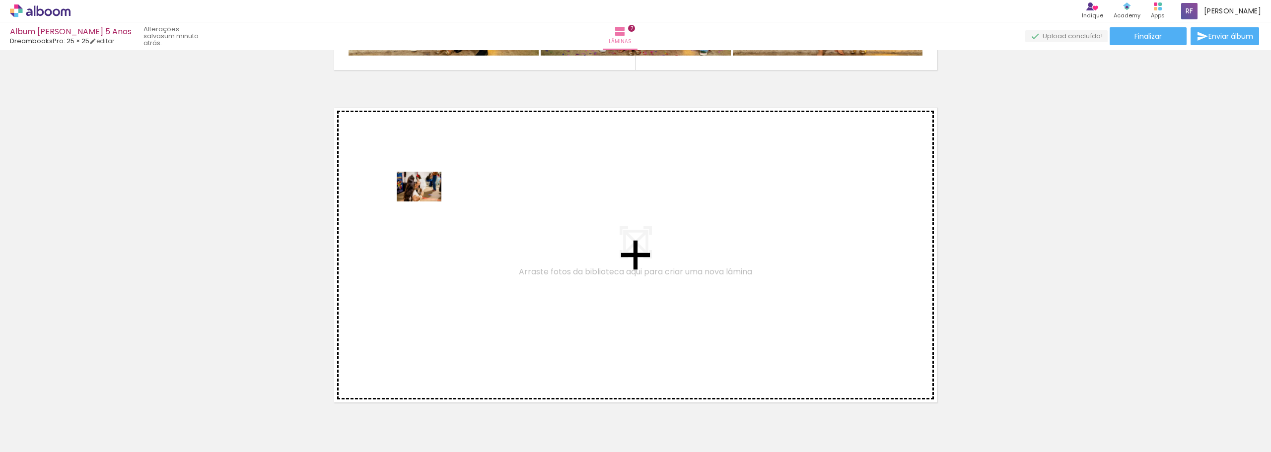
drag, startPoint x: 271, startPoint y: 427, endPoint x: 426, endPoint y: 202, distance: 274.2
click at [426, 202] on quentale-workspace at bounding box center [635, 226] width 1271 height 452
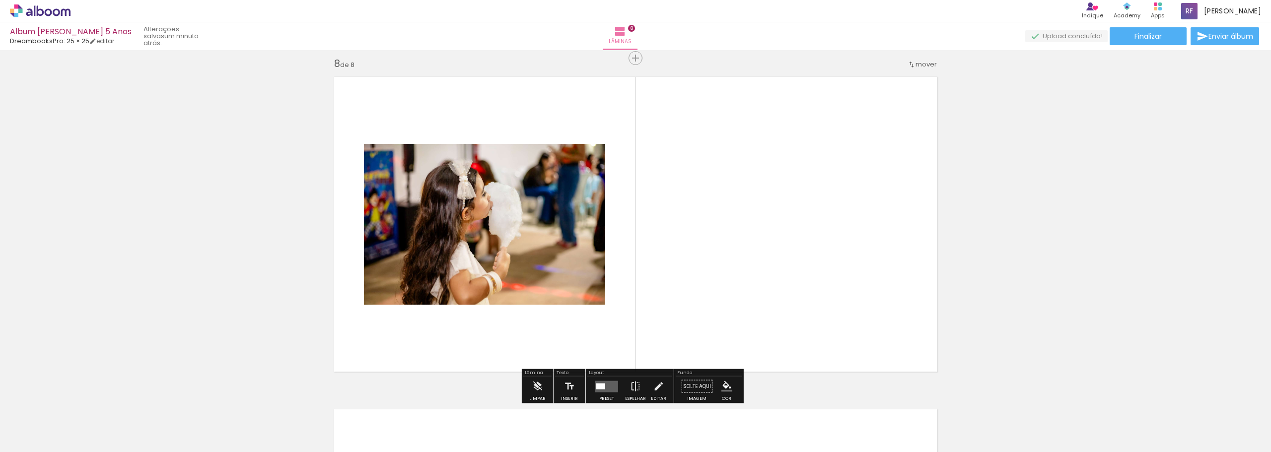
scroll to position [2341, 0]
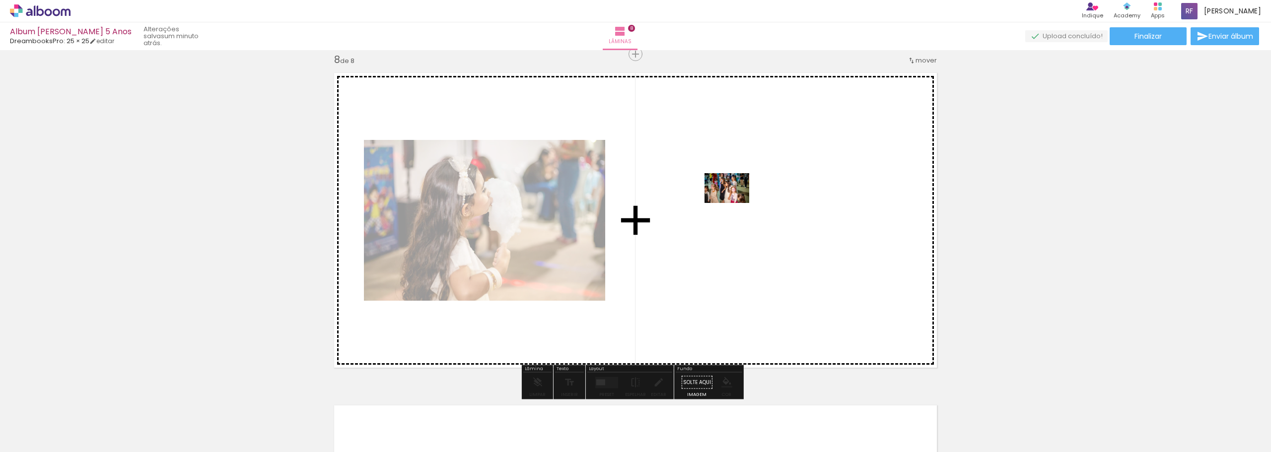
drag, startPoint x: 1145, startPoint y: 429, endPoint x: 734, endPoint y: 202, distance: 469.8
click at [734, 202] on quentale-workspace at bounding box center [635, 226] width 1271 height 452
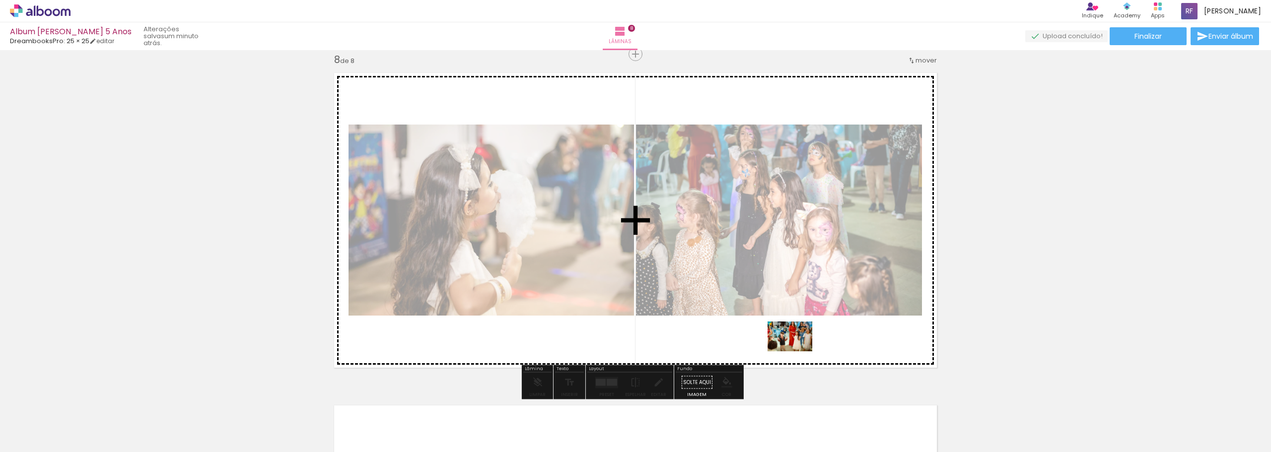
drag, startPoint x: 1215, startPoint y: 424, endPoint x: 797, endPoint y: 352, distance: 424.2
click at [797, 352] on quentale-workspace at bounding box center [635, 226] width 1271 height 452
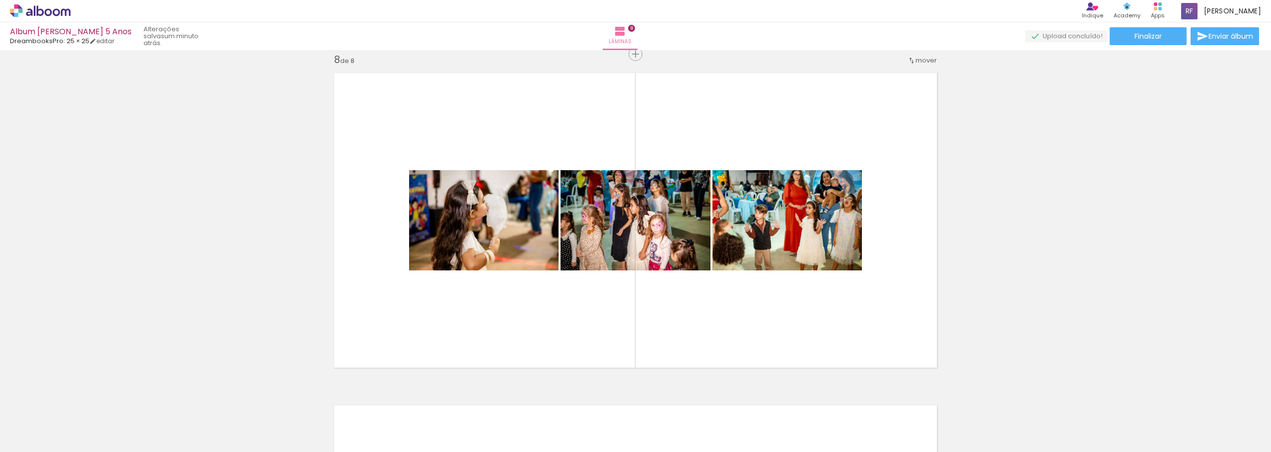
scroll to position [0, 1347]
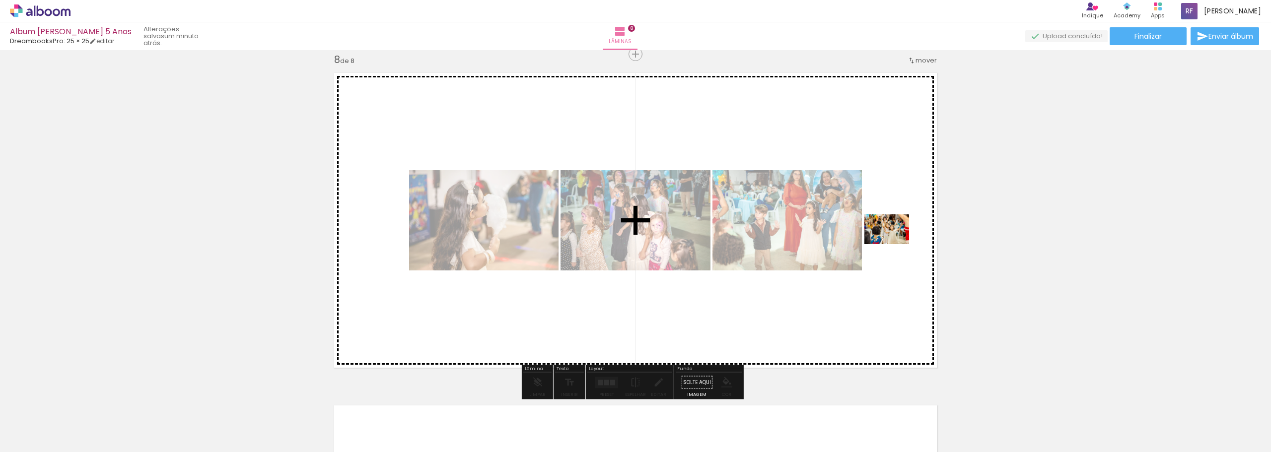
drag, startPoint x: 911, startPoint y: 426, endPoint x: 894, endPoint y: 244, distance: 182.5
click at [894, 244] on quentale-workspace at bounding box center [635, 226] width 1271 height 452
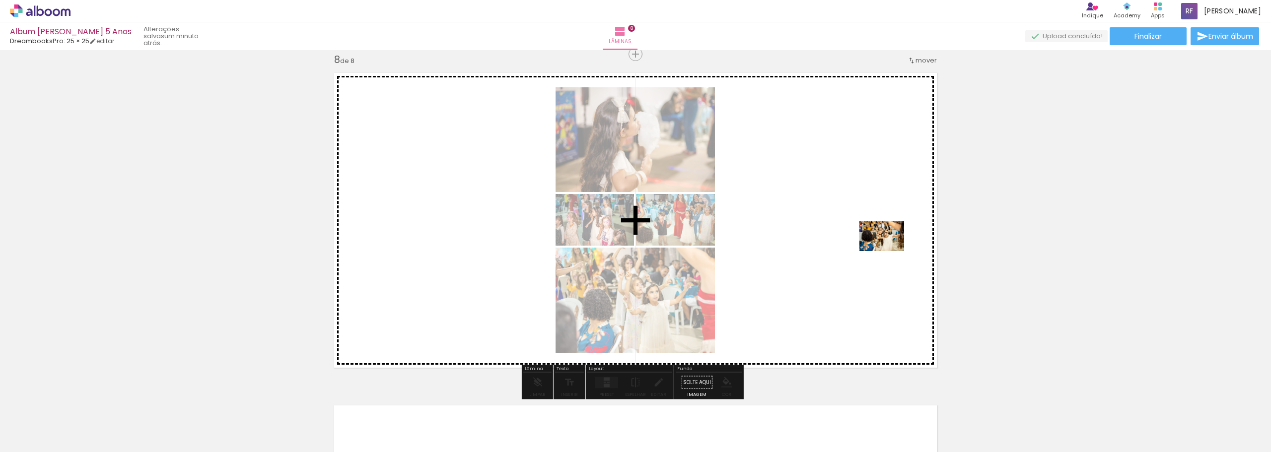
drag, startPoint x: 973, startPoint y: 431, endPoint x: 890, endPoint y: 249, distance: 199.5
click at [888, 247] on quentale-workspace at bounding box center [635, 226] width 1271 height 452
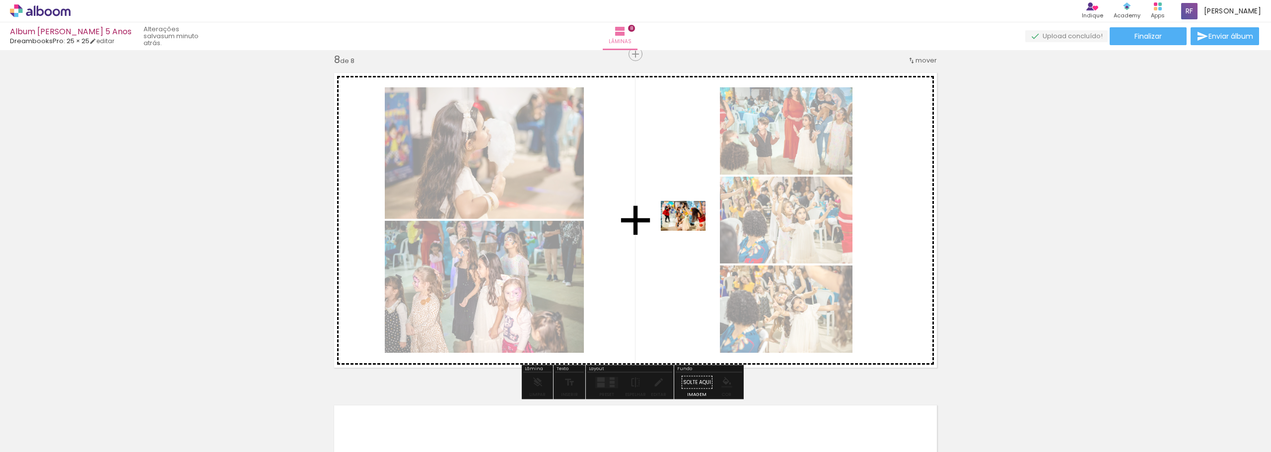
drag, startPoint x: 1038, startPoint y: 423, endPoint x: 691, endPoint y: 231, distance: 396.7
click at [691, 231] on quentale-workspace at bounding box center [635, 226] width 1271 height 452
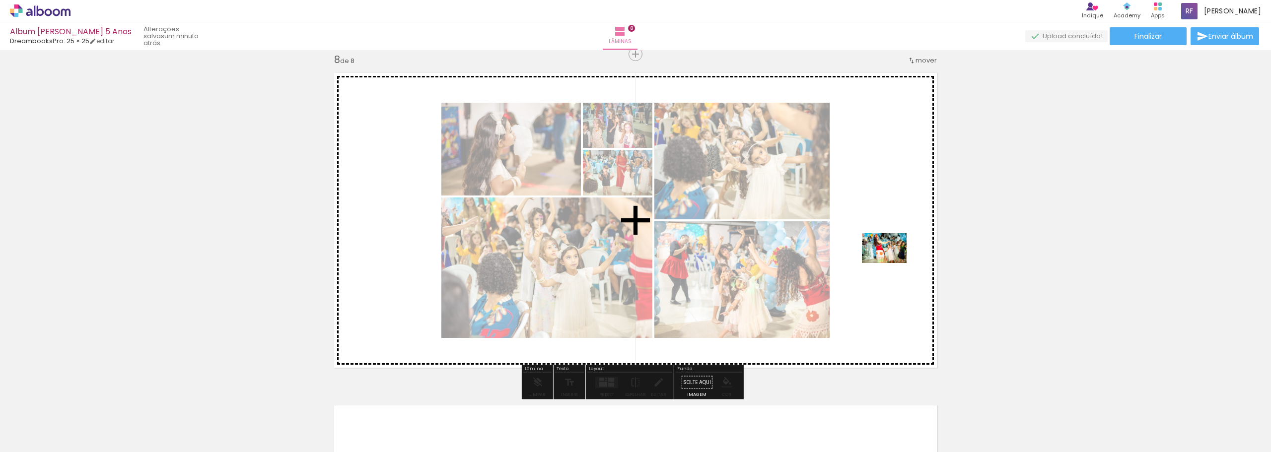
drag, startPoint x: 870, startPoint y: 355, endPoint x: 892, endPoint y: 263, distance: 94.3
click at [892, 263] on quentale-workspace at bounding box center [635, 226] width 1271 height 452
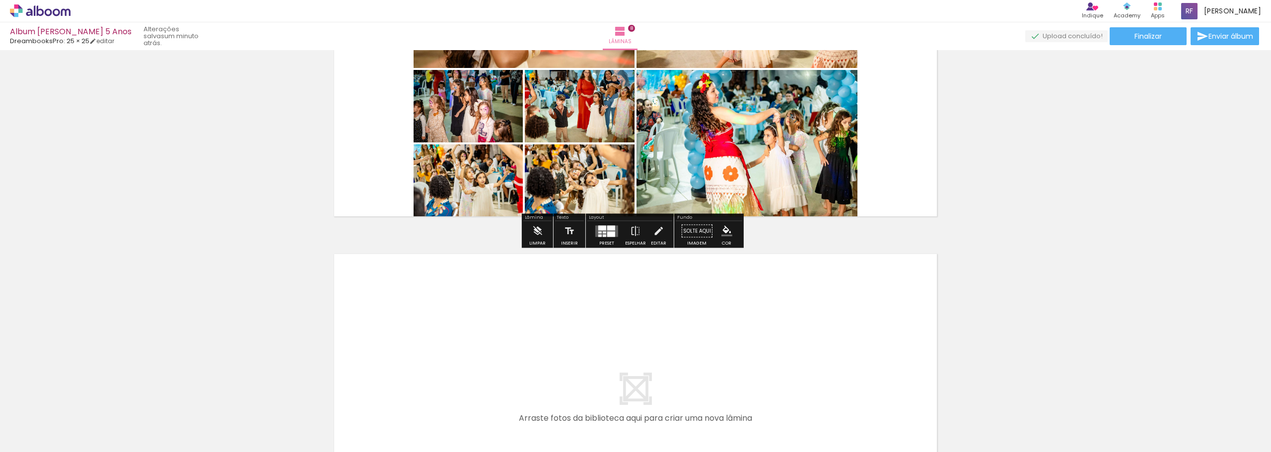
scroll to position [2540, 0]
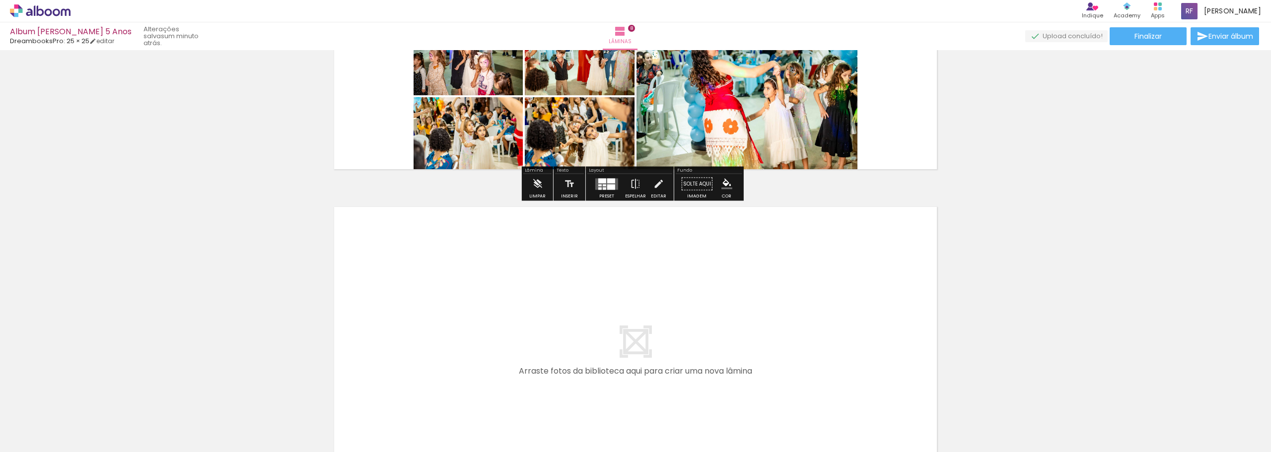
click at [604, 187] on quentale-layouter at bounding box center [606, 183] width 23 height 11
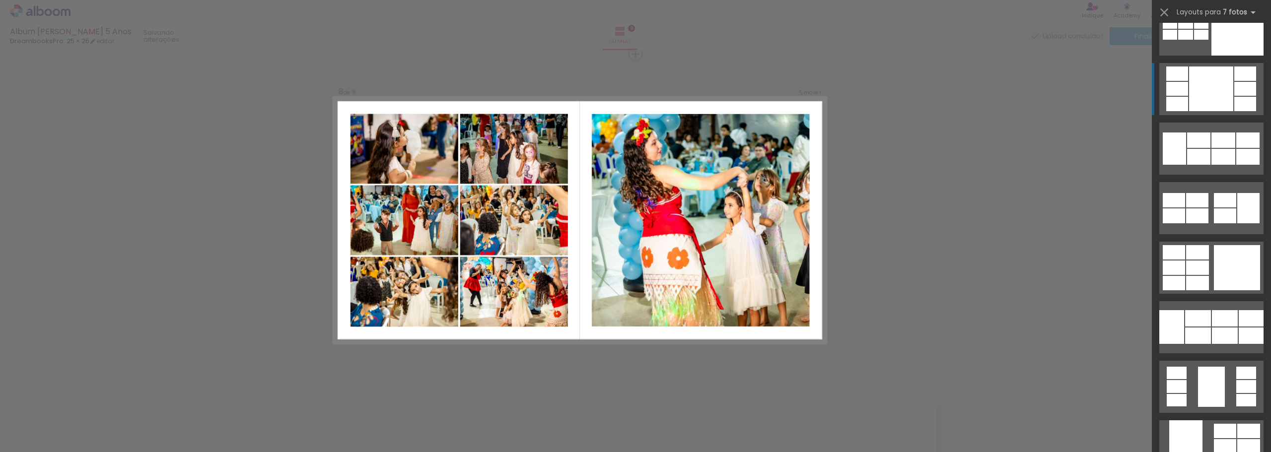
scroll to position [3376, 0]
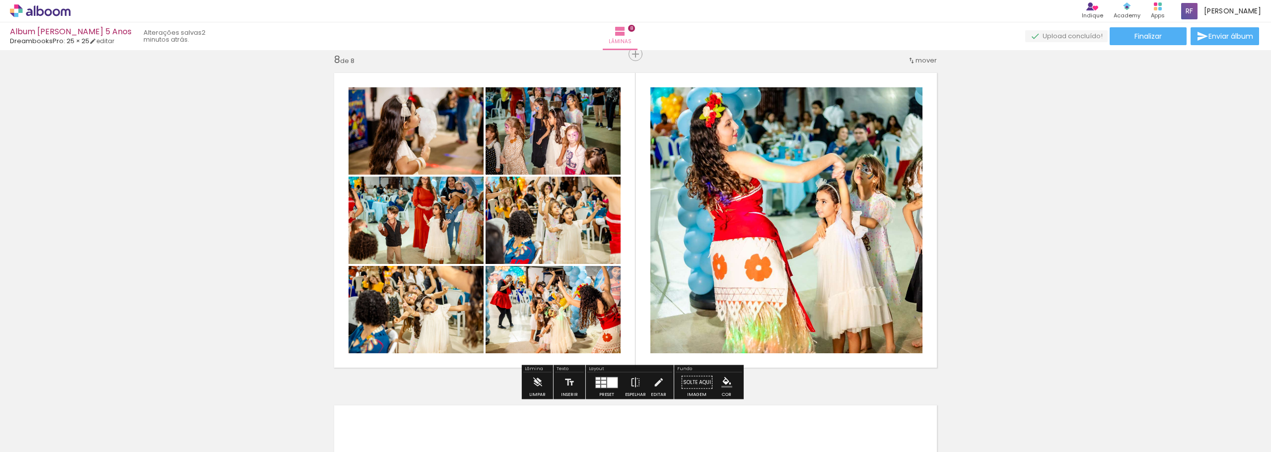
click at [864, 219] on quentale-photo at bounding box center [786, 220] width 272 height 266
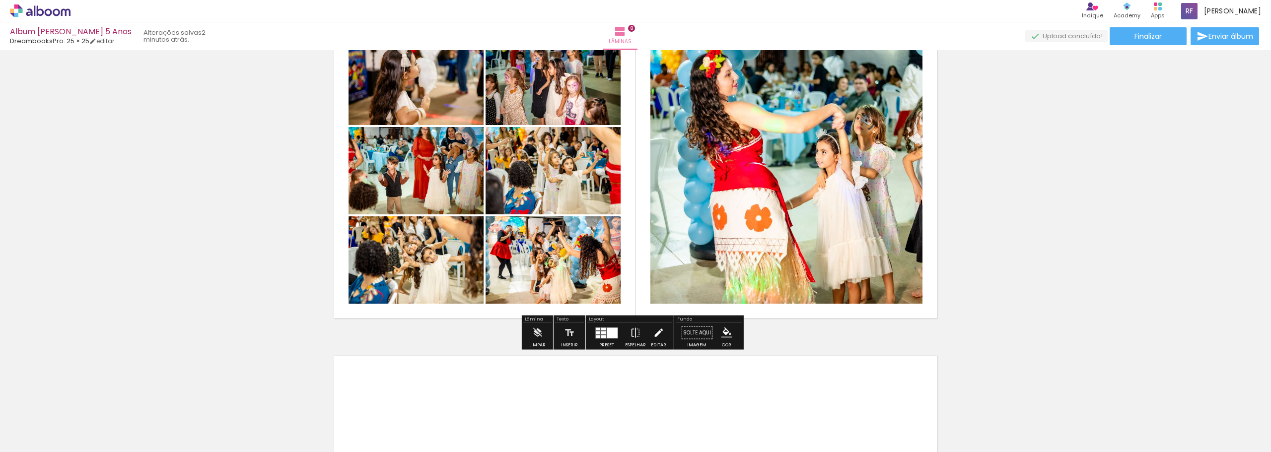
click at [659, 332] on iron-icon at bounding box center [658, 333] width 11 height 20
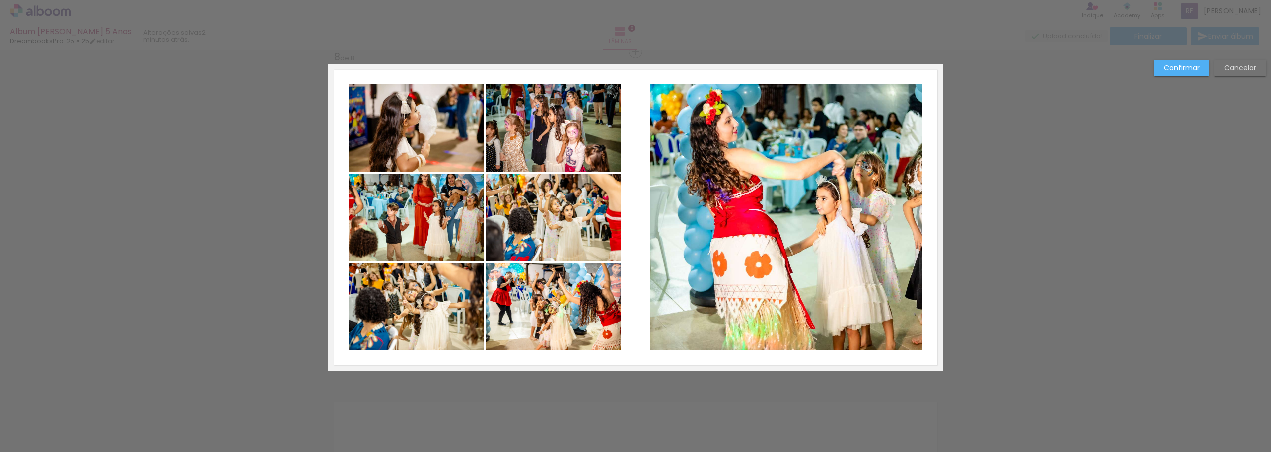
scroll to position [2341, 0]
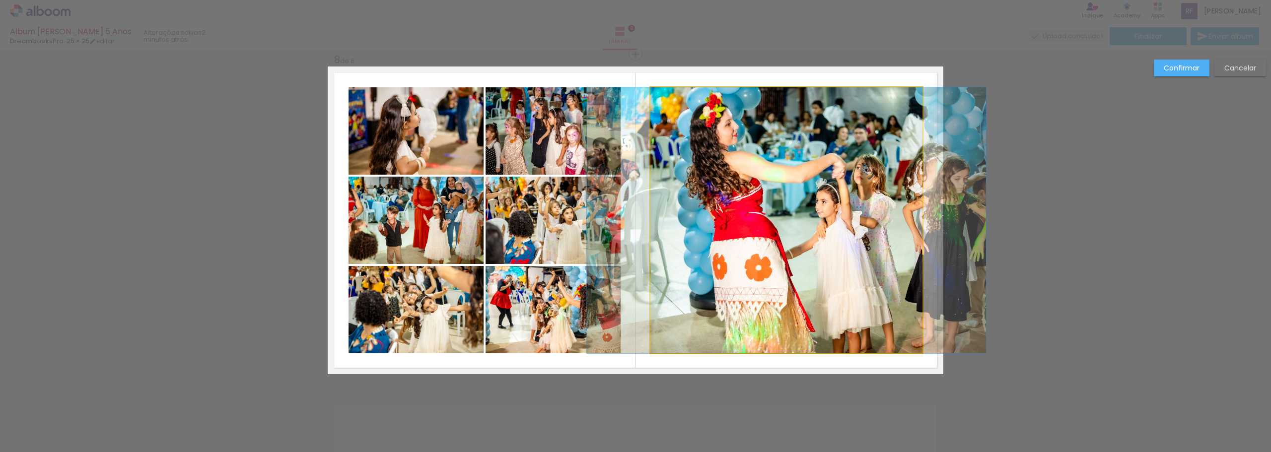
click at [746, 226] on quentale-photo at bounding box center [786, 220] width 272 height 266
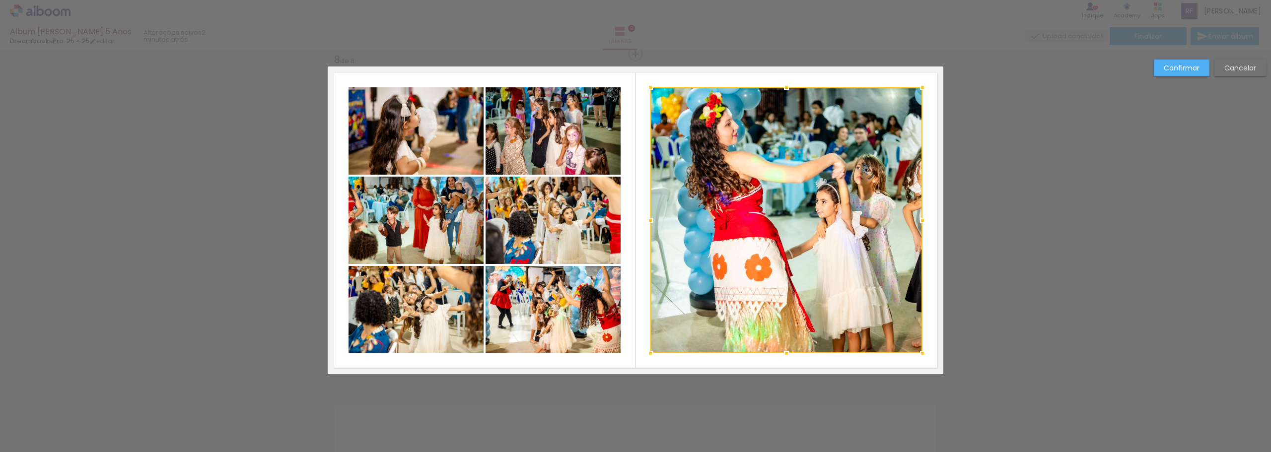
click at [762, 208] on div at bounding box center [786, 220] width 272 height 266
click at [0, 0] on slot "Cancelar" at bounding box center [0, 0] width 0 height 0
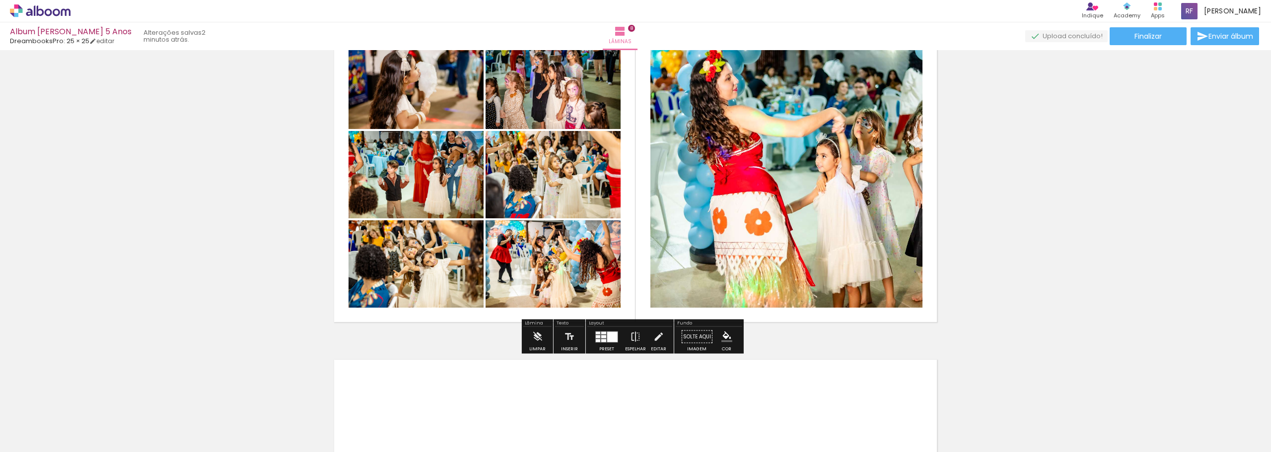
scroll to position [2391, 0]
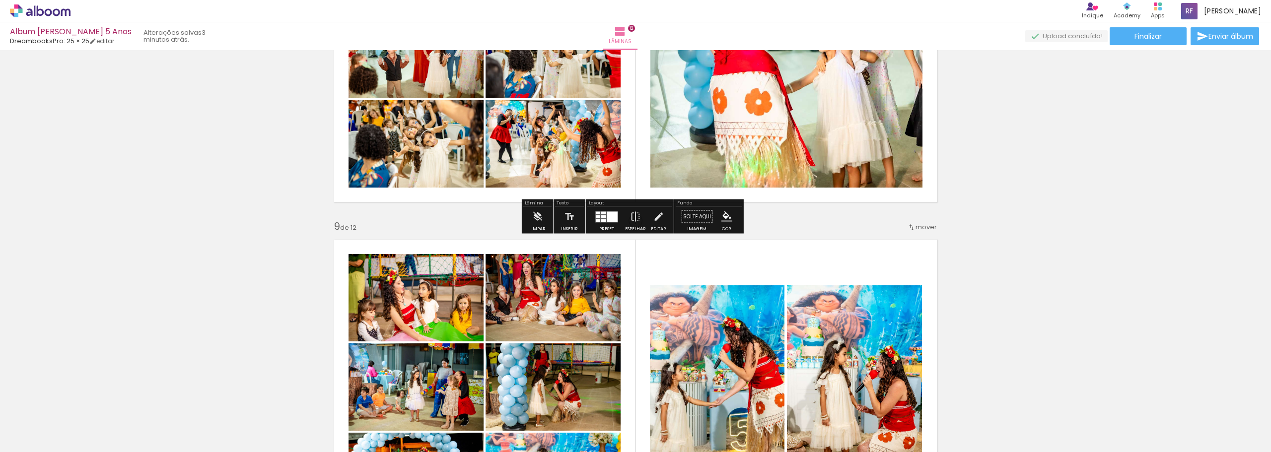
scroll to position [2623, 0]
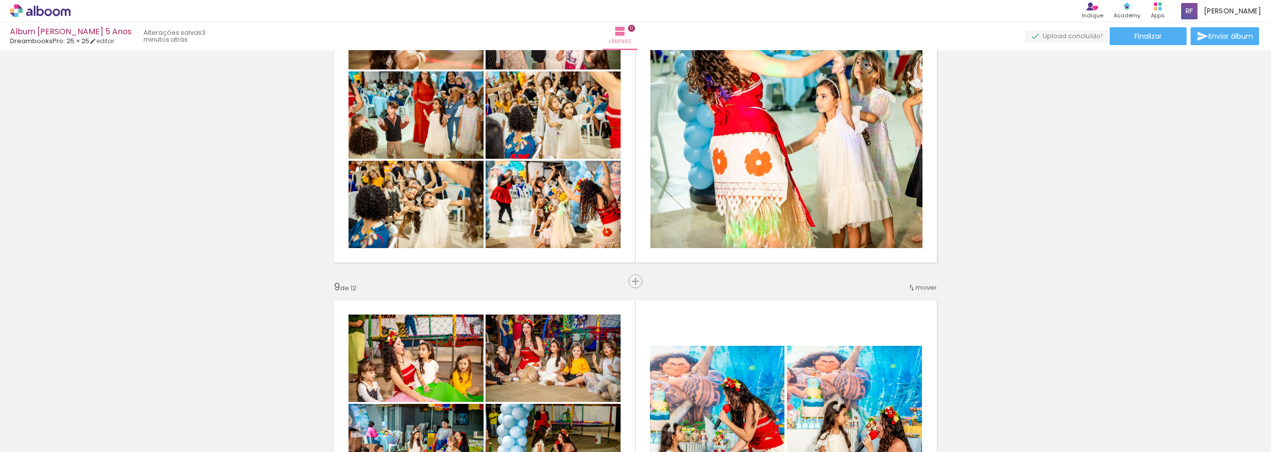
scroll to position [2383, 0]
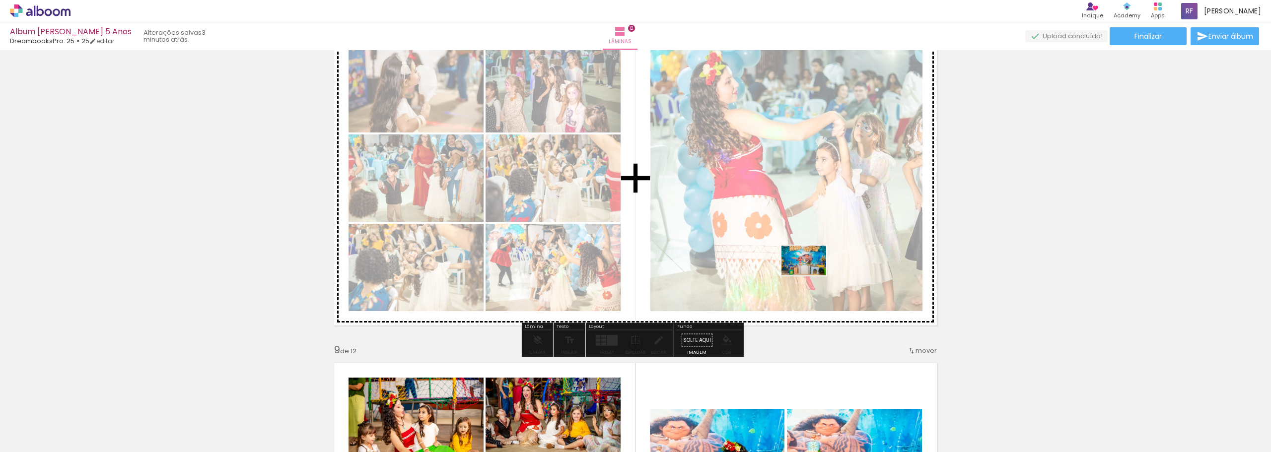
drag, startPoint x: 100, startPoint y: 427, endPoint x: 811, endPoint y: 276, distance: 727.4
click at [811, 276] on quentale-workspace at bounding box center [635, 226] width 1271 height 452
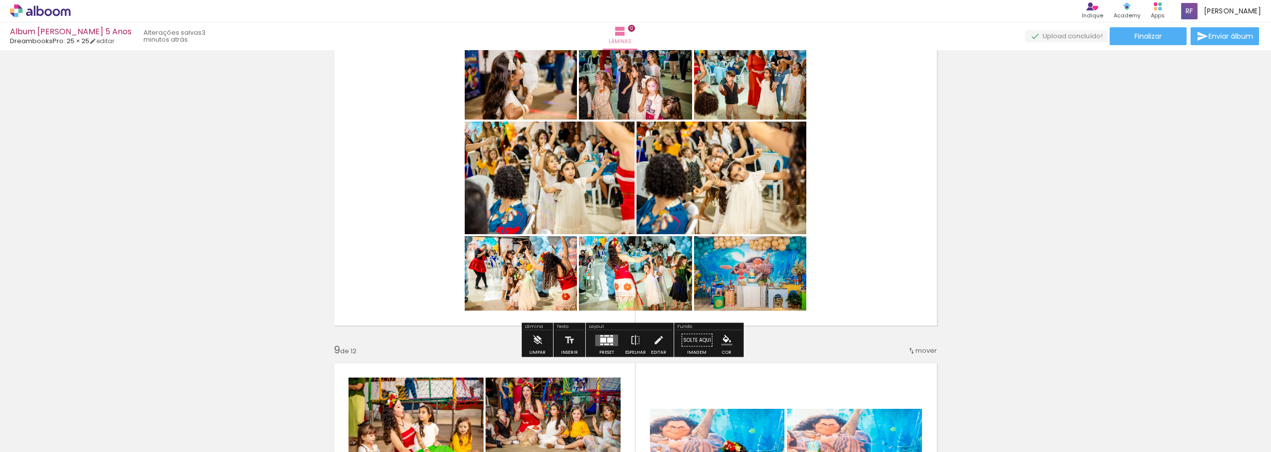
click at [610, 345] on div at bounding box center [611, 344] width 3 height 1
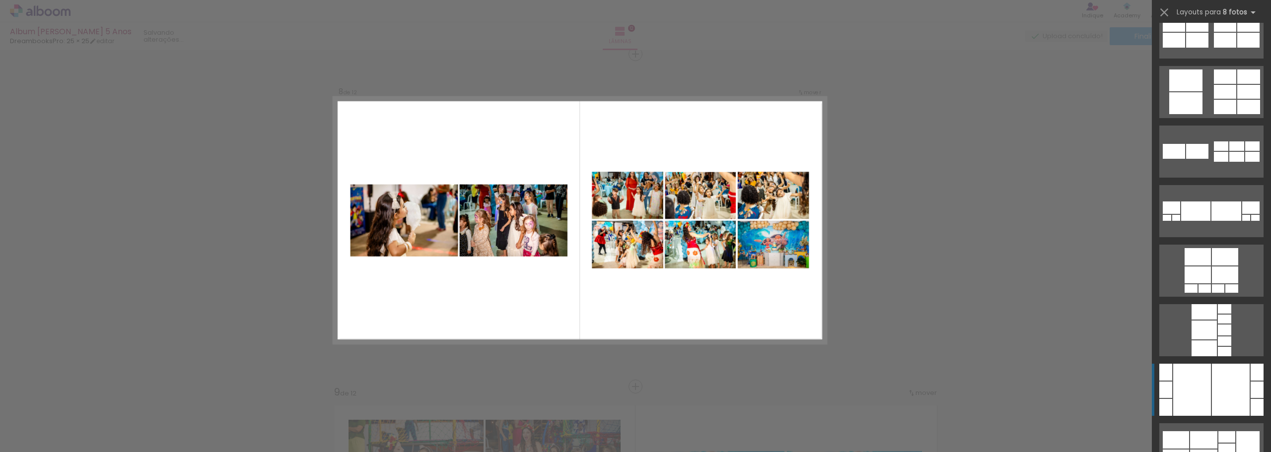
scroll to position [1092, 0]
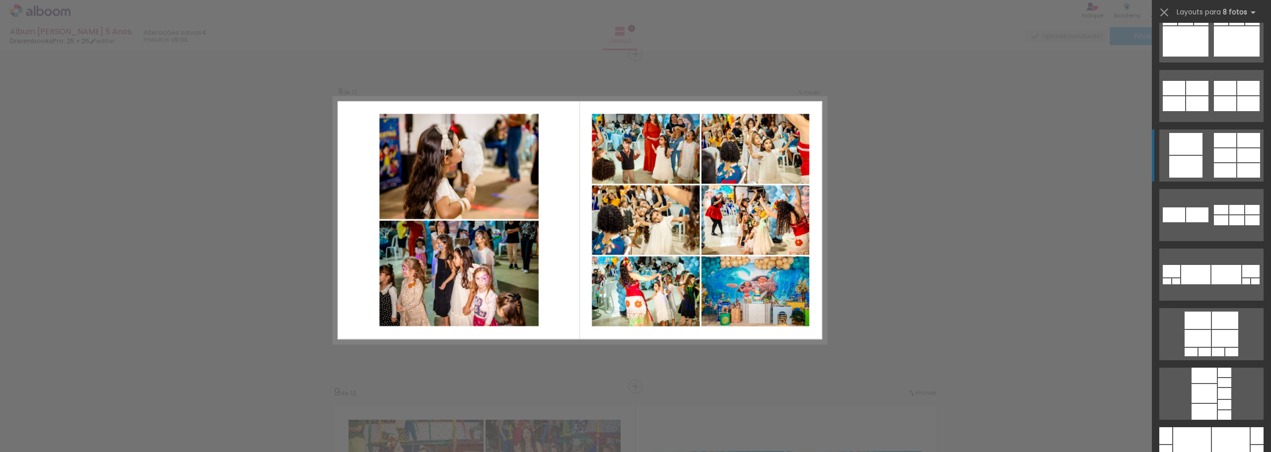
click at [1215, 95] on div at bounding box center [1225, 88] width 22 height 14
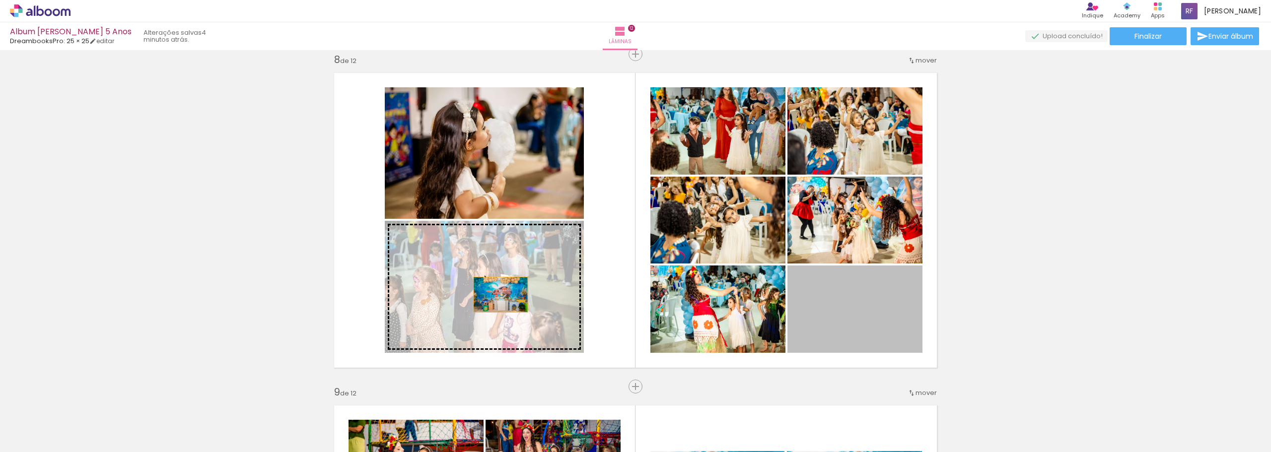
drag, startPoint x: 853, startPoint y: 323, endPoint x: 496, endPoint y: 295, distance: 359.1
click at [0, 0] on slot at bounding box center [0, 0] width 0 height 0
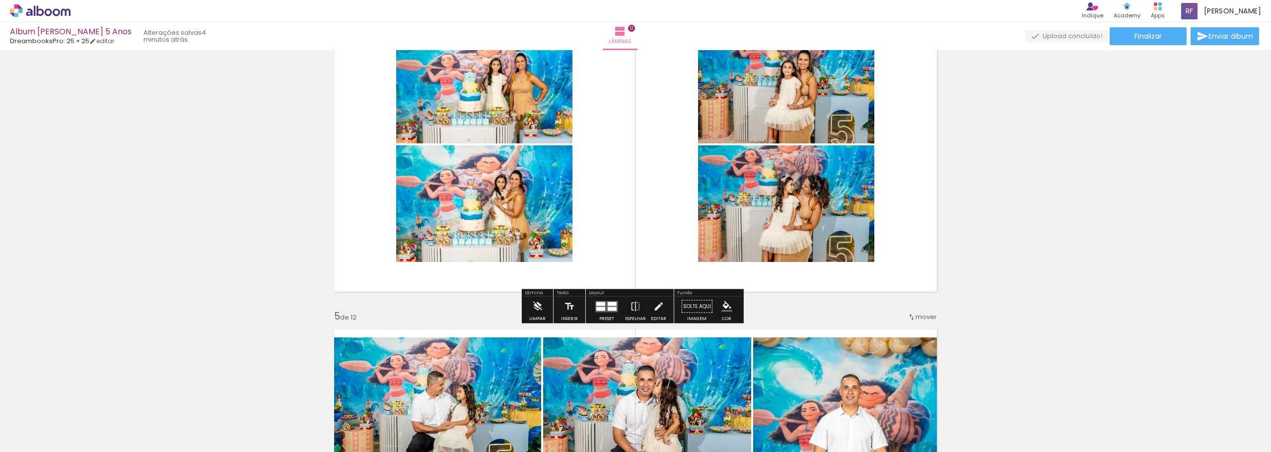
scroll to position [1100, 0]
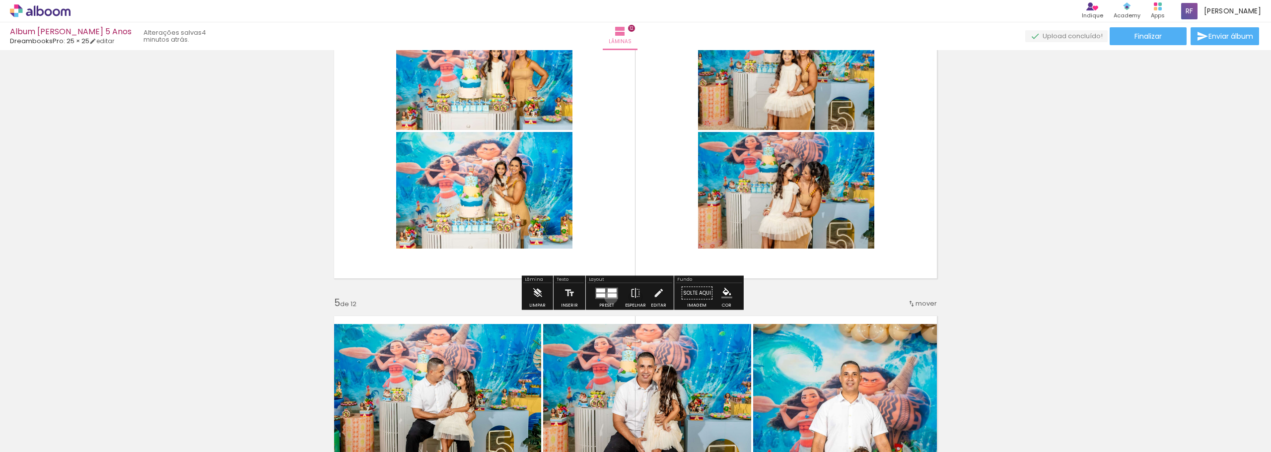
click at [609, 297] on quentale-layouter at bounding box center [606, 292] width 23 height 11
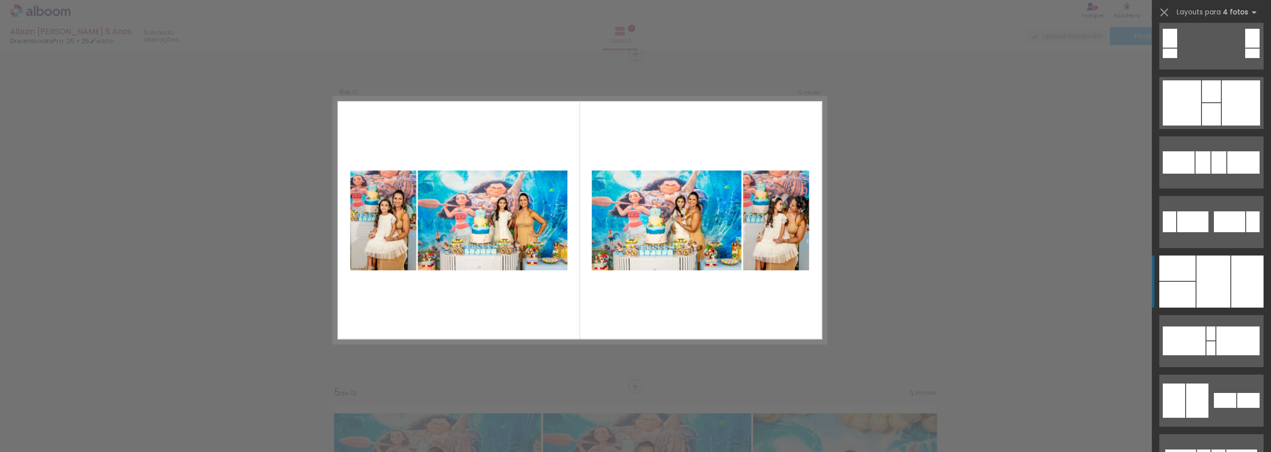
scroll to position [9563, 0]
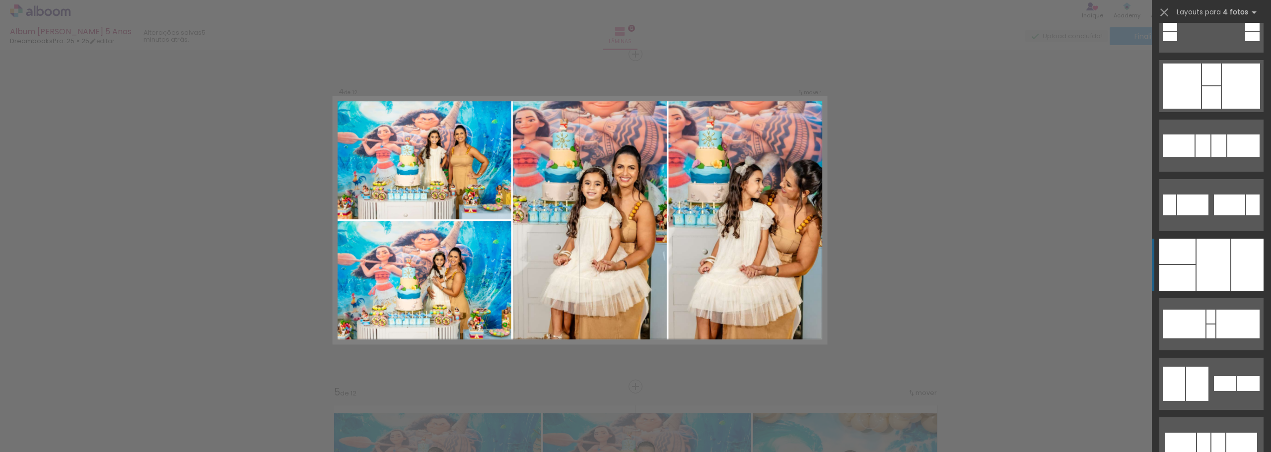
click at [1215, 260] on div at bounding box center [1214, 265] width 34 height 52
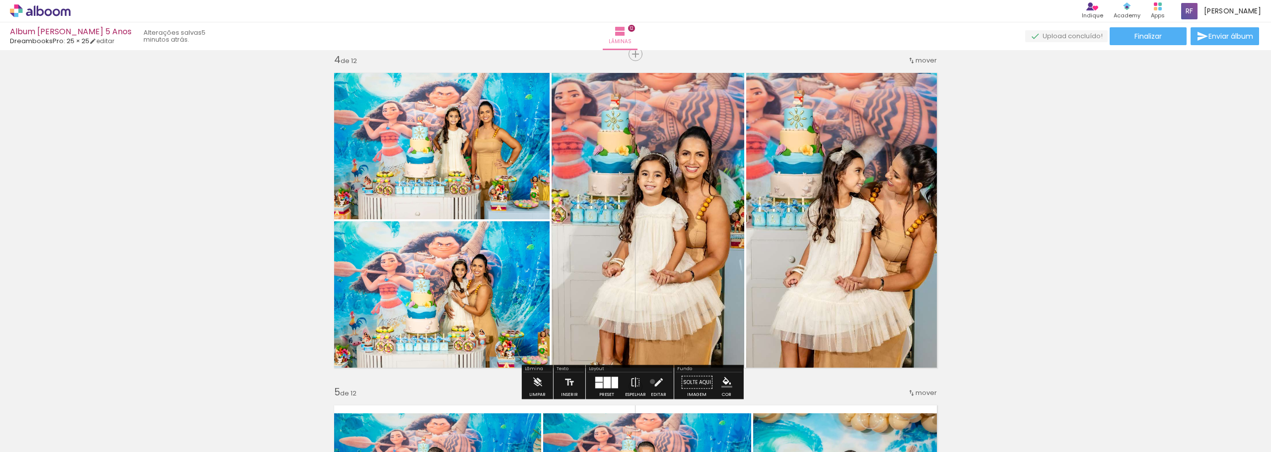
click at [653, 381] on iron-icon at bounding box center [658, 383] width 11 height 20
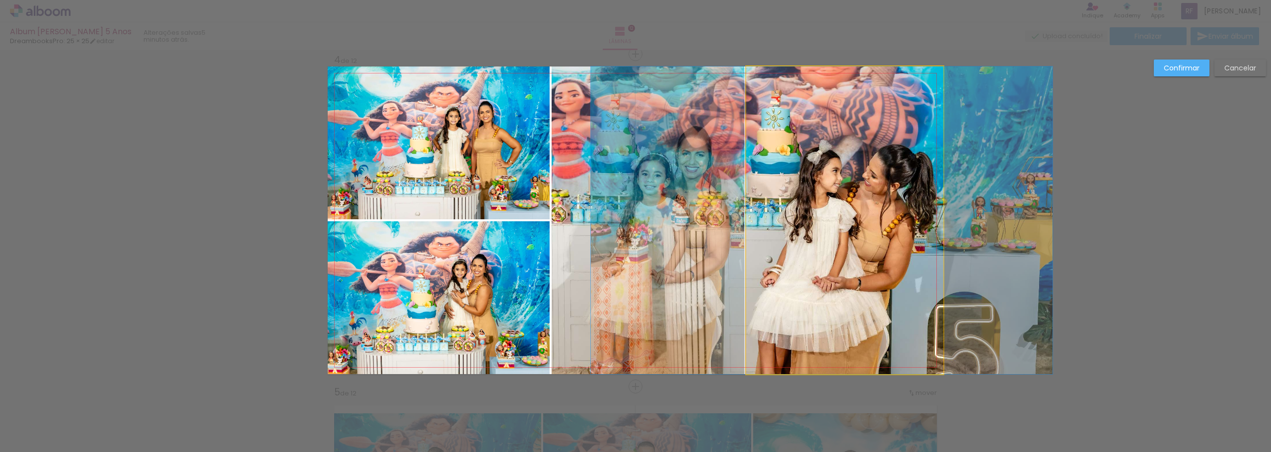
drag, startPoint x: 814, startPoint y: 222, endPoint x: 791, endPoint y: 220, distance: 22.9
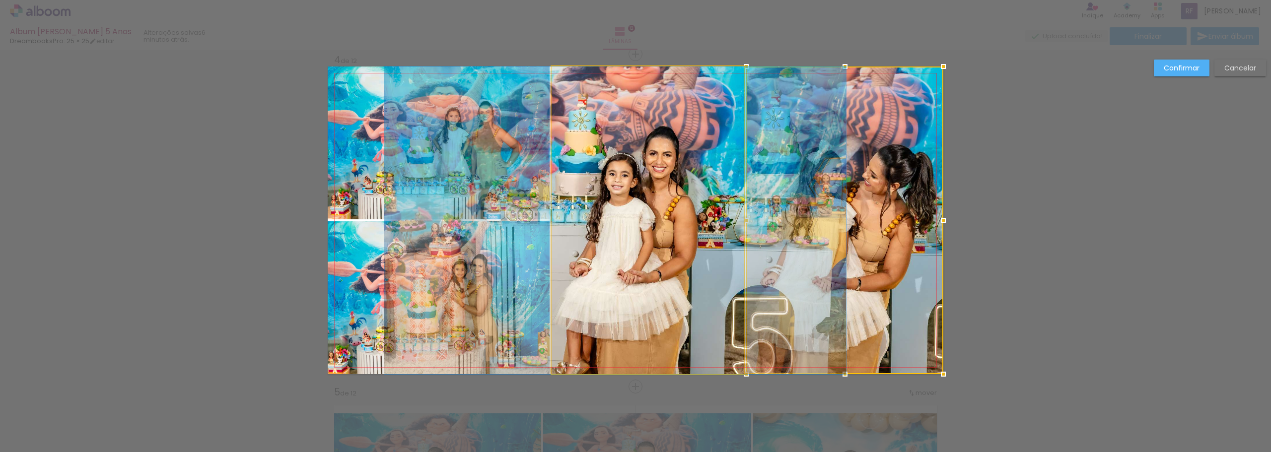
drag, startPoint x: 699, startPoint y: 194, endPoint x: 665, endPoint y: 192, distance: 33.4
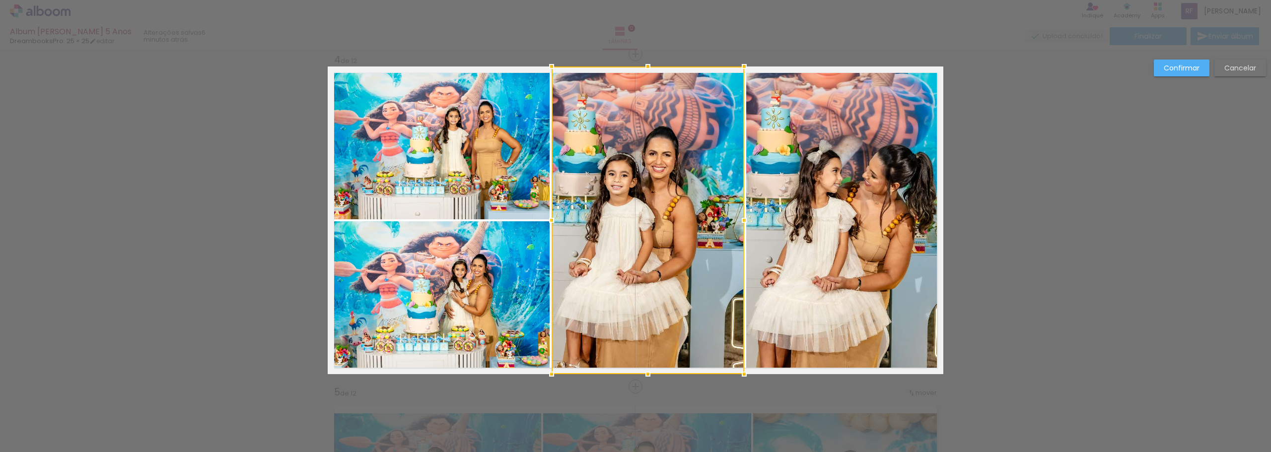
click at [1180, 73] on paper-button "Confirmar" at bounding box center [1182, 68] width 56 height 17
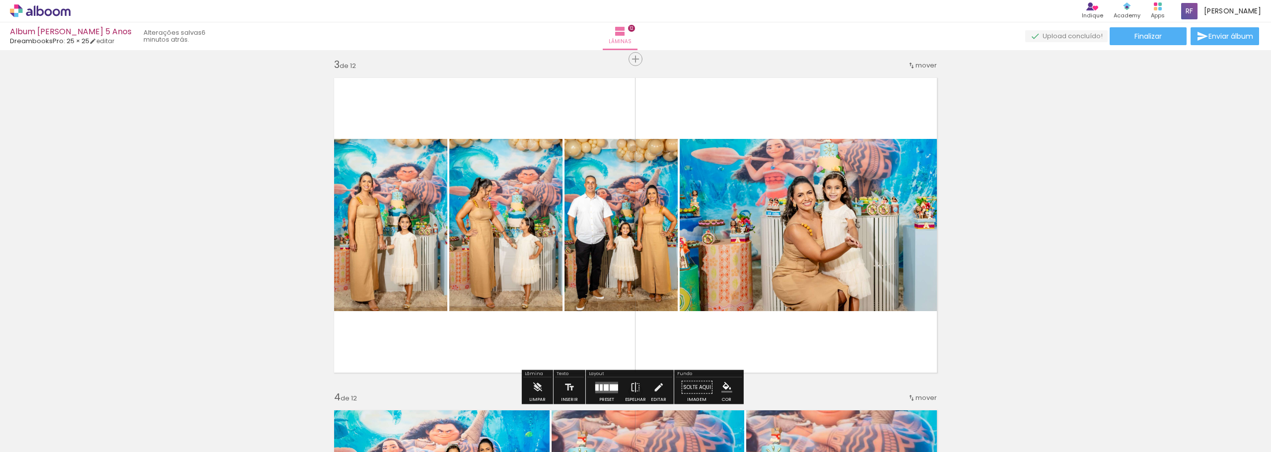
scroll to position [663, 0]
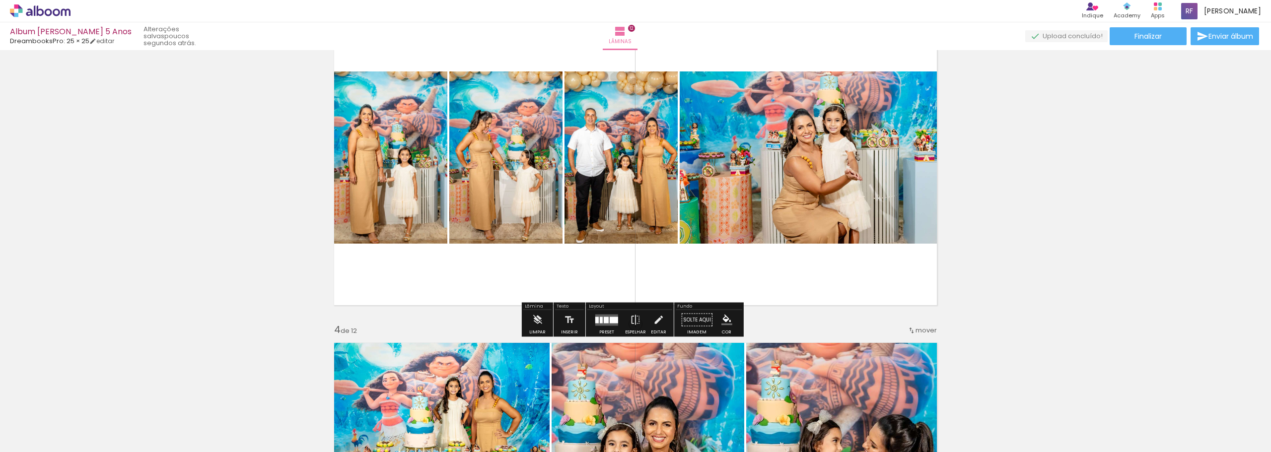
scroll to position [762, 0]
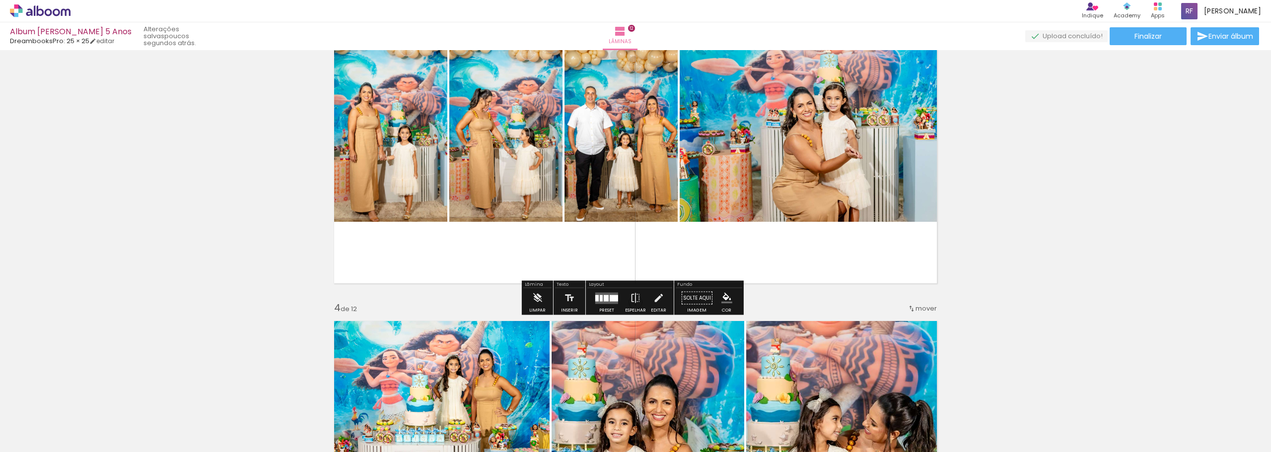
click at [600, 297] on div at bounding box center [601, 298] width 3 height 6
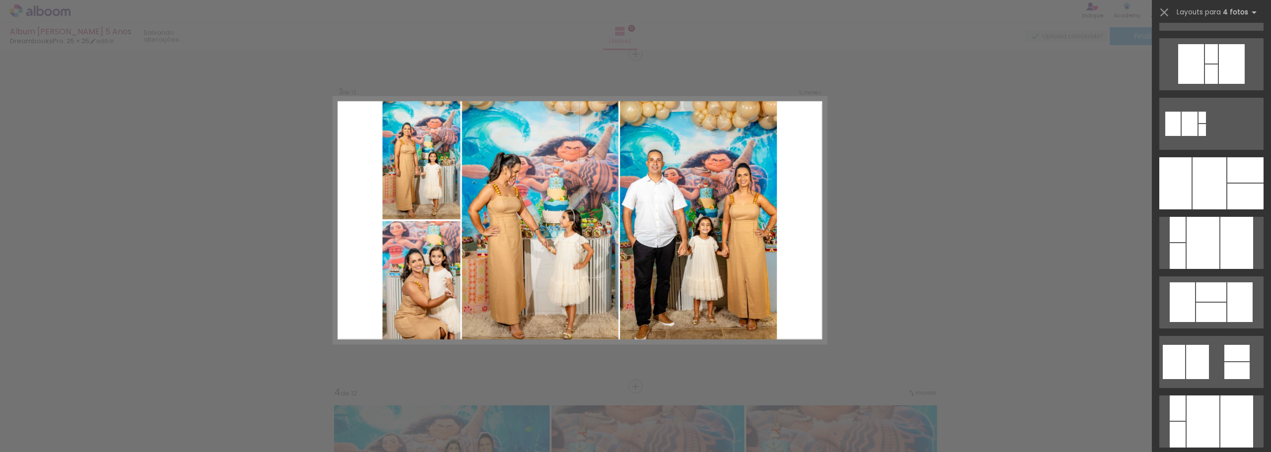
scroll to position [6435, 0]
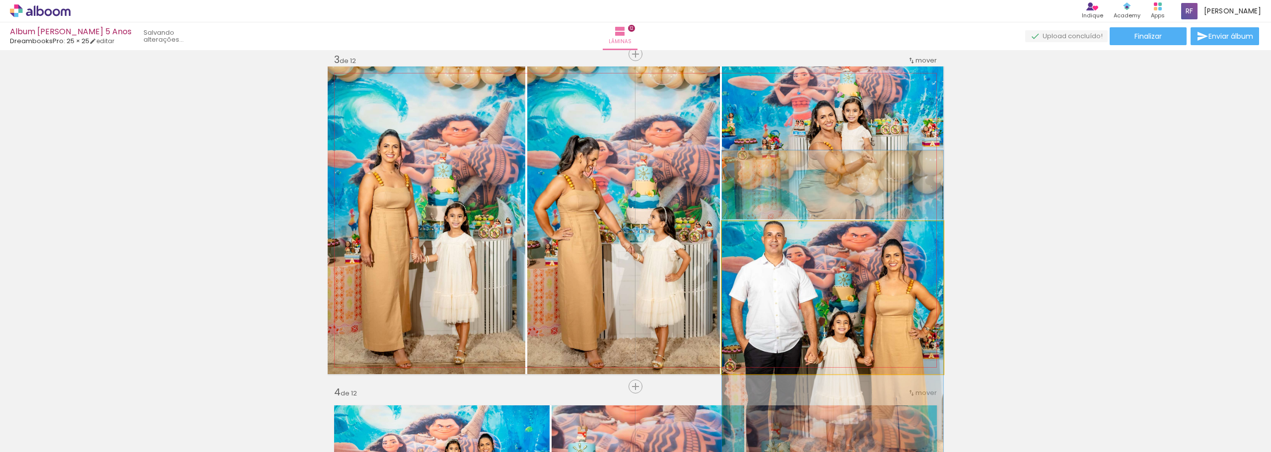
drag, startPoint x: 857, startPoint y: 289, endPoint x: 860, endPoint y: 308, distance: 19.1
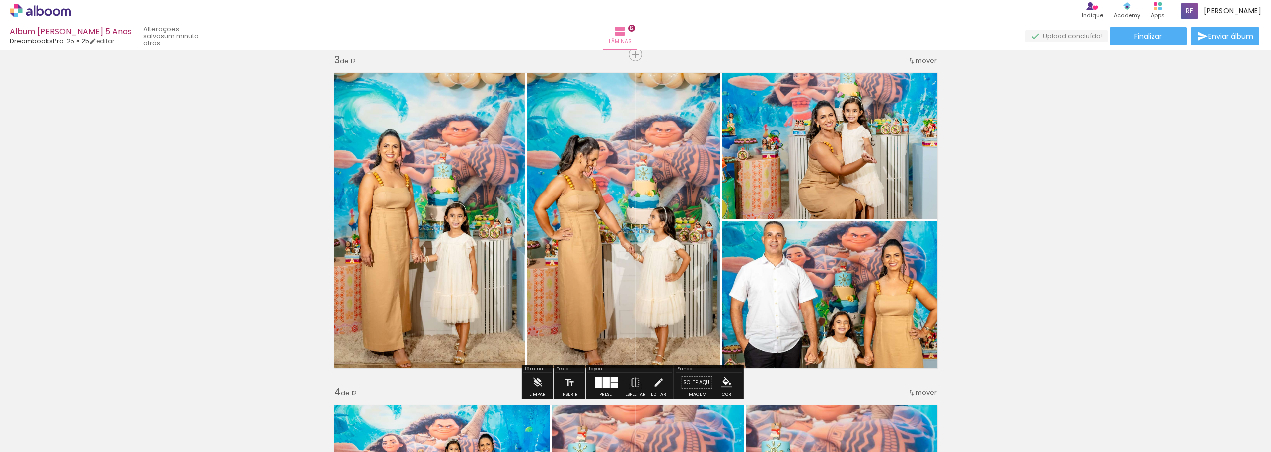
click at [606, 383] on div at bounding box center [606, 382] width 7 height 11
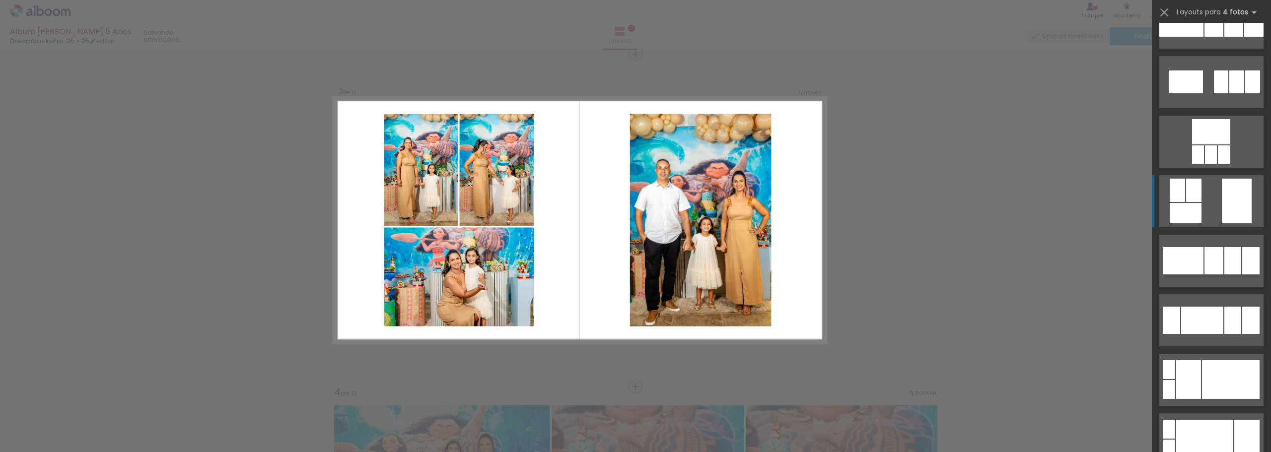
scroll to position [2731, 0]
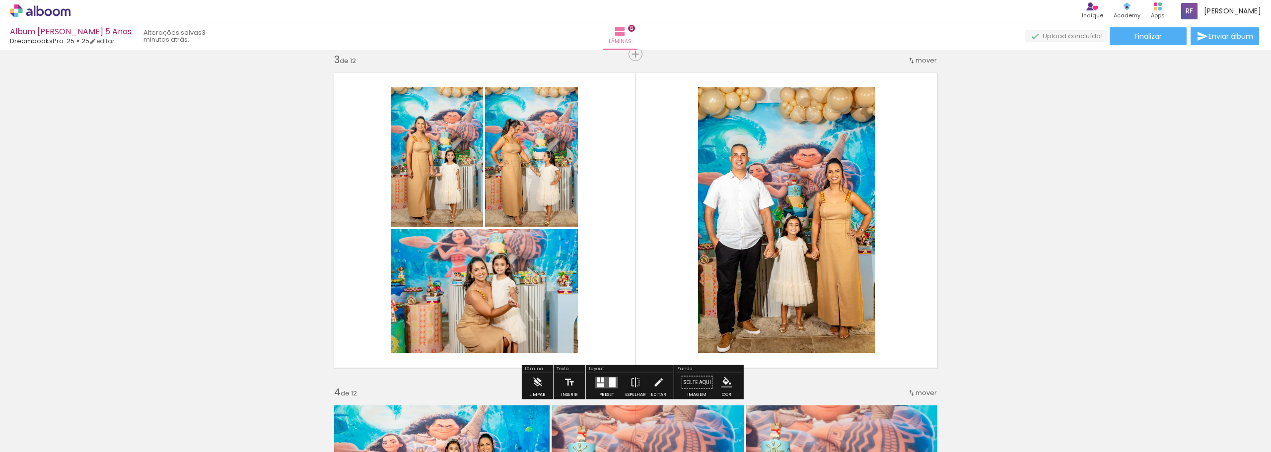
click at [780, 163] on quentale-photo at bounding box center [786, 220] width 177 height 266
click at [658, 384] on iron-icon at bounding box center [658, 383] width 11 height 20
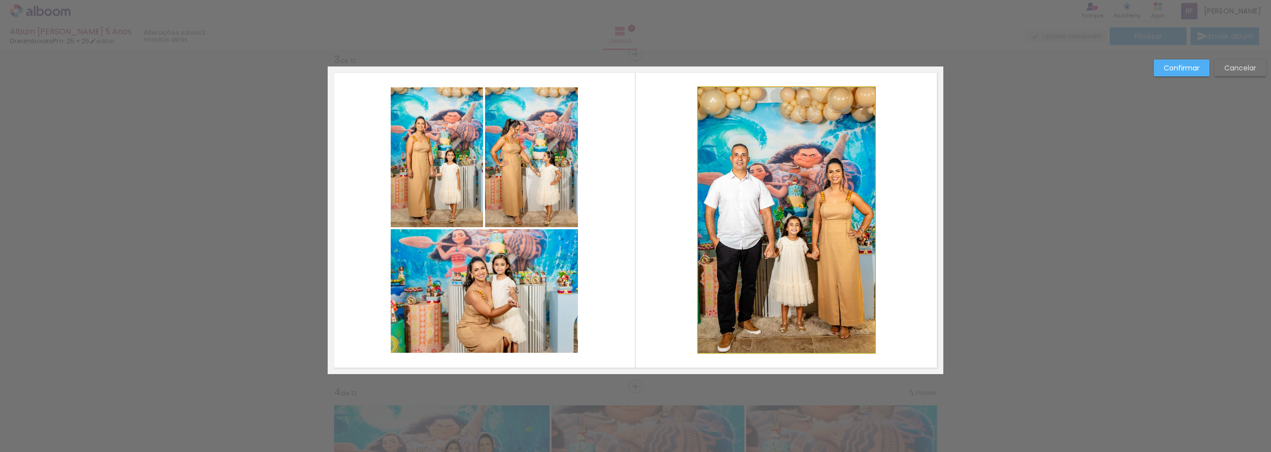
drag, startPoint x: 806, startPoint y: 131, endPoint x: 810, endPoint y: 136, distance: 6.4
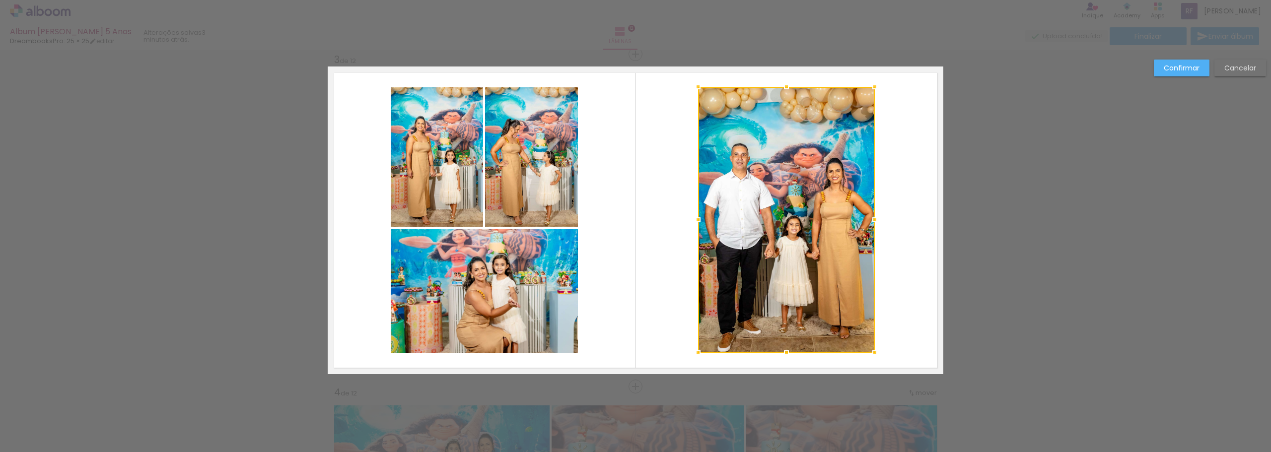
click at [786, 88] on div at bounding box center [787, 87] width 20 height 20
click at [0, 0] on slot "Cancelar" at bounding box center [0, 0] width 0 height 0
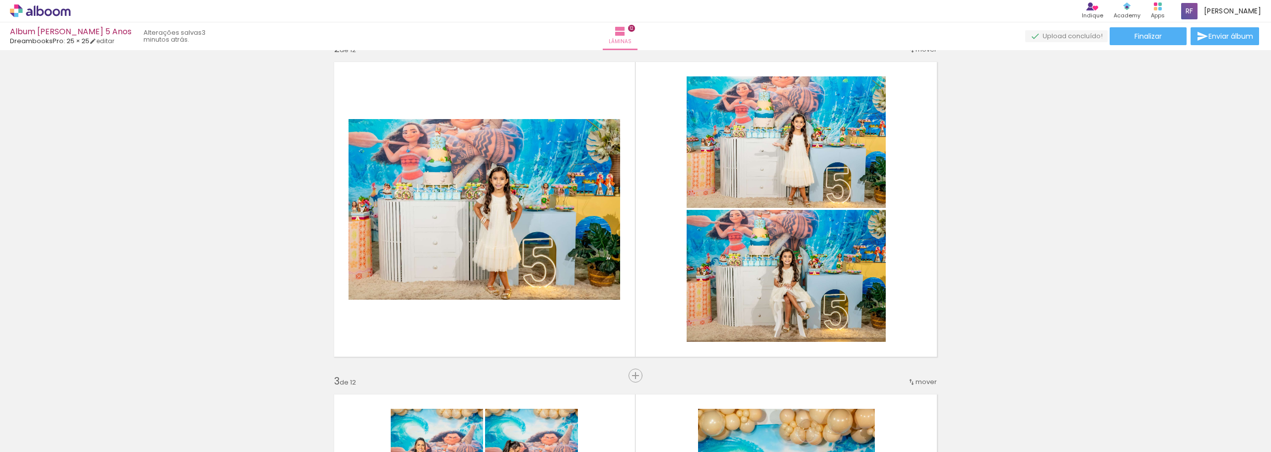
scroll to position [380, 0]
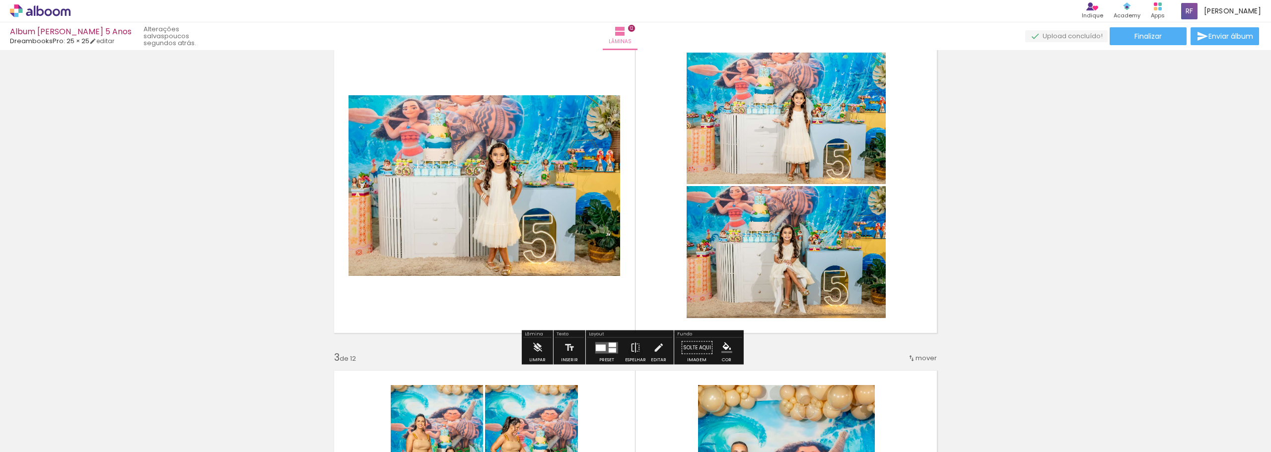
click at [600, 358] on div "Preset" at bounding box center [606, 360] width 15 height 4
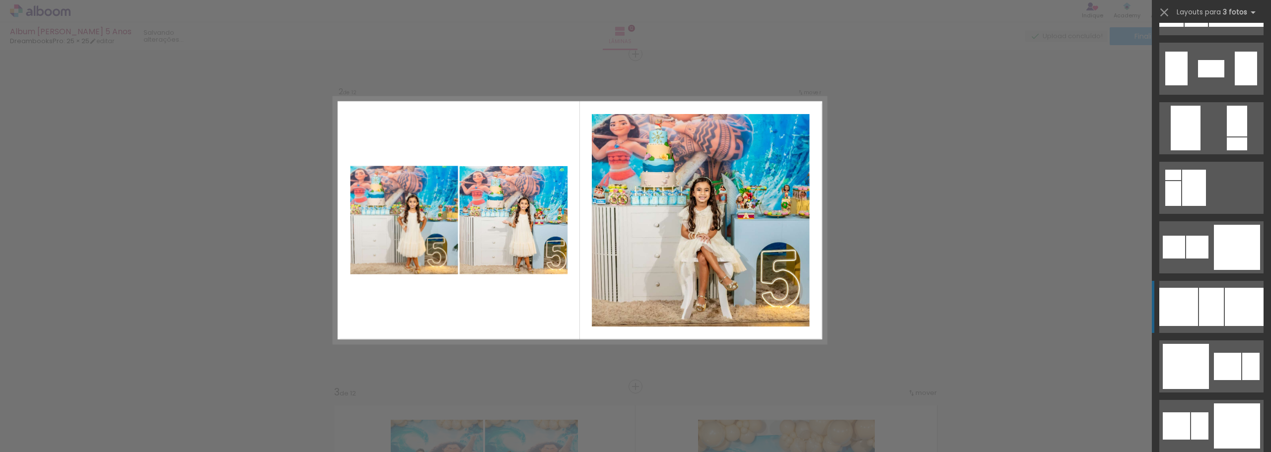
scroll to position [9195, 0]
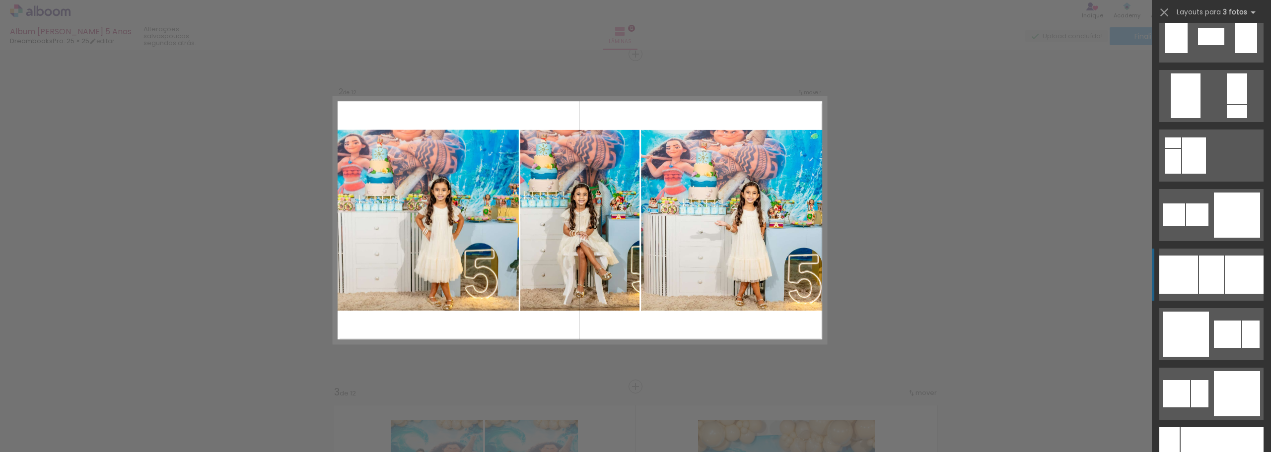
click at [1217, 45] on div at bounding box center [1211, 36] width 26 height 17
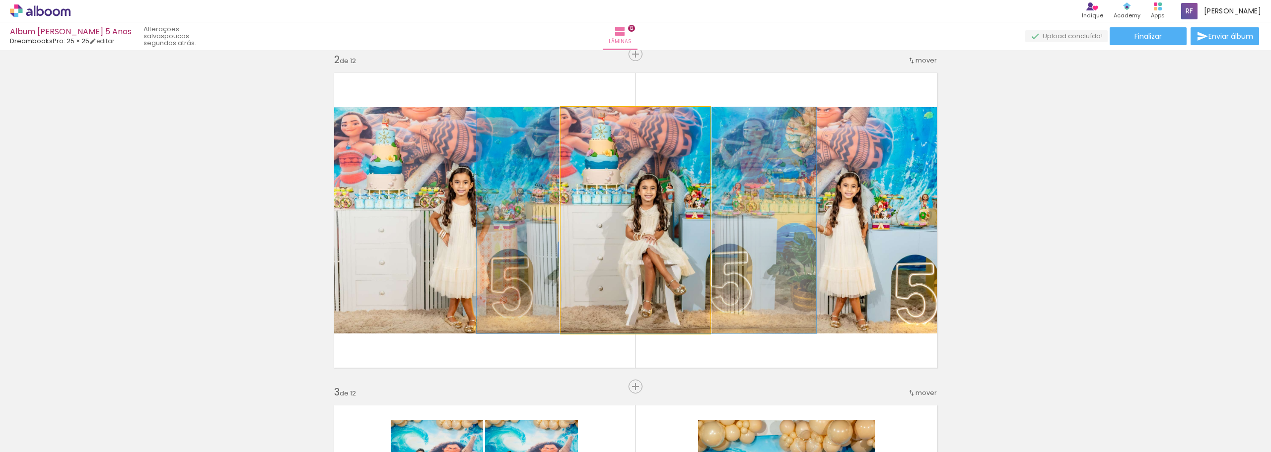
drag, startPoint x: 672, startPoint y: 218, endPoint x: 683, endPoint y: 219, distance: 11.5
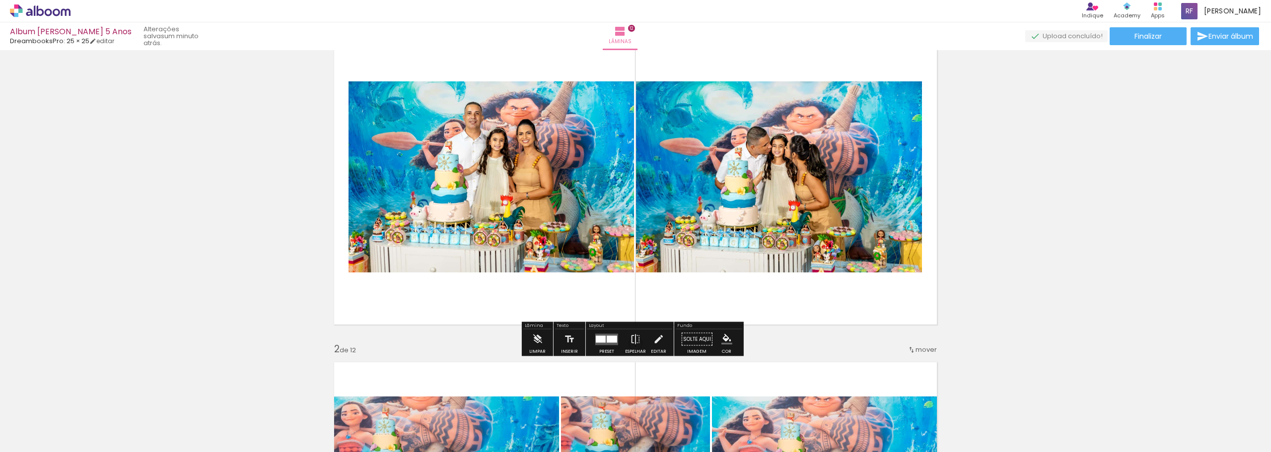
scroll to position [99, 0]
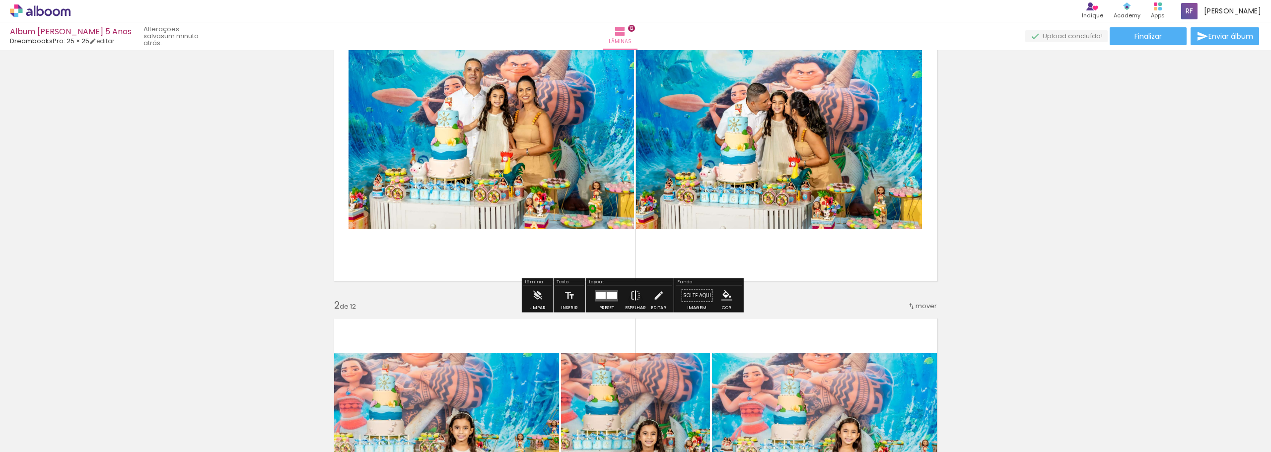
click at [635, 293] on iron-icon at bounding box center [635, 296] width 11 height 20
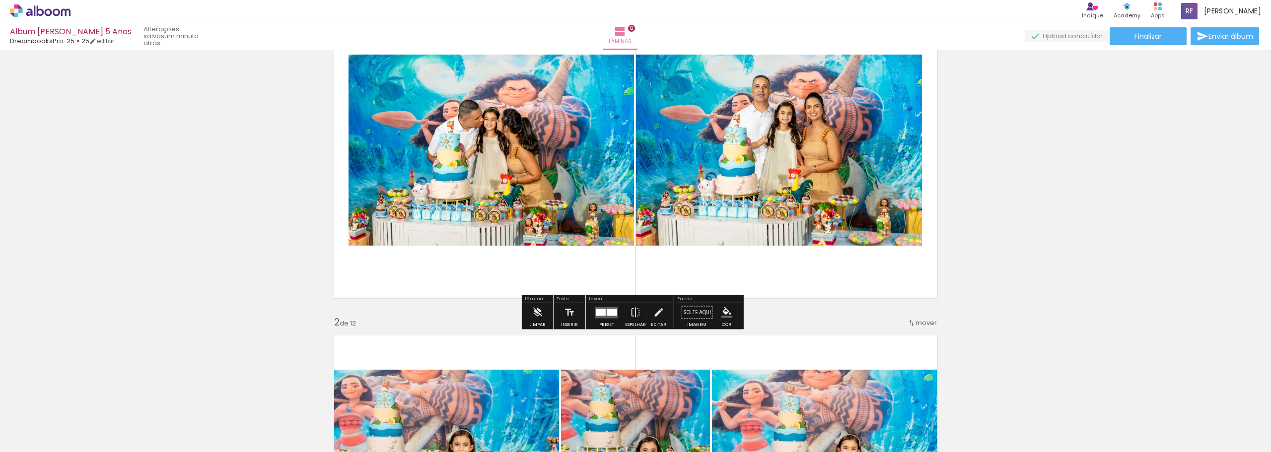
scroll to position [0, 0]
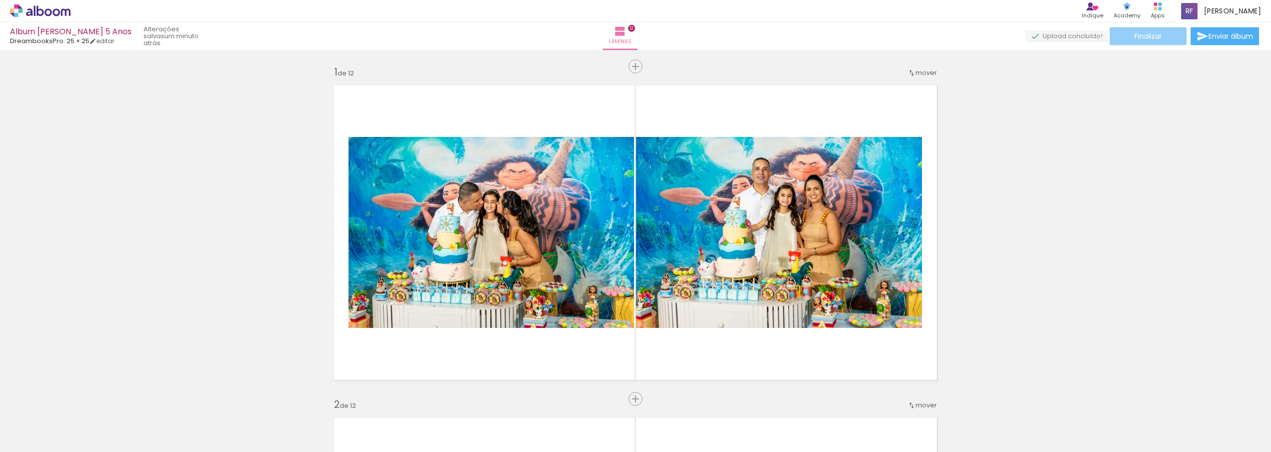
click at [1164, 33] on paper-button "Finalizar" at bounding box center [1148, 36] width 77 height 18
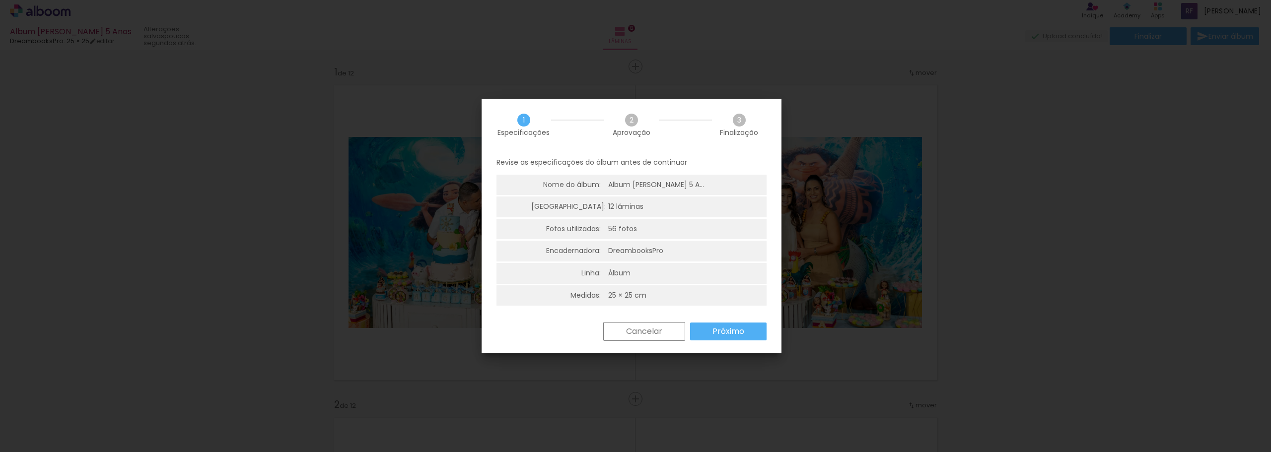
scroll to position [9195, 0]
click at [0, 0] on slot "Próximo" at bounding box center [0, 0] width 0 height 0
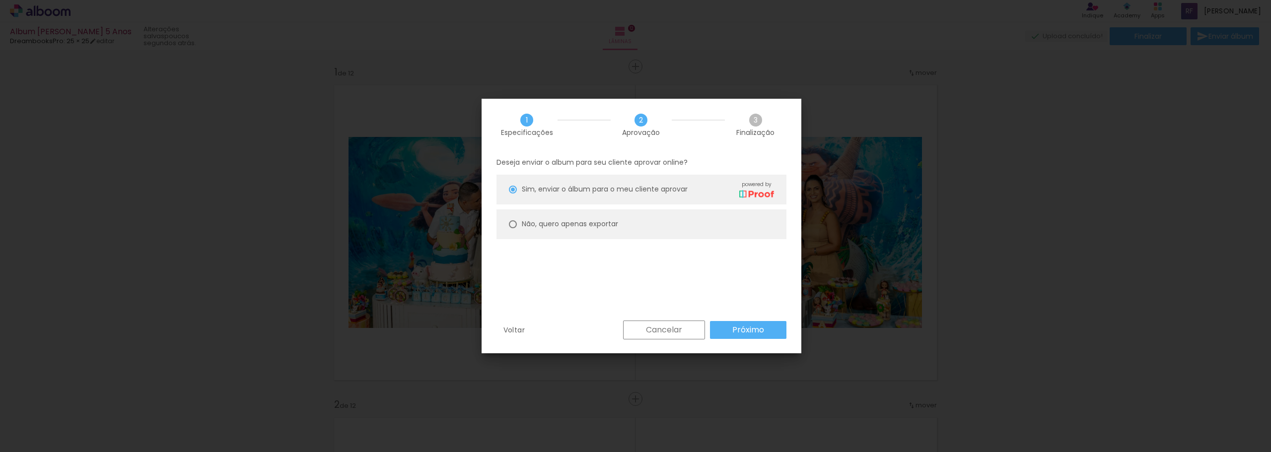
click at [0, 0] on slot "Próximo" at bounding box center [0, 0] width 0 height 0
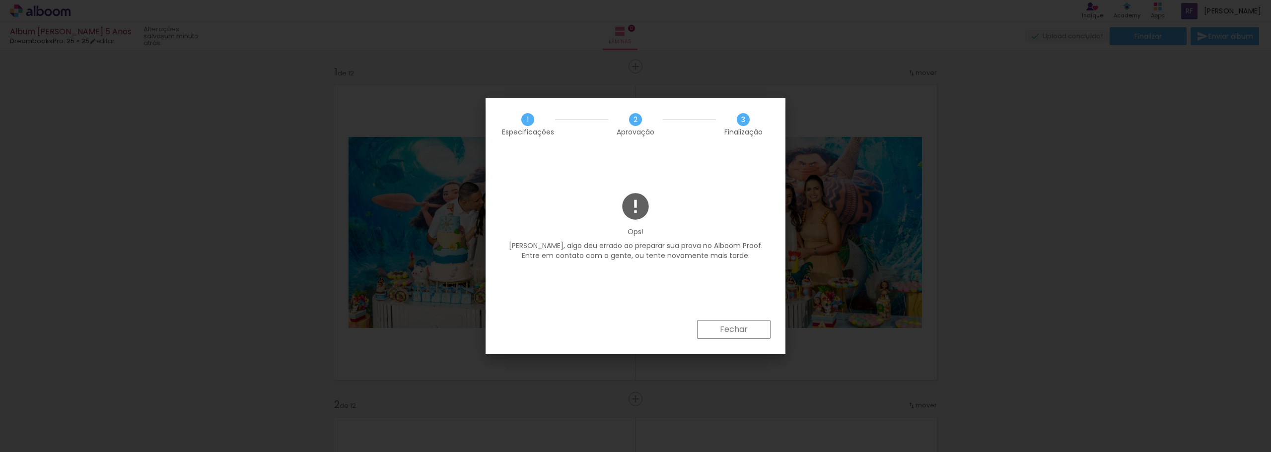
click at [0, 0] on slot "Fechar" at bounding box center [0, 0] width 0 height 0
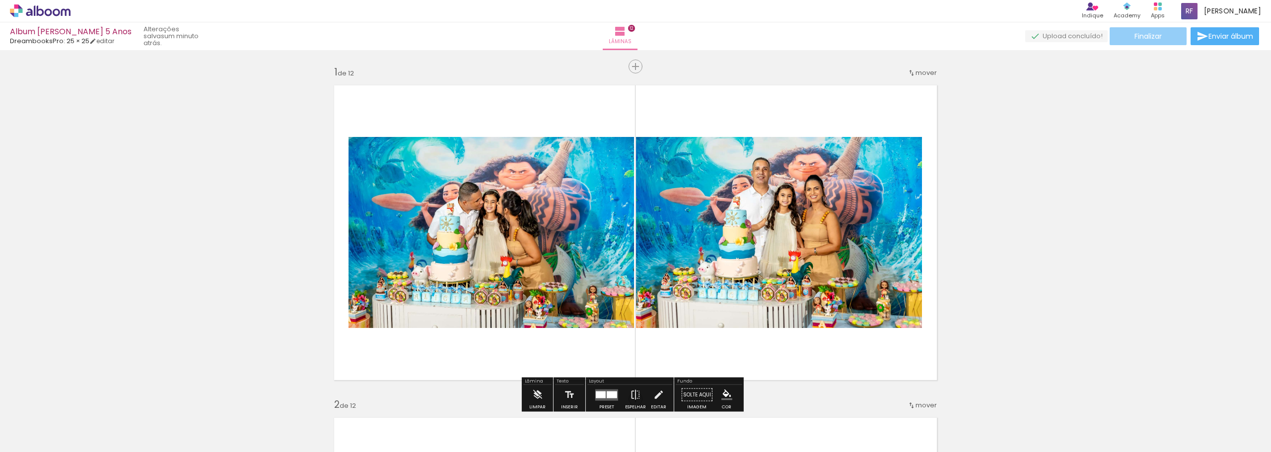
click at [1164, 34] on paper-button "Finalizar" at bounding box center [1148, 36] width 77 height 18
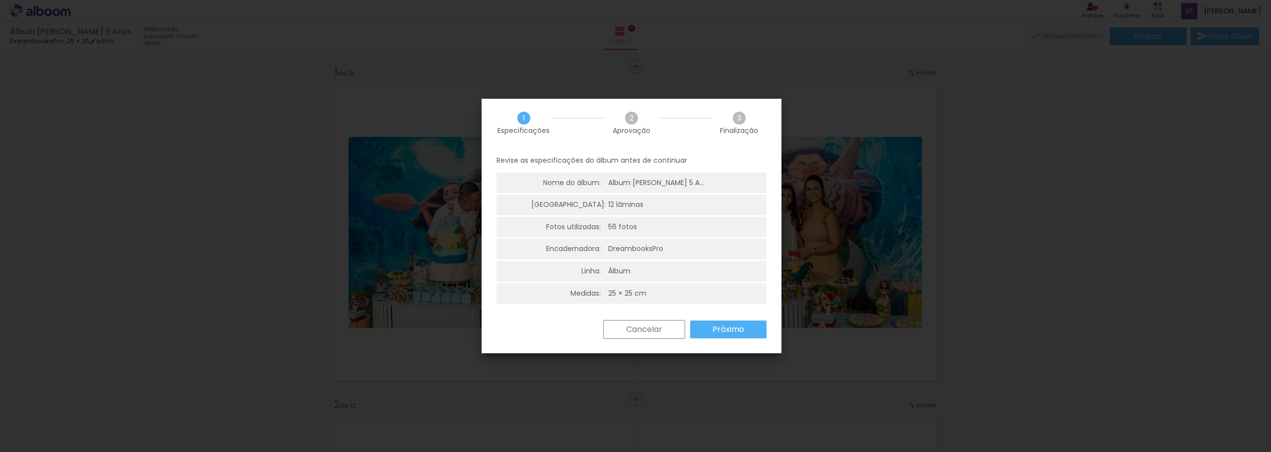
scroll to position [2, 0]
click at [0, 0] on slot "Próximo" at bounding box center [0, 0] width 0 height 0
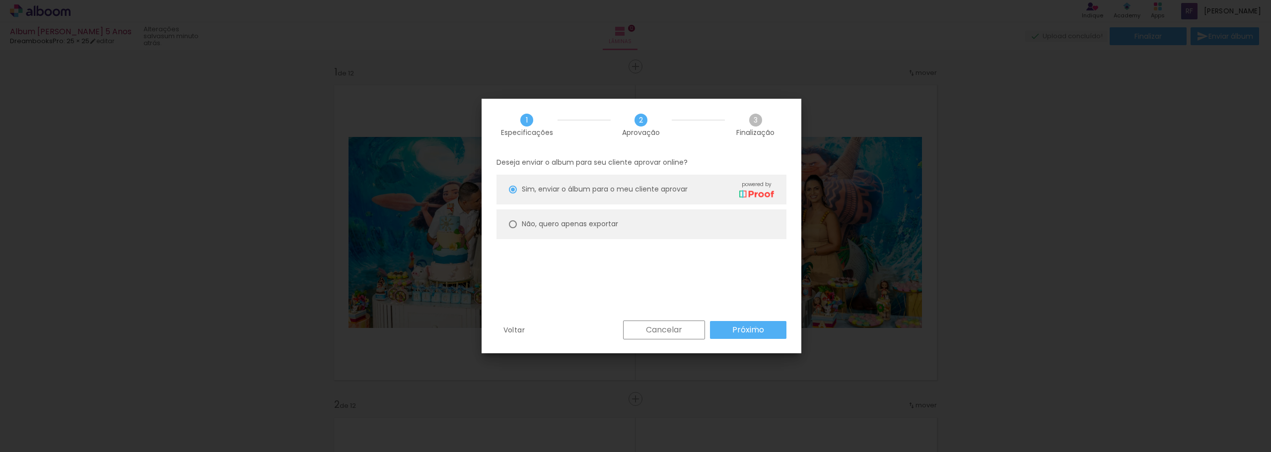
click at [0, 0] on slot "Próximo" at bounding box center [0, 0] width 0 height 0
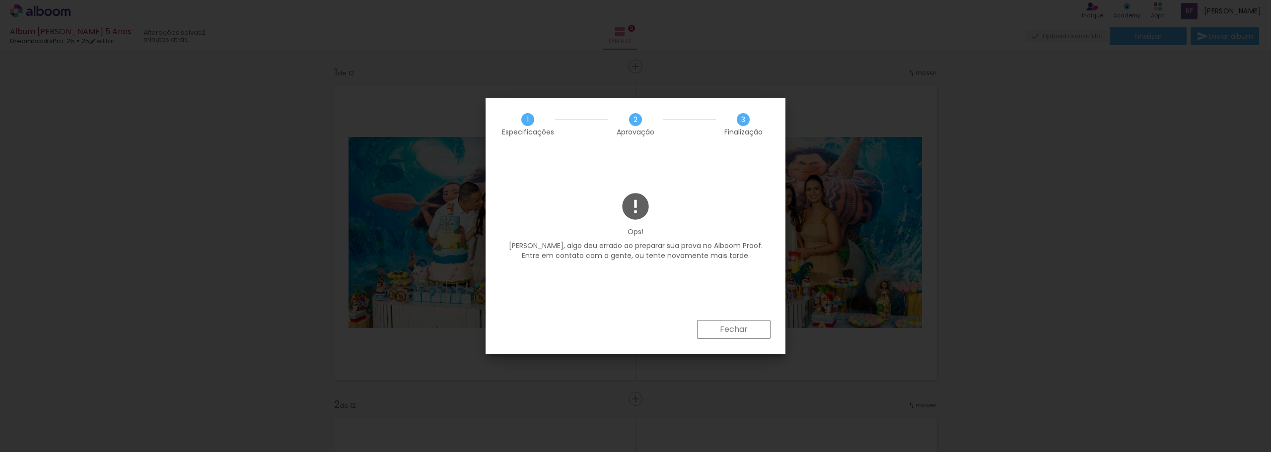
scroll to position [9195, 0]
click at [0, 0] on slot "Fechar" at bounding box center [0, 0] width 0 height 0
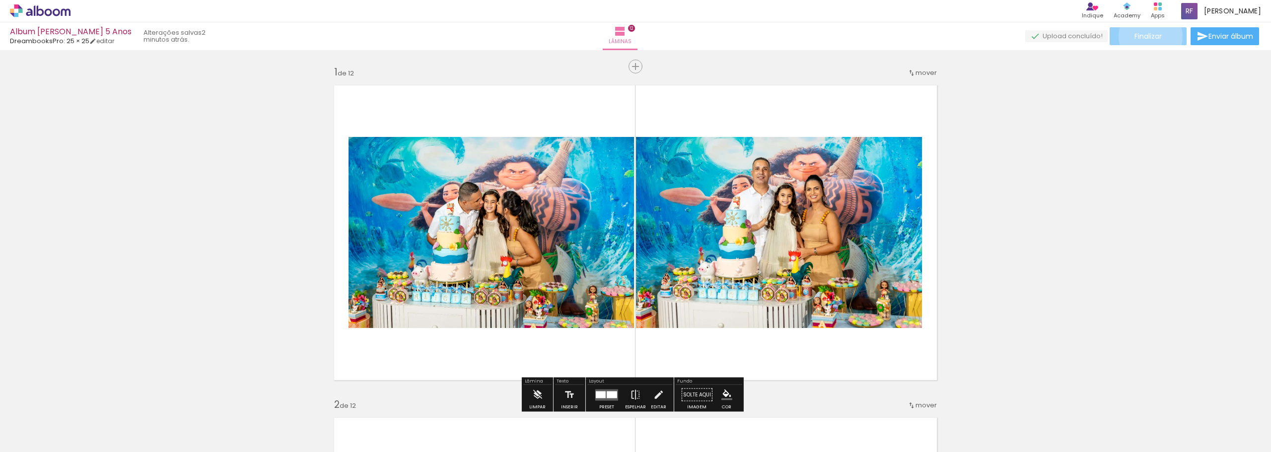
click at [1147, 36] on span "Finalizar" at bounding box center [1147, 36] width 27 height 7
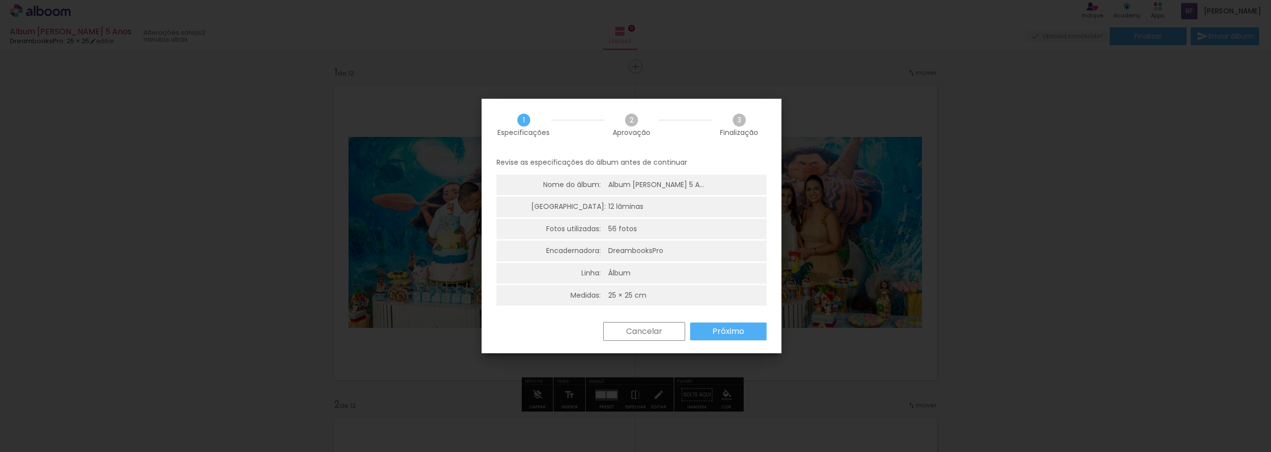
click at [0, 0] on slot "Próximo" at bounding box center [0, 0] width 0 height 0
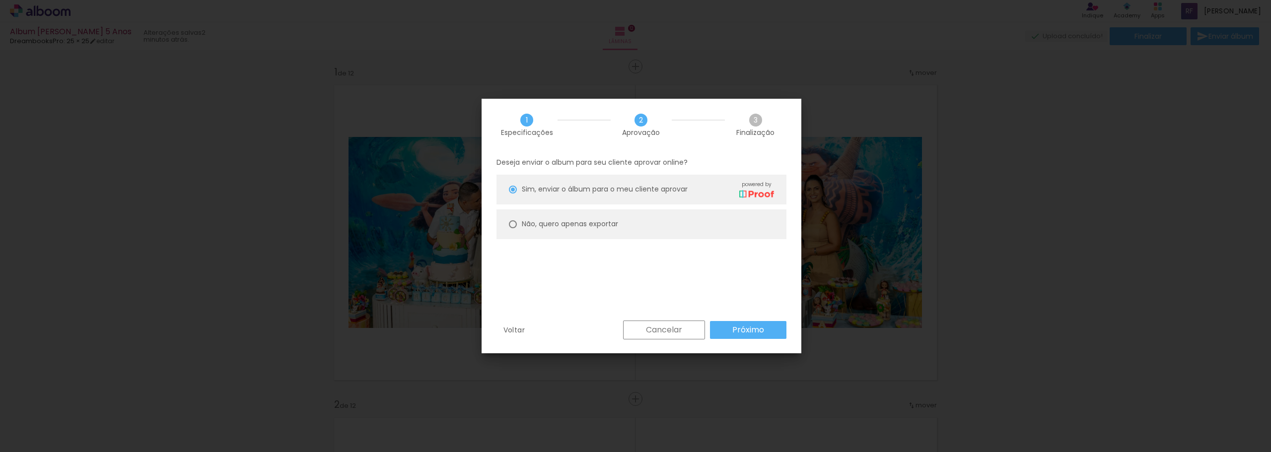
click at [0, 0] on slot "Não, quero apenas exportar" at bounding box center [0, 0] width 0 height 0
type paper-radio-button "on"
click at [0, 0] on slot "Próximo" at bounding box center [0, 0] width 0 height 0
type input "Alta, 300 DPI"
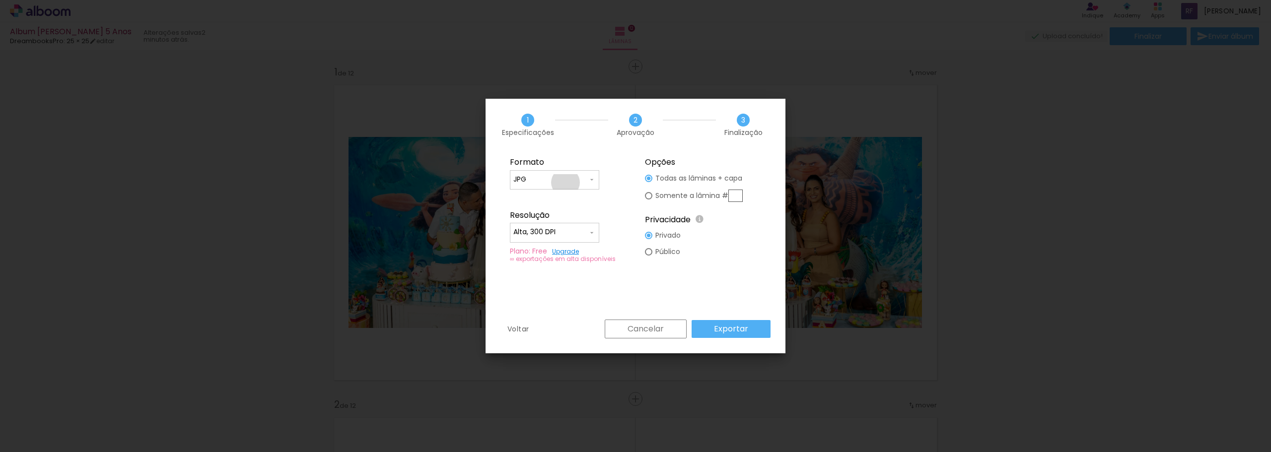
click at [566, 183] on input "JPG" at bounding box center [550, 180] width 74 height 10
click at [566, 183] on paper-item "JPG" at bounding box center [554, 178] width 89 height 20
click at [566, 181] on input "JPG" at bounding box center [550, 180] width 74 height 10
click at [554, 199] on paper-item "PDF" at bounding box center [554, 198] width 89 height 20
type input "PDF"
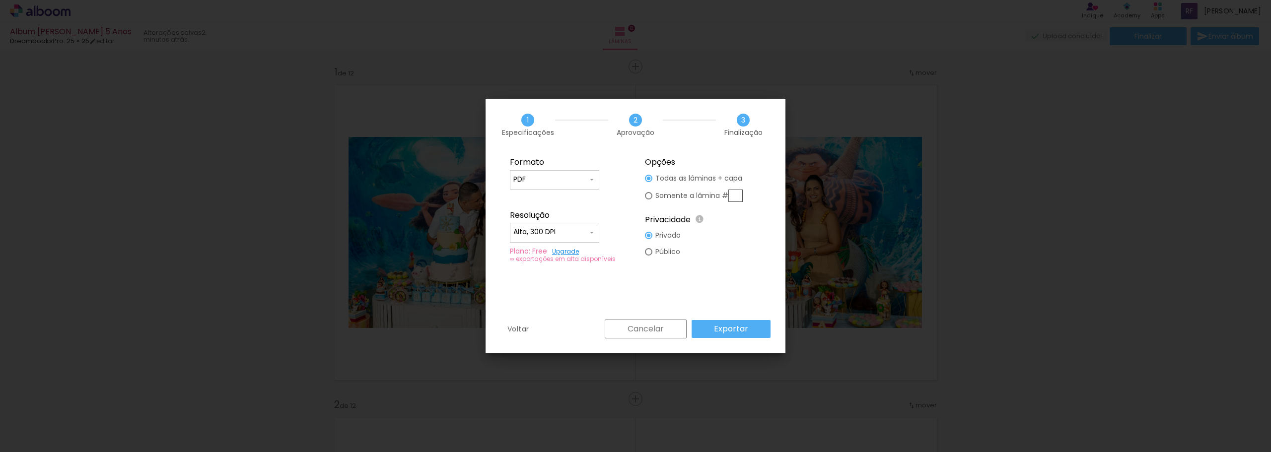
click at [573, 234] on input "Alta, 300 DPI" at bounding box center [550, 232] width 74 height 10
click at [573, 234] on paper-item "Alta, 300 DPI" at bounding box center [554, 231] width 89 height 20
click at [0, 0] on slot "Exportar" at bounding box center [0, 0] width 0 height 0
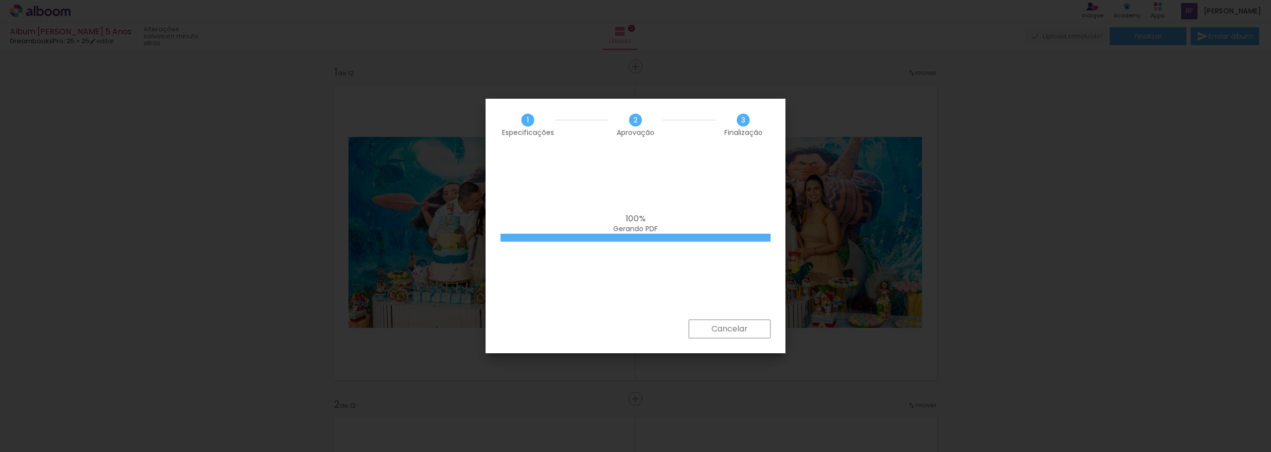
scroll to position [9195, 0]
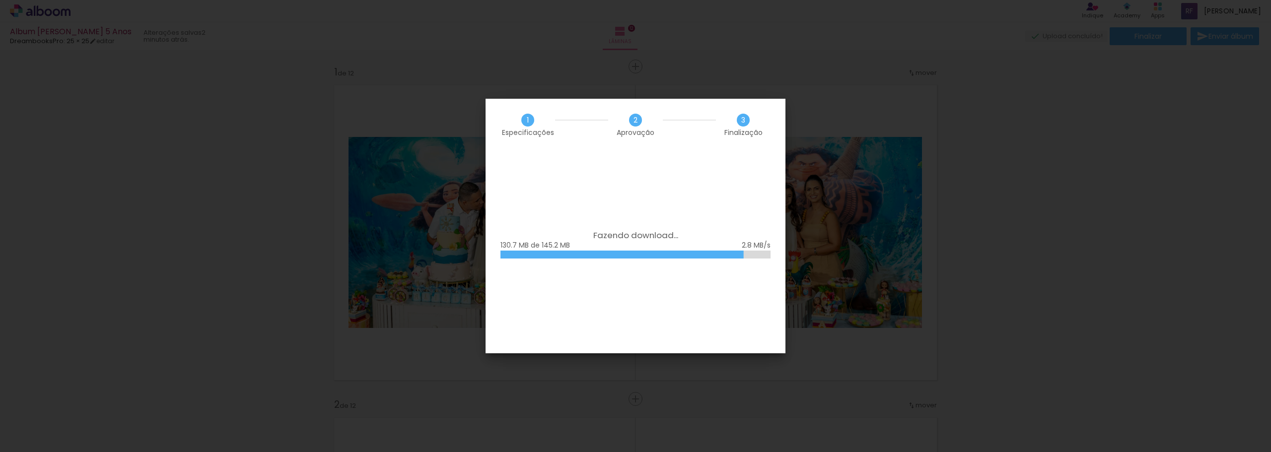
scroll to position [9195, 0]
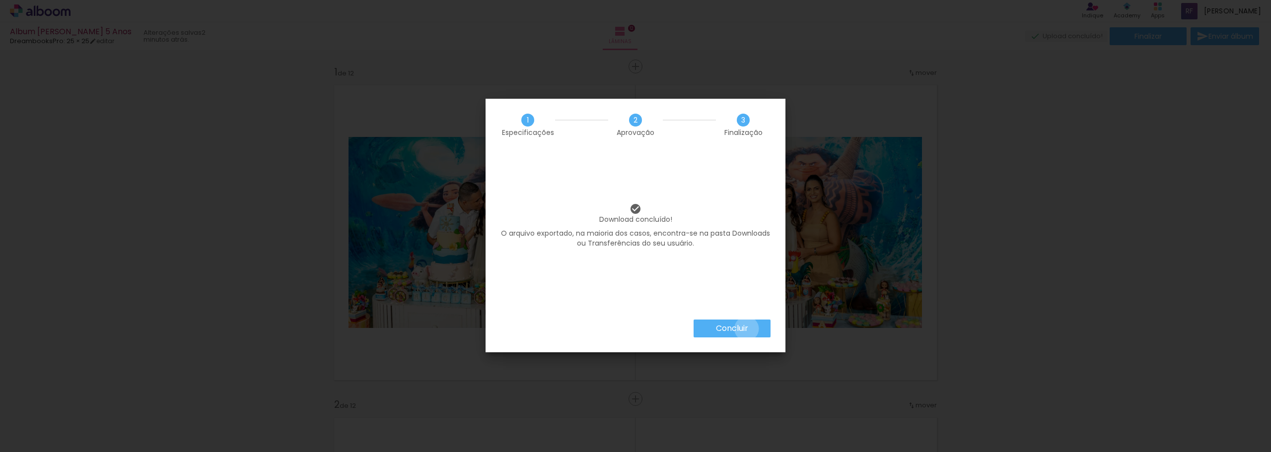
click at [0, 0] on slot "Concluir" at bounding box center [0, 0] width 0 height 0
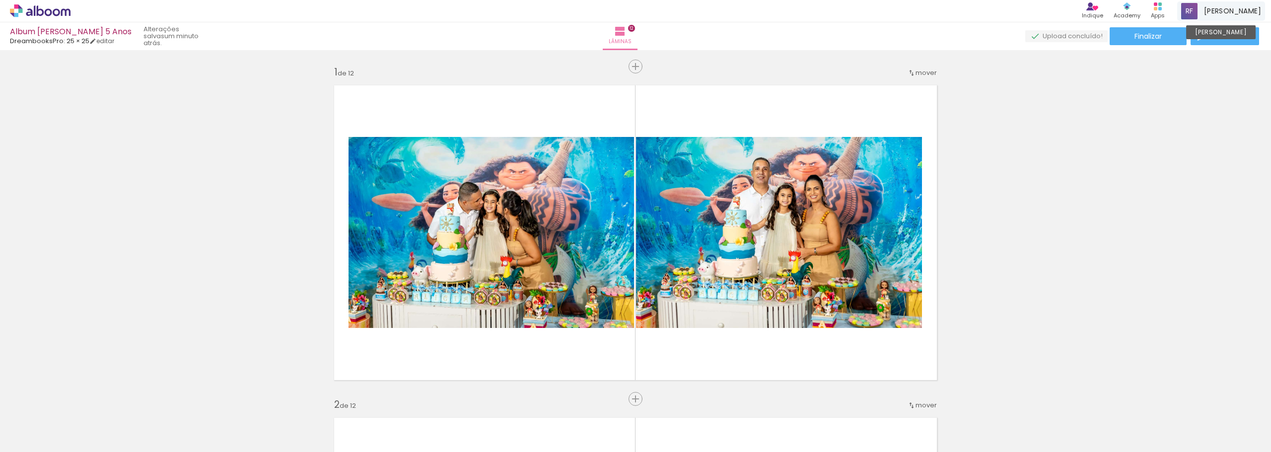
click at [1232, 13] on span "[PERSON_NAME]" at bounding box center [1232, 11] width 57 height 10
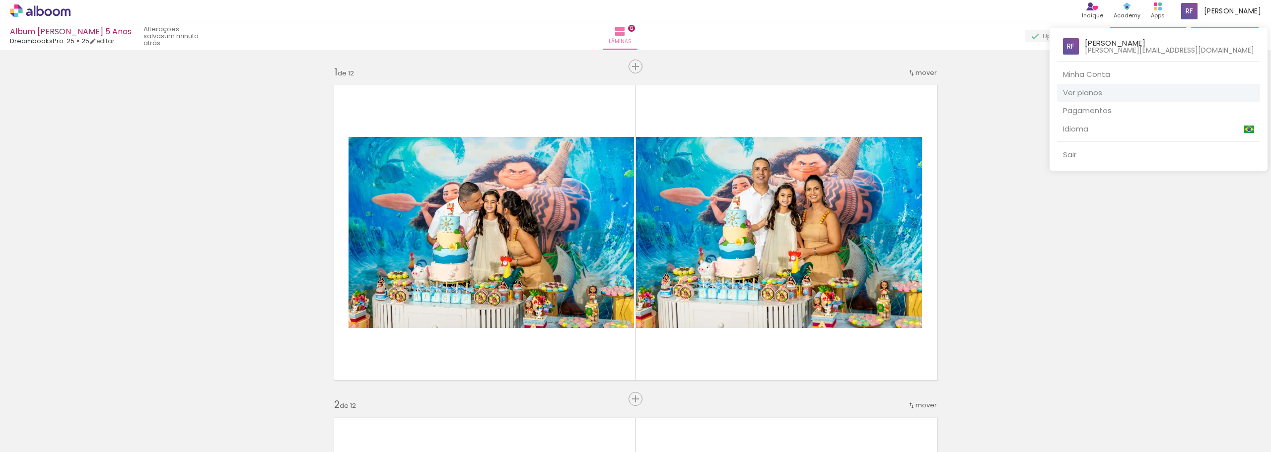
click at [1143, 93] on link "Ver planos" at bounding box center [1158, 93] width 203 height 18
click at [1015, 261] on div at bounding box center [635, 226] width 1271 height 452
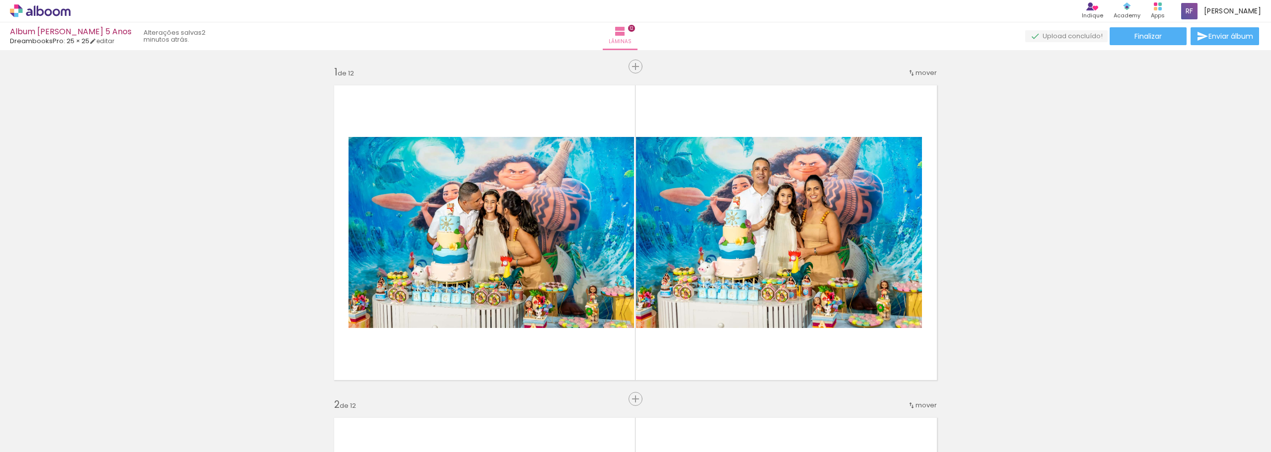
scroll to position [9195, 0]
